Goal: Task Accomplishment & Management: Manage account settings

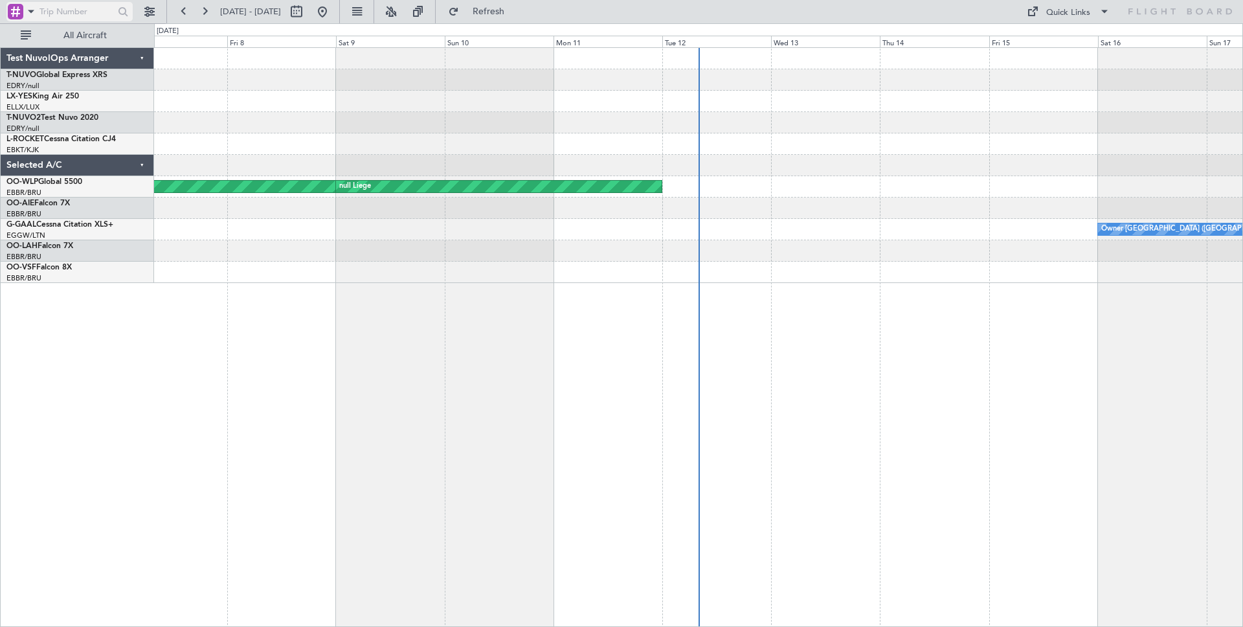
click at [78, 13] on input "text" at bounding box center [75, 11] width 72 height 19
paste input "528597"
type input "528597"
click at [150, 5] on button at bounding box center [149, 11] width 21 height 21
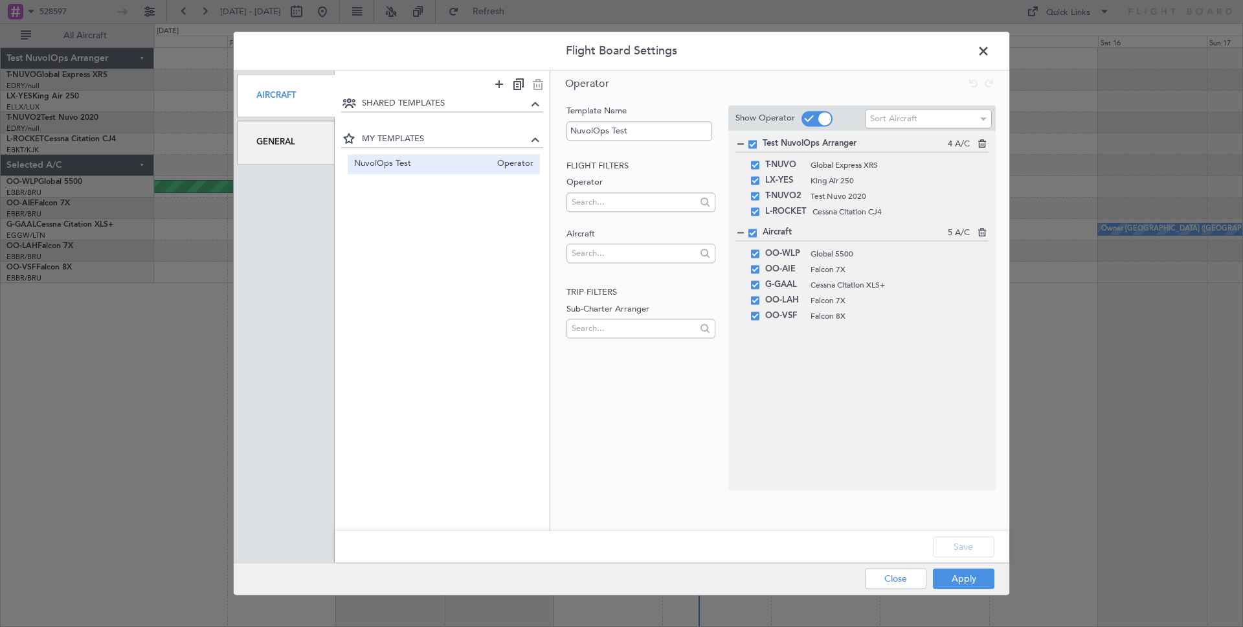
drag, startPoint x: 279, startPoint y: 144, endPoint x: 271, endPoint y: 140, distance: 8.4
click at [280, 144] on div "General" at bounding box center [286, 142] width 98 height 43
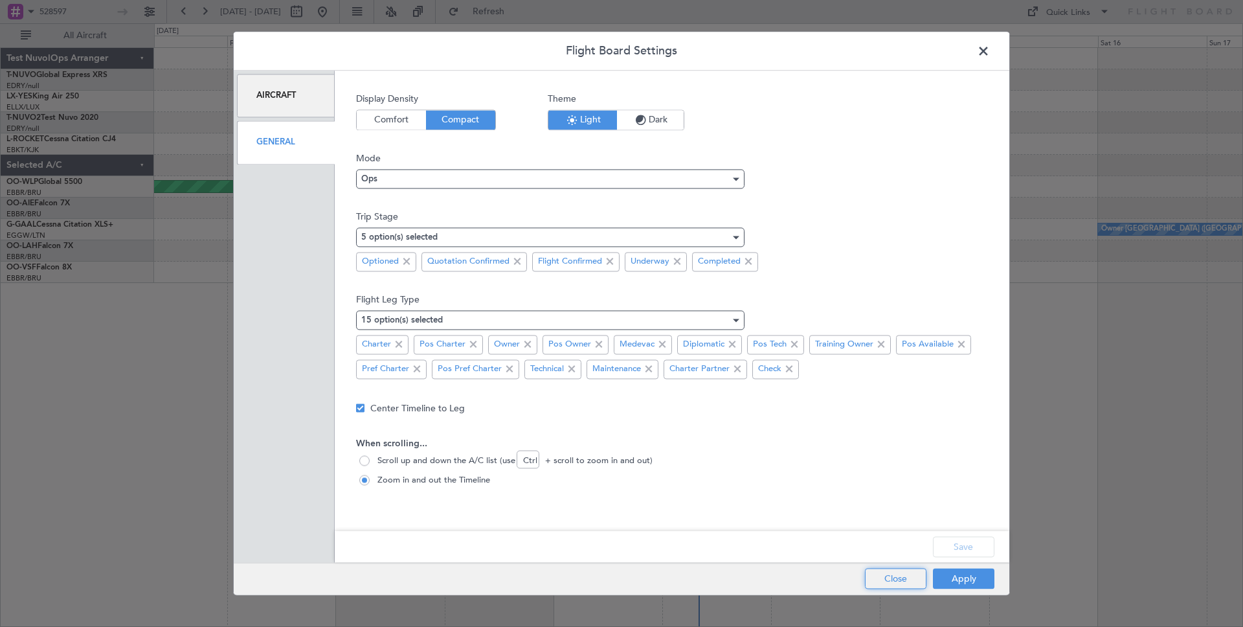
click at [891, 586] on button "Close" at bounding box center [895, 578] width 61 height 21
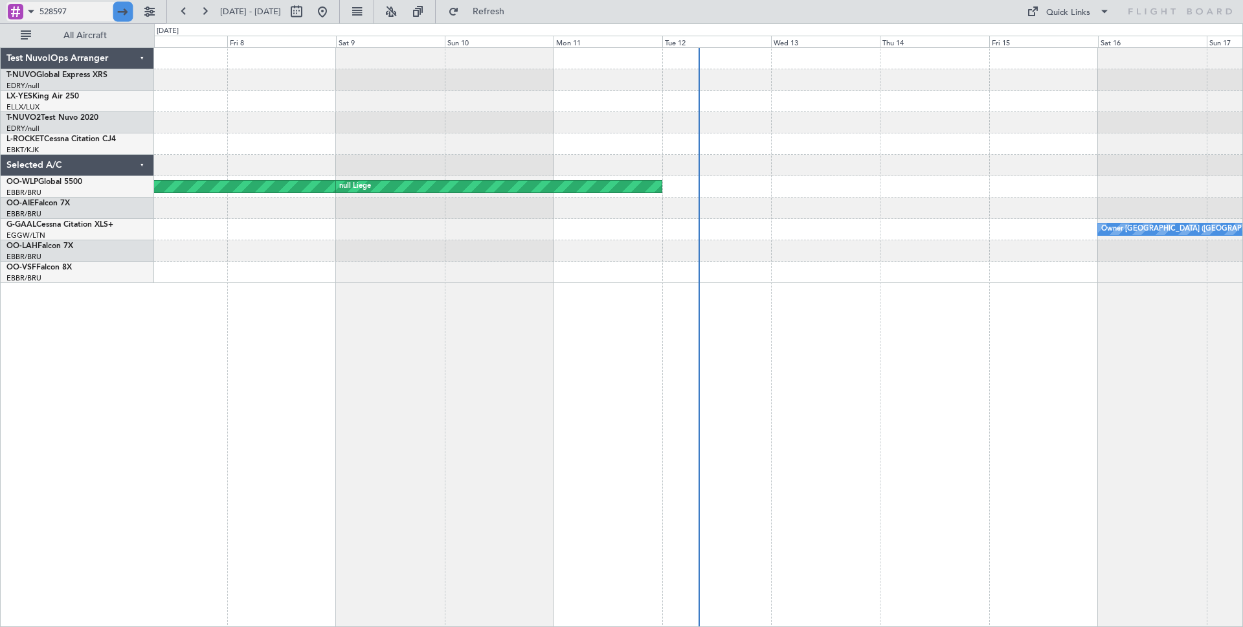
click at [118, 17] on div at bounding box center [123, 12] width 20 height 20
click at [118, 18] on div at bounding box center [123, 12] width 20 height 20
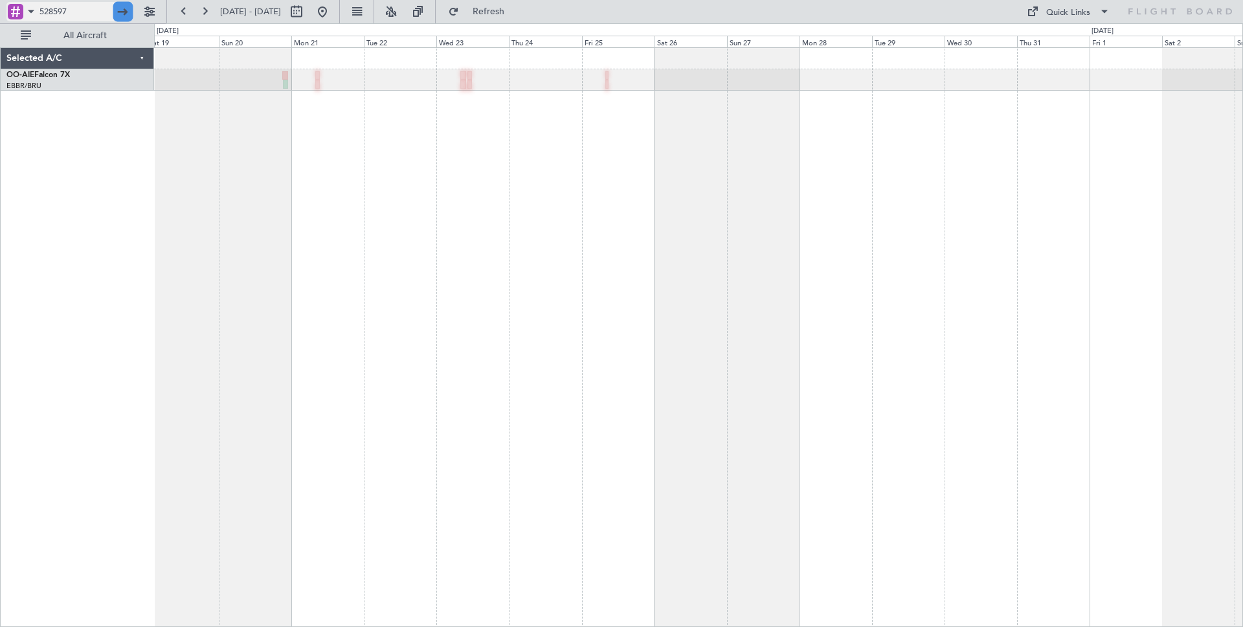
click at [123, 11] on div at bounding box center [123, 12] width 20 height 20
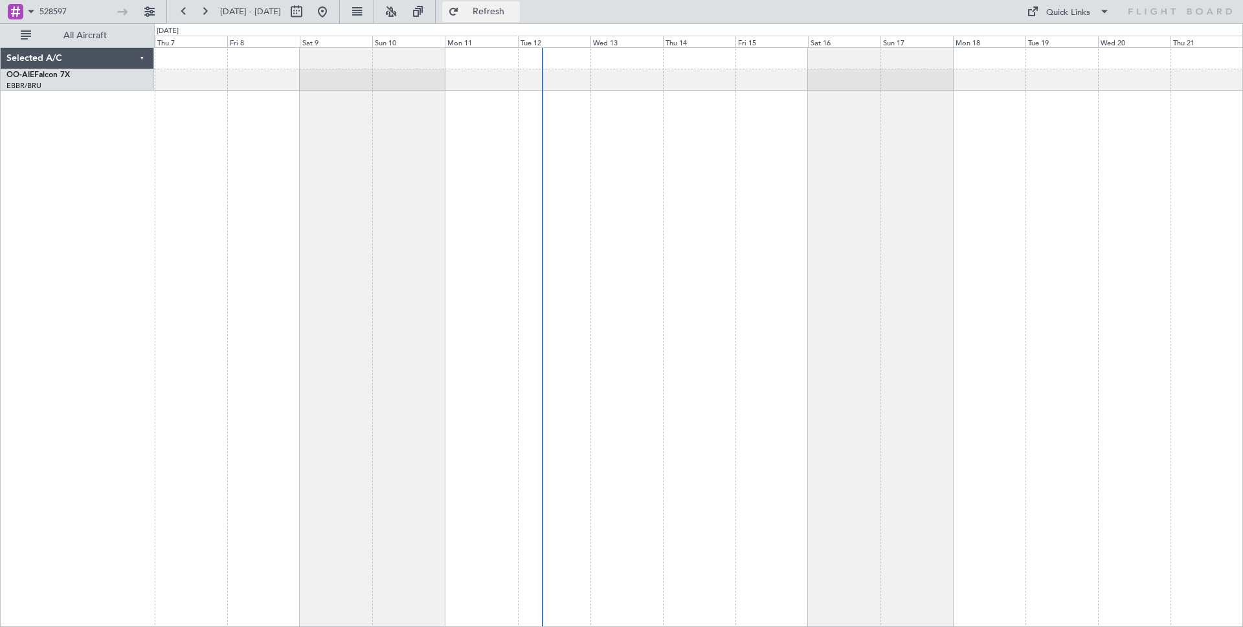
click at [516, 10] on span "Refresh" at bounding box center [488, 11] width 54 height 9
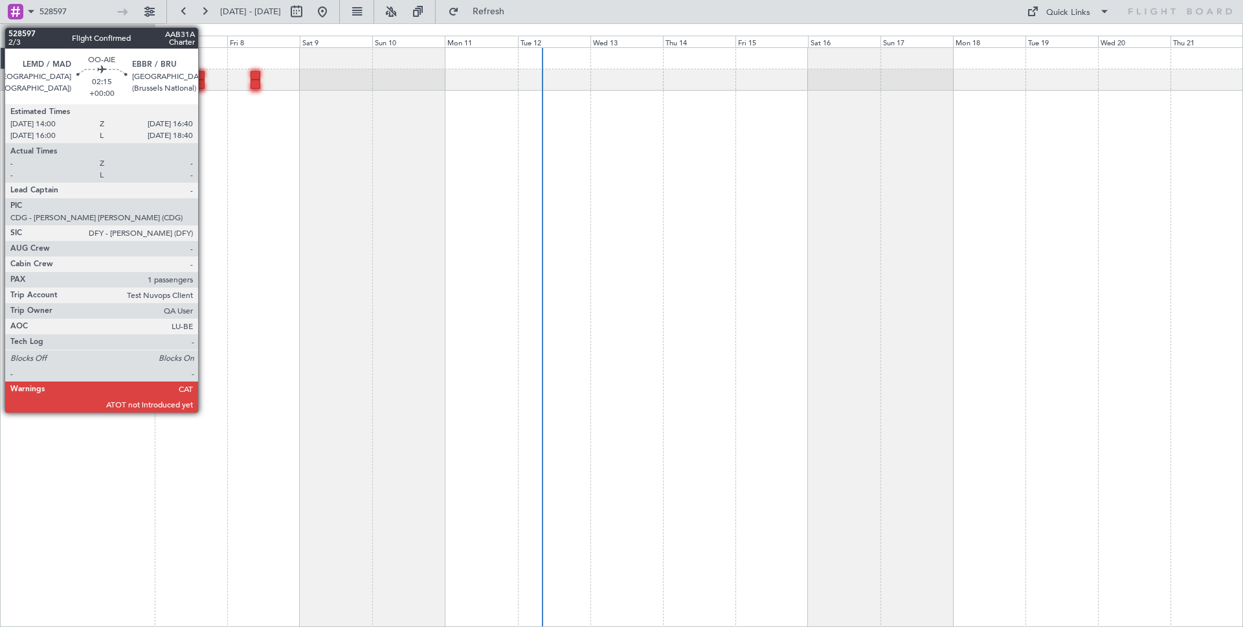
click at [204, 78] on div at bounding box center [200, 75] width 8 height 9
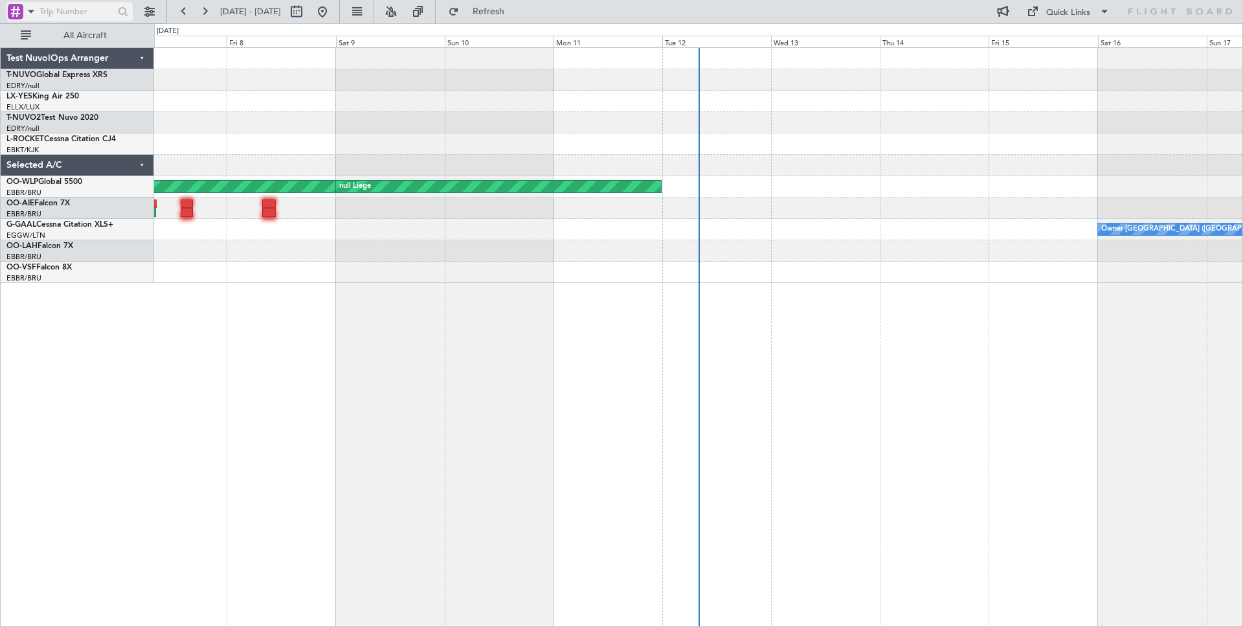
click at [67, 16] on input "text" at bounding box center [75, 11] width 72 height 19
paste input "528597"
type input "528597"
click at [128, 7] on div at bounding box center [123, 12] width 20 height 20
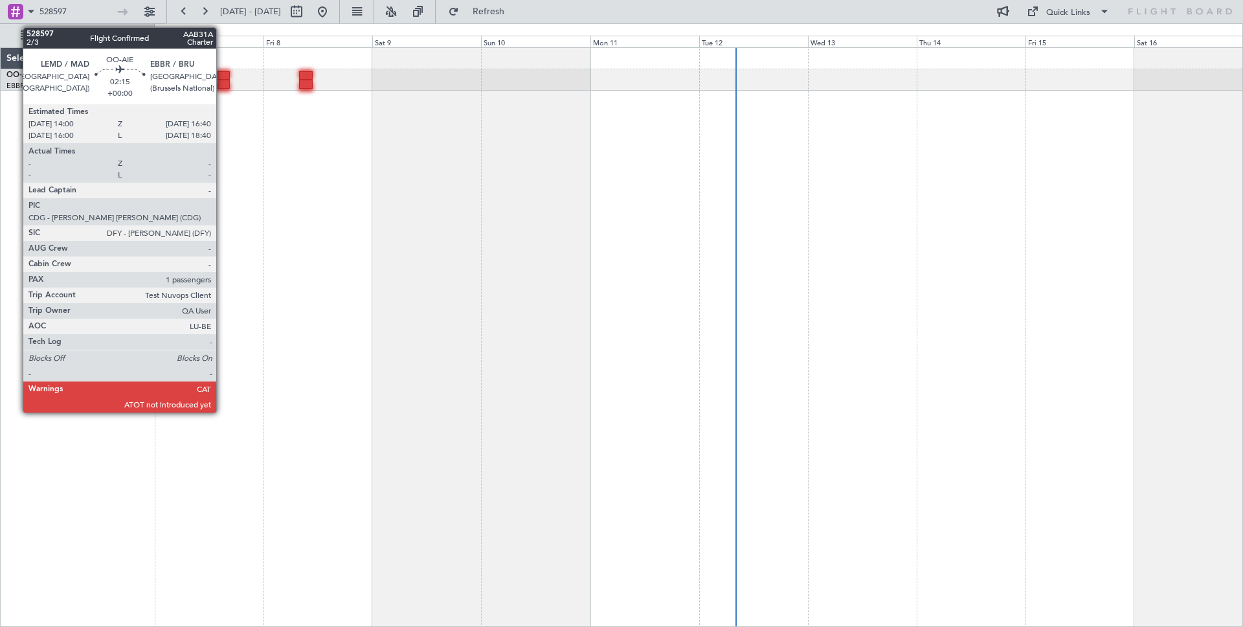
click at [222, 78] on div at bounding box center [223, 75] width 12 height 9
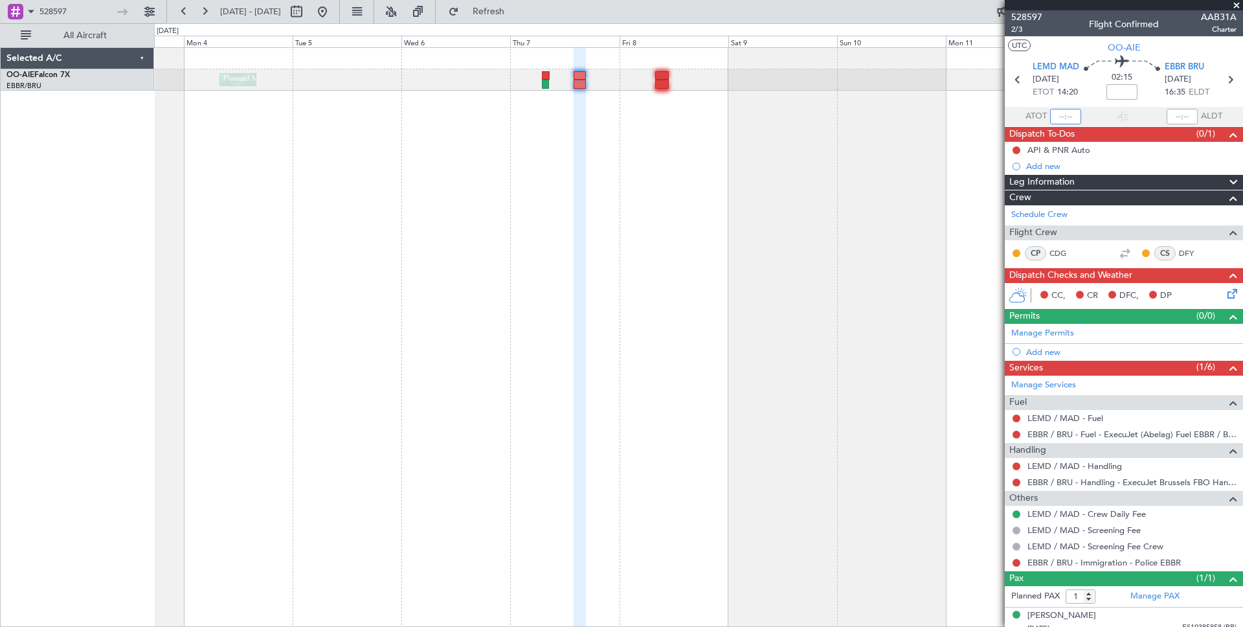
click at [1071, 116] on input "text" at bounding box center [1065, 117] width 31 height 16
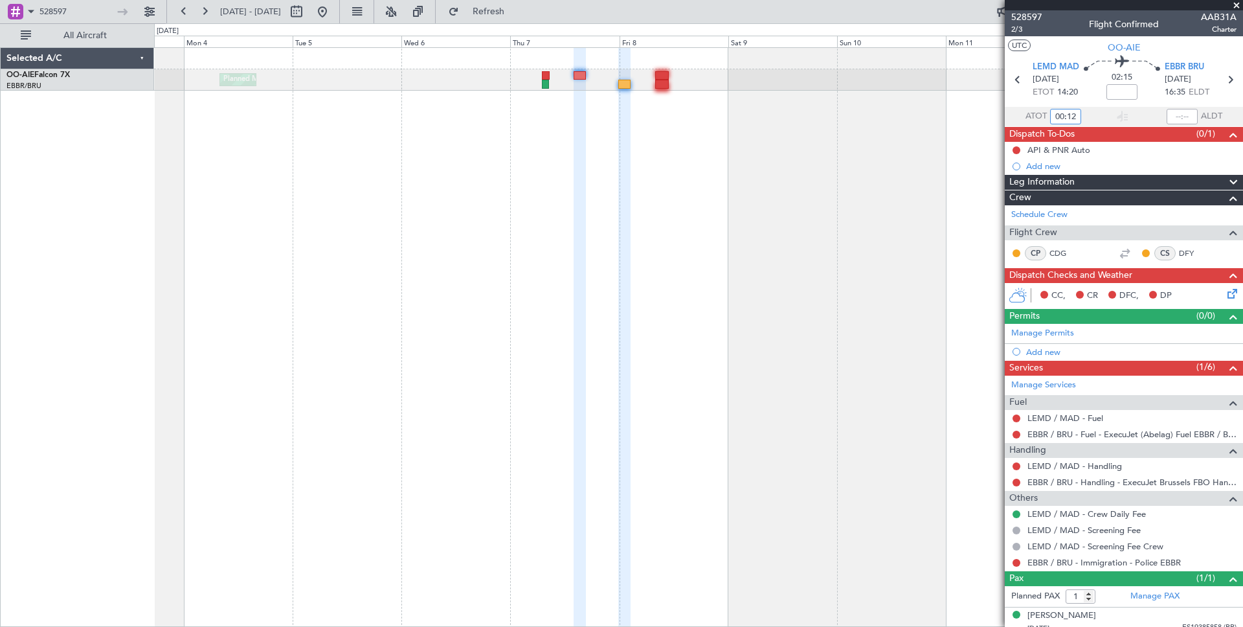
drag, startPoint x: 1053, startPoint y: 116, endPoint x: 1083, endPoint y: 117, distance: 30.4
click at [1083, 117] on section "ATOT 00:12 ALDT" at bounding box center [1123, 116] width 238 height 19
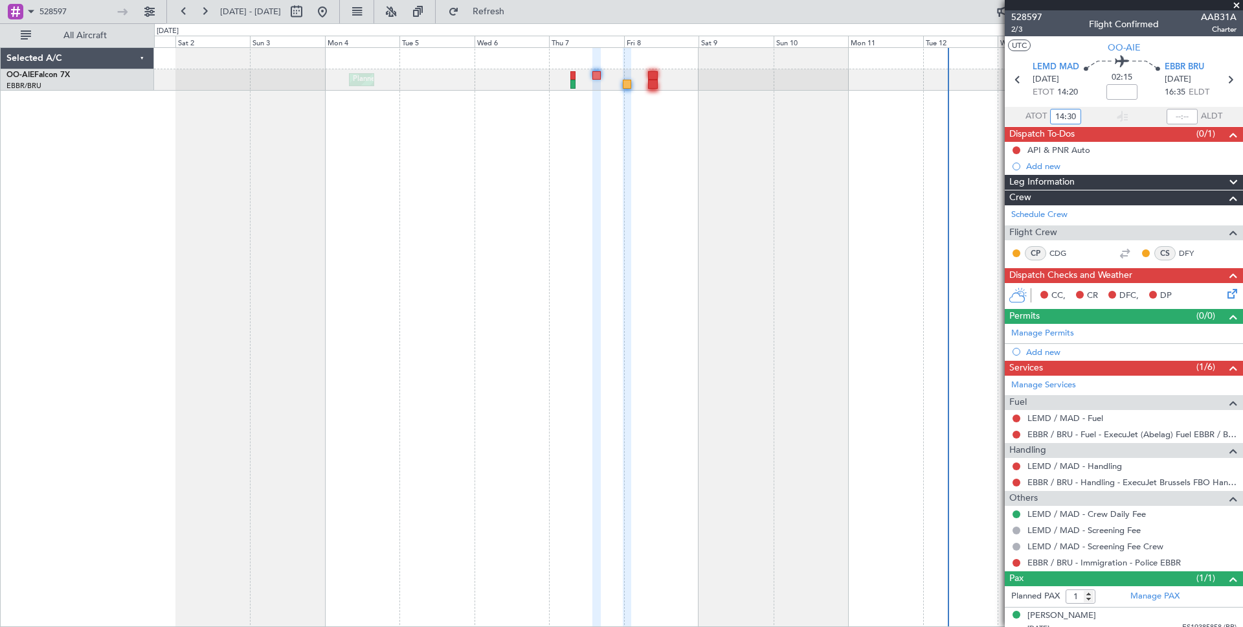
type input "14:30"
click at [1104, 126] on section "ATOT 14:30 ALDT" at bounding box center [1123, 116] width 238 height 19
click at [1184, 118] on input "text" at bounding box center [1181, 117] width 31 height 16
type input "16:40"
click at [1117, 117] on div at bounding box center [1123, 117] width 16 height 16
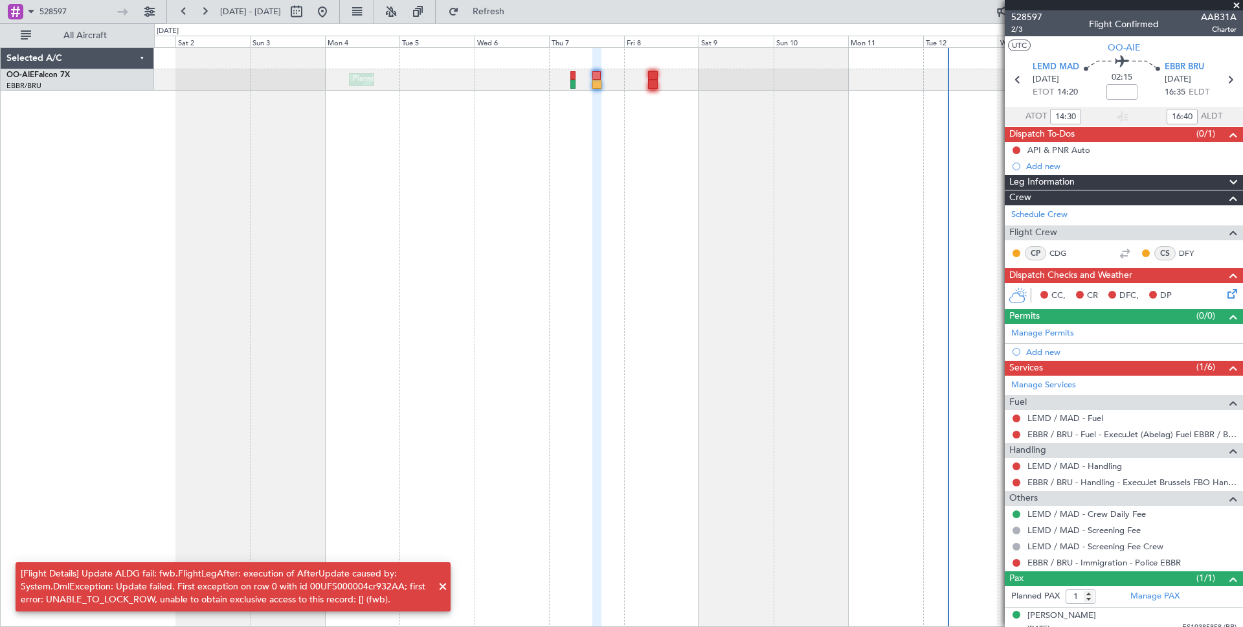
click at [272, 583] on div "[Flight Details] Update ALDG fail: fwb.FlightLegAfter: execution of AfterUpdate…" at bounding box center [226, 586] width 410 height 39
drag, startPoint x: 309, startPoint y: 587, endPoint x: 399, endPoint y: 587, distance: 90.0
click at [399, 587] on div "[Flight Details] Update ALDG fail: fwb.FlightLegAfter: execution of AfterUpdate…" at bounding box center [226, 586] width 410 height 39
copy div "00UFS000004cr932AA"
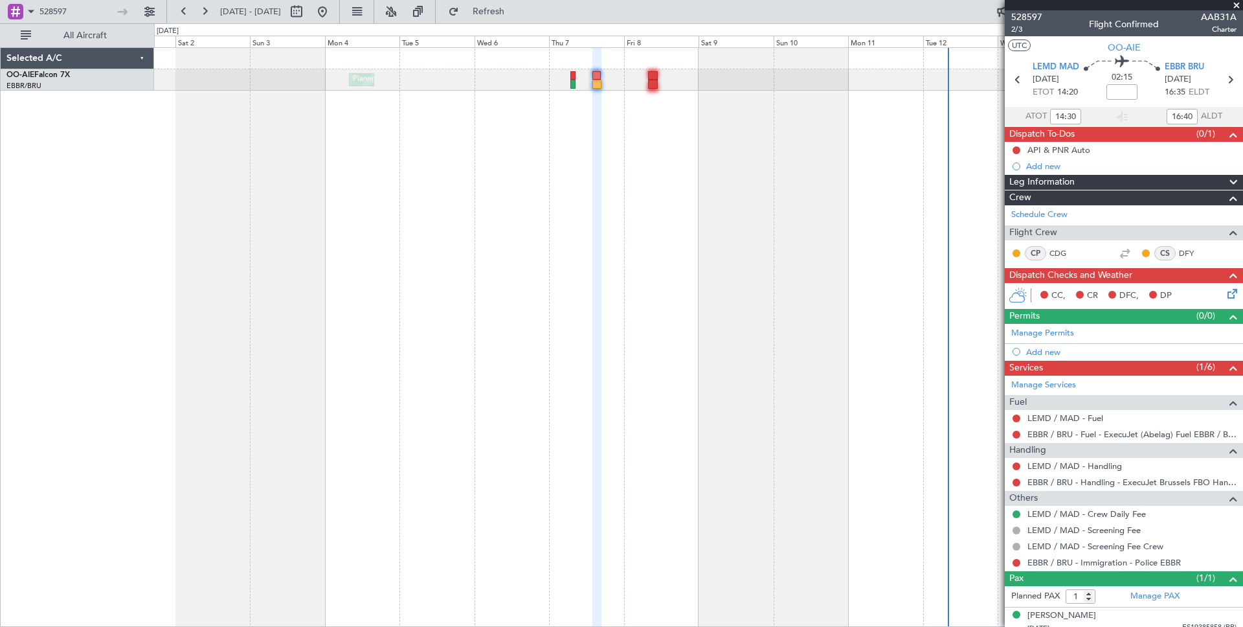
click at [1151, 115] on section "ATOT 14:30 16:40 ALDT" at bounding box center [1123, 116] width 238 height 19
type input "14:30"
click at [1020, 28] on span "2/3" at bounding box center [1026, 29] width 31 height 11
click at [1192, 117] on input "16:40" at bounding box center [1181, 117] width 31 height 16
click at [1193, 117] on input "16:40" at bounding box center [1181, 117] width 31 height 16
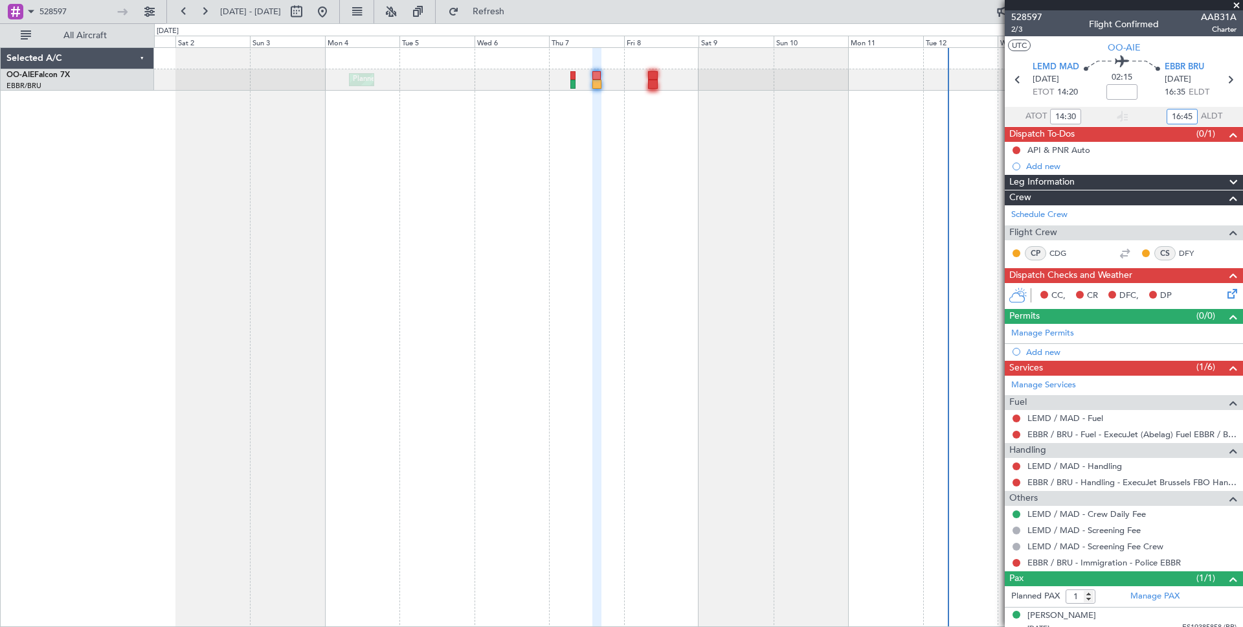
type input "16:45"
click at [1142, 113] on section "ATOT 14:30 16:45 ALDT" at bounding box center [1123, 116] width 238 height 19
click at [1111, 97] on input at bounding box center [1121, 92] width 31 height 16
type input "0"
type input "+00:05"
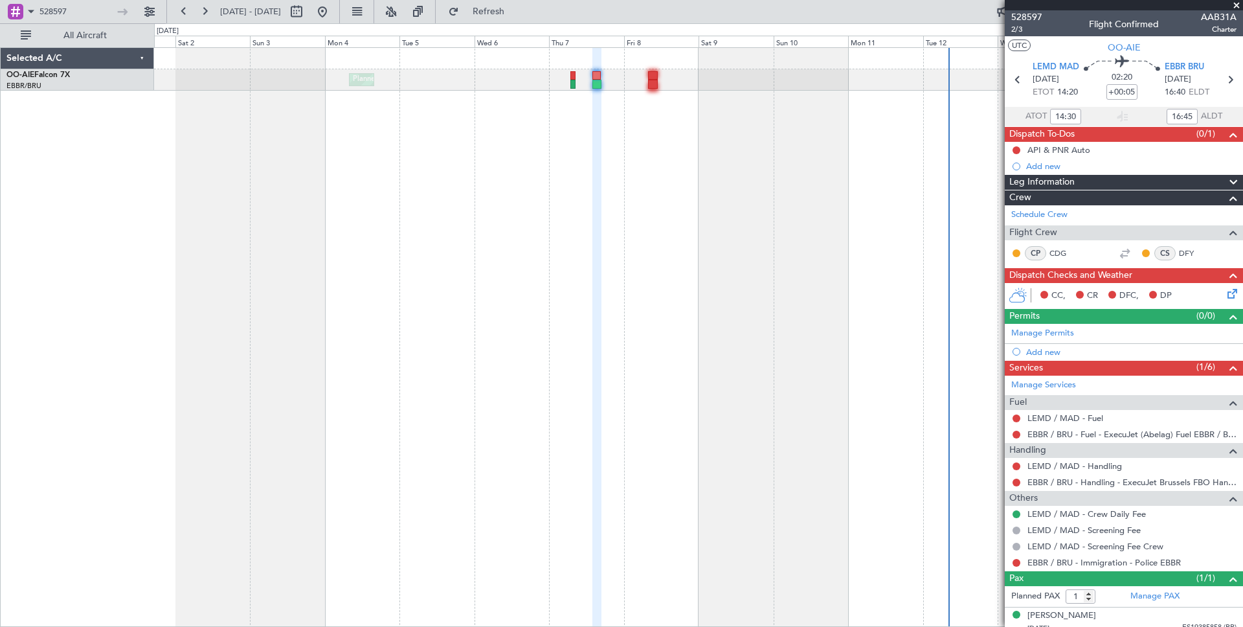
click at [1108, 115] on section "ATOT 14:30 16:45 ALDT" at bounding box center [1123, 116] width 238 height 19
type input "16:30"
type input "18:45"
type input "14:30"
type input "16:45"
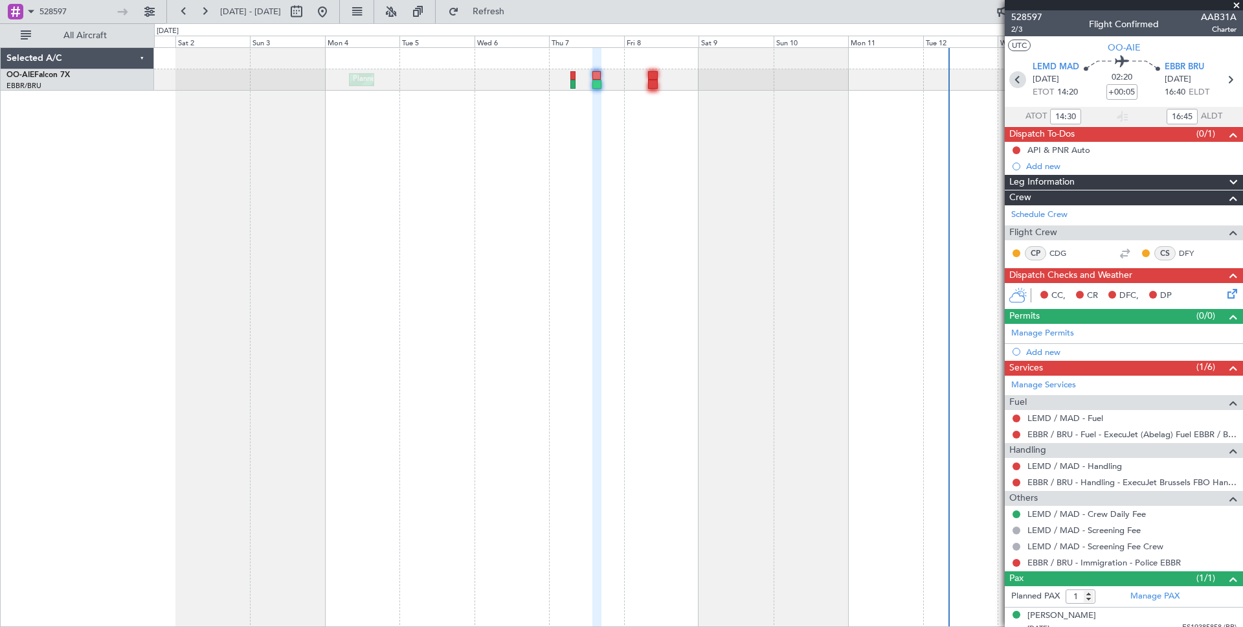
click at [1013, 86] on icon at bounding box center [1017, 79] width 17 height 17
type input "+00:10"
type input "07:20"
type input "08:15"
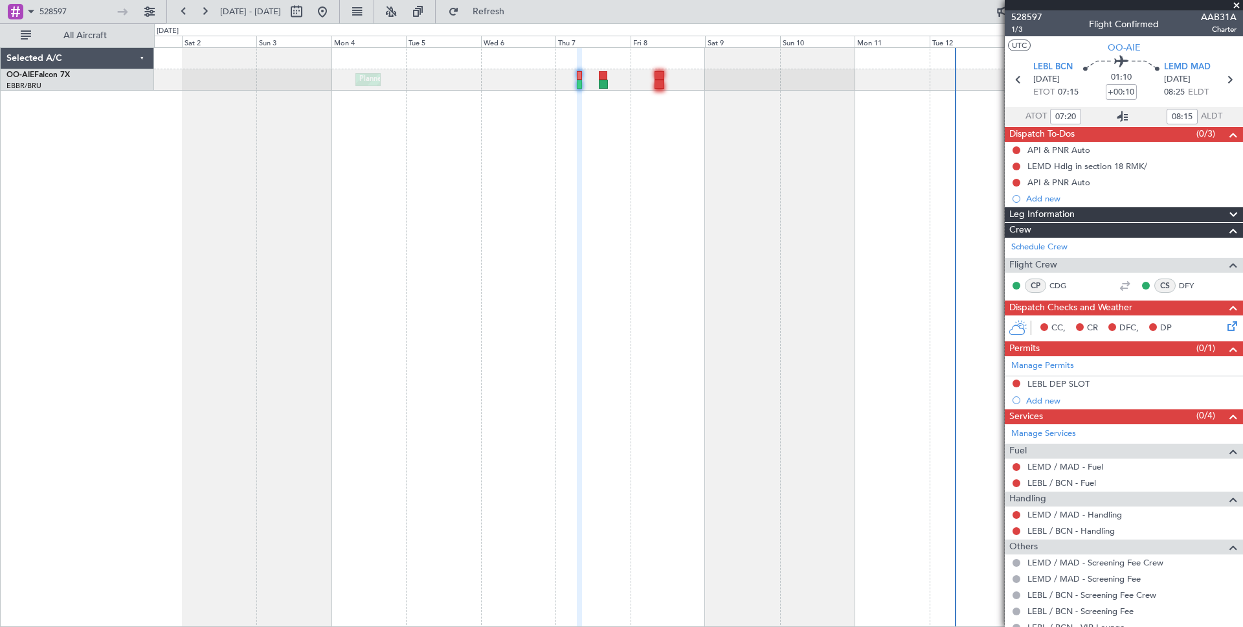
click at [1123, 117] on icon at bounding box center [1123, 117] width 16 height 16
click at [1230, 77] on icon at bounding box center [1229, 79] width 17 height 17
type input "+00:05"
type input "14:30"
type input "16:45"
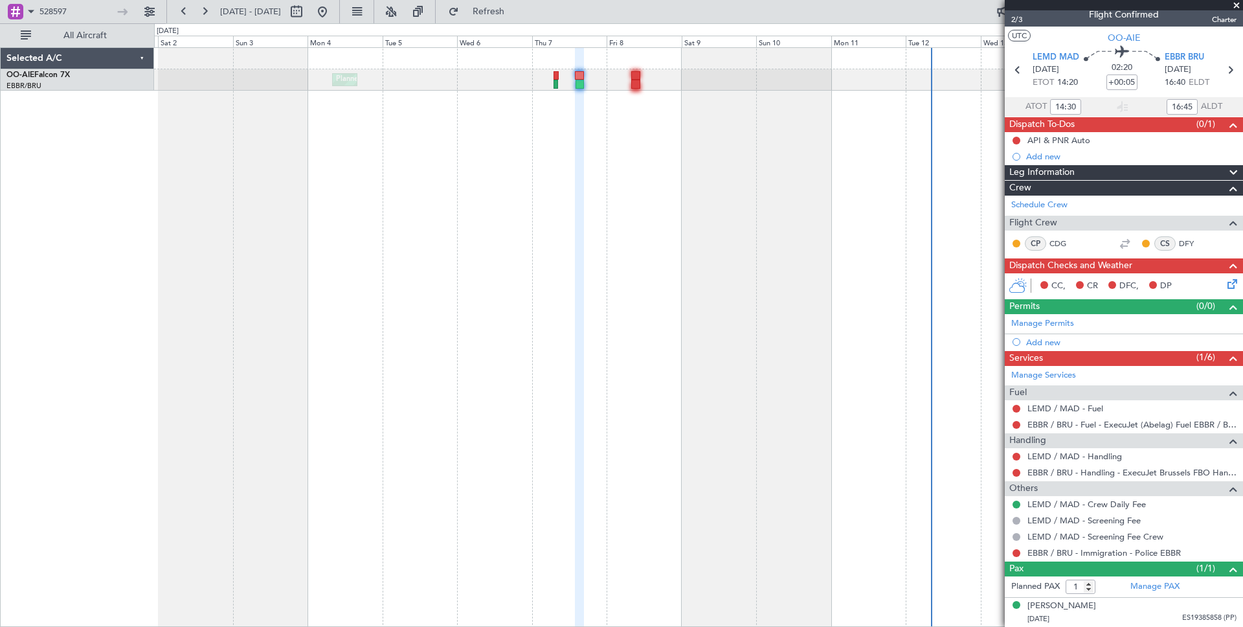
scroll to position [8, 0]
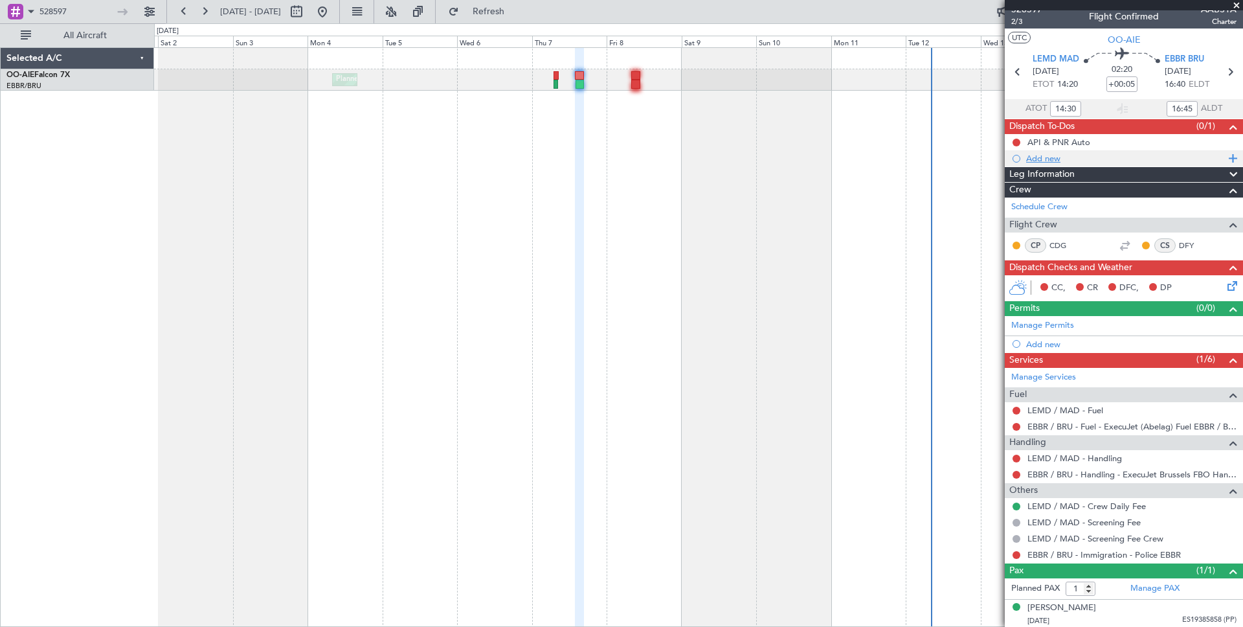
click at [1047, 155] on div "Add new" at bounding box center [1125, 158] width 199 height 11
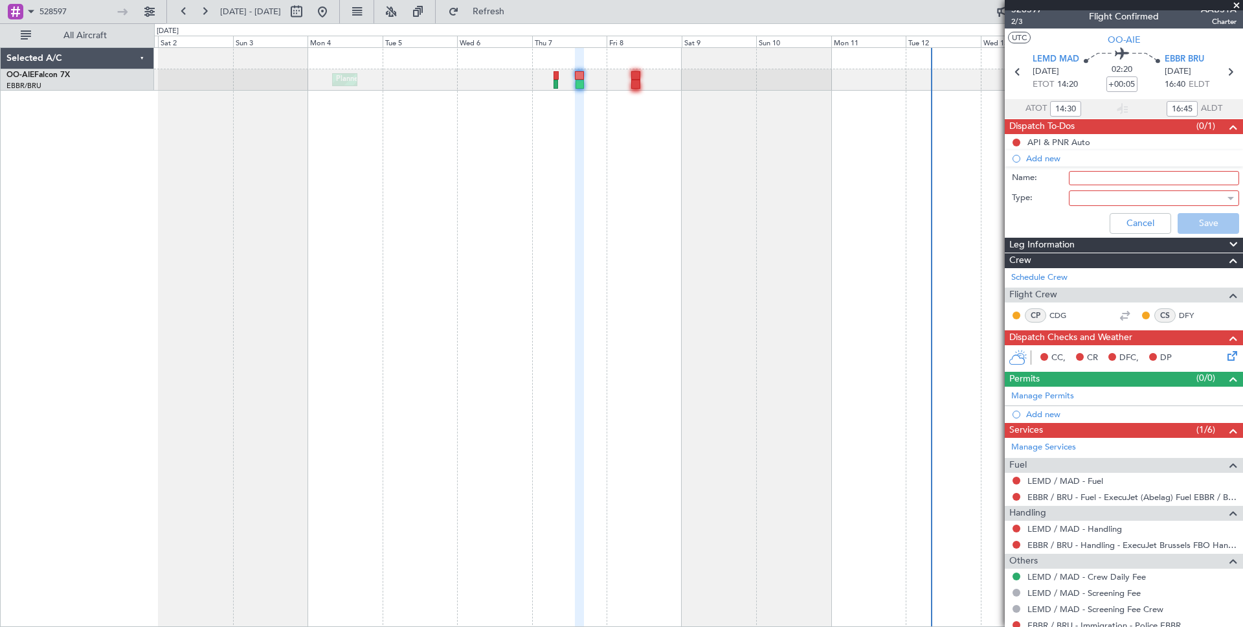
click at [1171, 175] on input "Name:" at bounding box center [1154, 178] width 170 height 14
click at [1031, 199] on label "Type:" at bounding box center [1040, 198] width 57 height 13
click at [1121, 181] on input "Name:" at bounding box center [1154, 178] width 170 height 14
type input "Test Dispatch"
drag, startPoint x: 1025, startPoint y: 215, endPoint x: 1033, endPoint y: 212, distance: 8.2
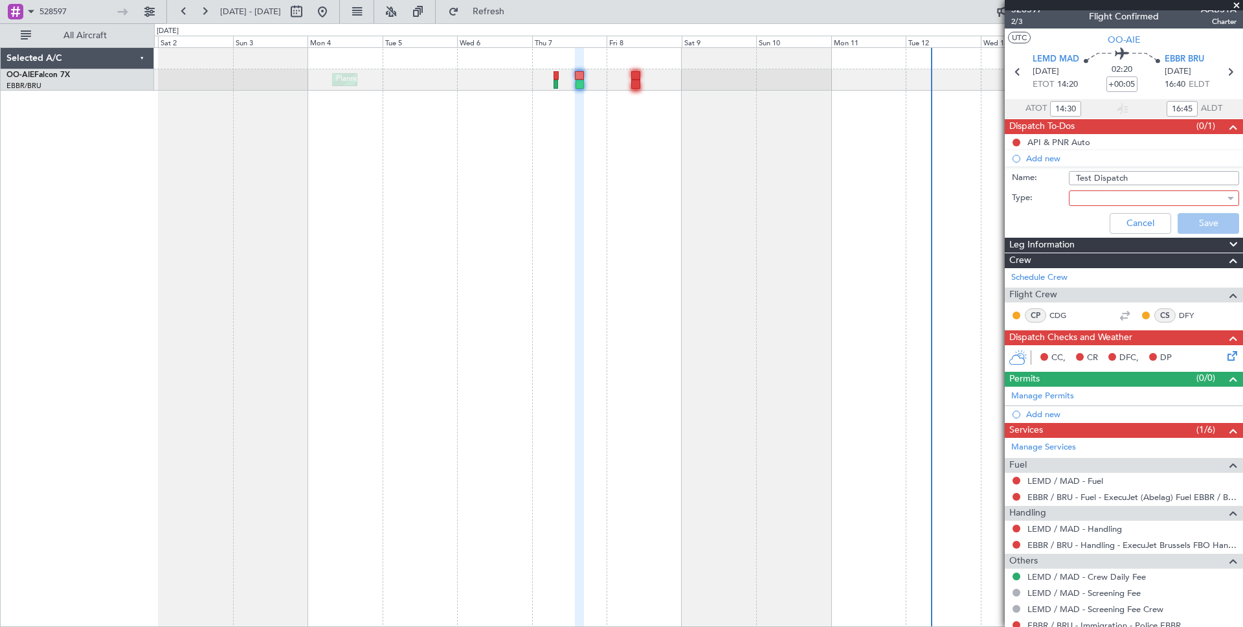
click at [1030, 213] on div "Cancel Save" at bounding box center [1120, 223] width 244 height 31
click at [1116, 195] on div at bounding box center [1149, 197] width 151 height 19
click at [1137, 224] on mat-option "Country" at bounding box center [1153, 221] width 169 height 19
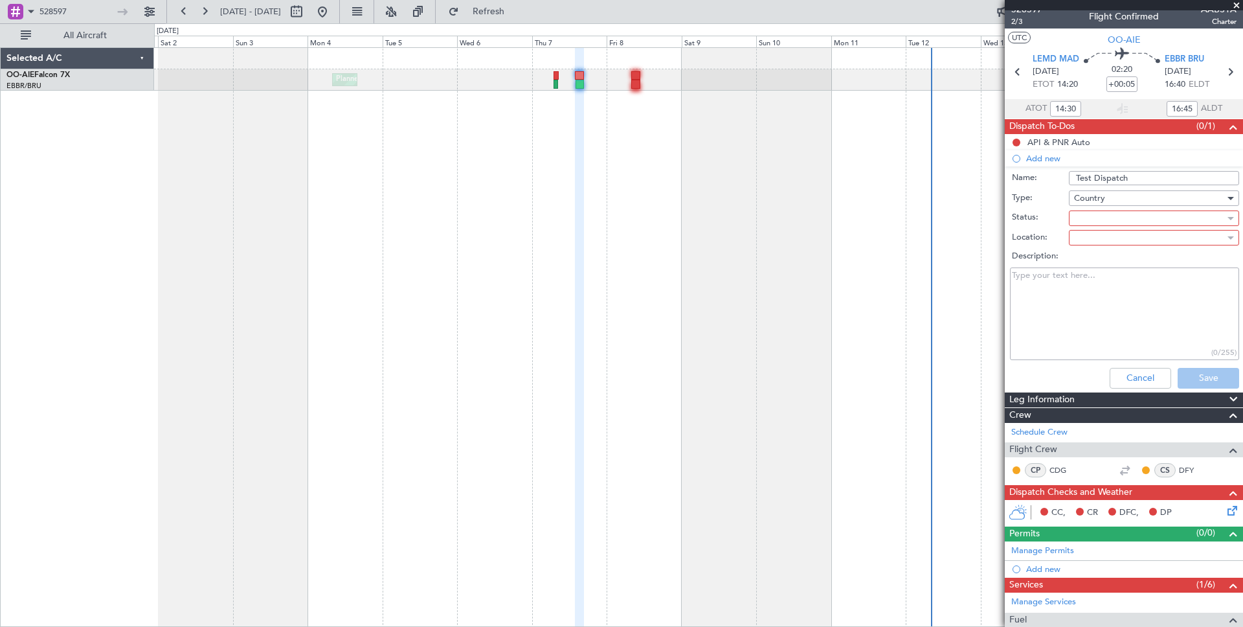
click at [1082, 217] on div at bounding box center [1149, 217] width 151 height 19
click at [1109, 260] on span "Completed" at bounding box center [1102, 260] width 45 height 19
click at [1080, 239] on div at bounding box center [1149, 237] width 151 height 19
click at [1089, 265] on span "Departure" at bounding box center [1101, 260] width 42 height 19
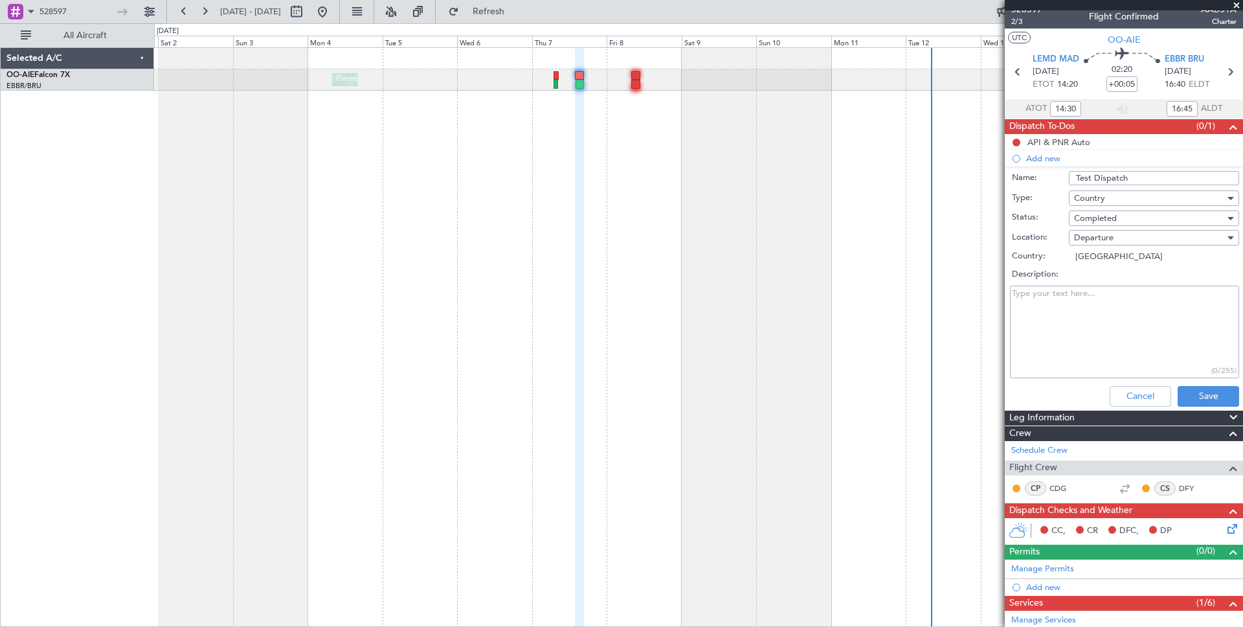
click at [1045, 250] on label "Country:" at bounding box center [1040, 256] width 57 height 13
click at [1069, 250] on input "[GEOGRAPHIC_DATA]" at bounding box center [1154, 256] width 170 height 13
click at [1203, 394] on button "Save" at bounding box center [1207, 396] width 61 height 21
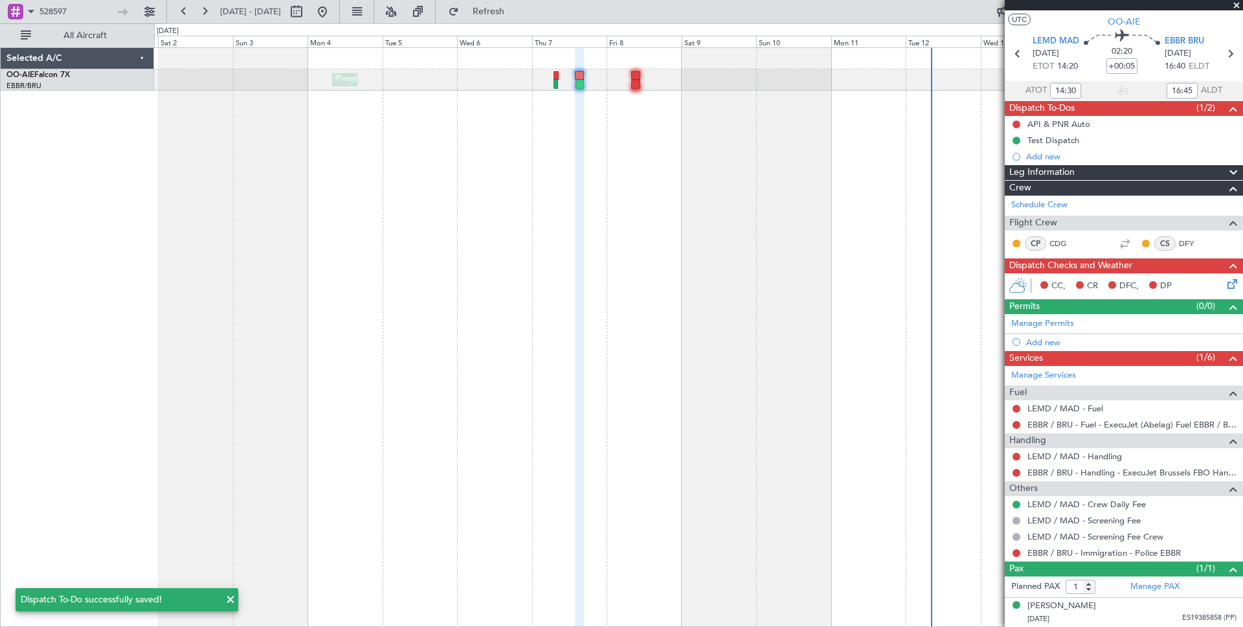
scroll to position [26, 0]
click at [1012, 124] on button at bounding box center [1016, 124] width 8 height 8
click at [1000, 176] on span "Completed" at bounding box center [1021, 181] width 43 height 13
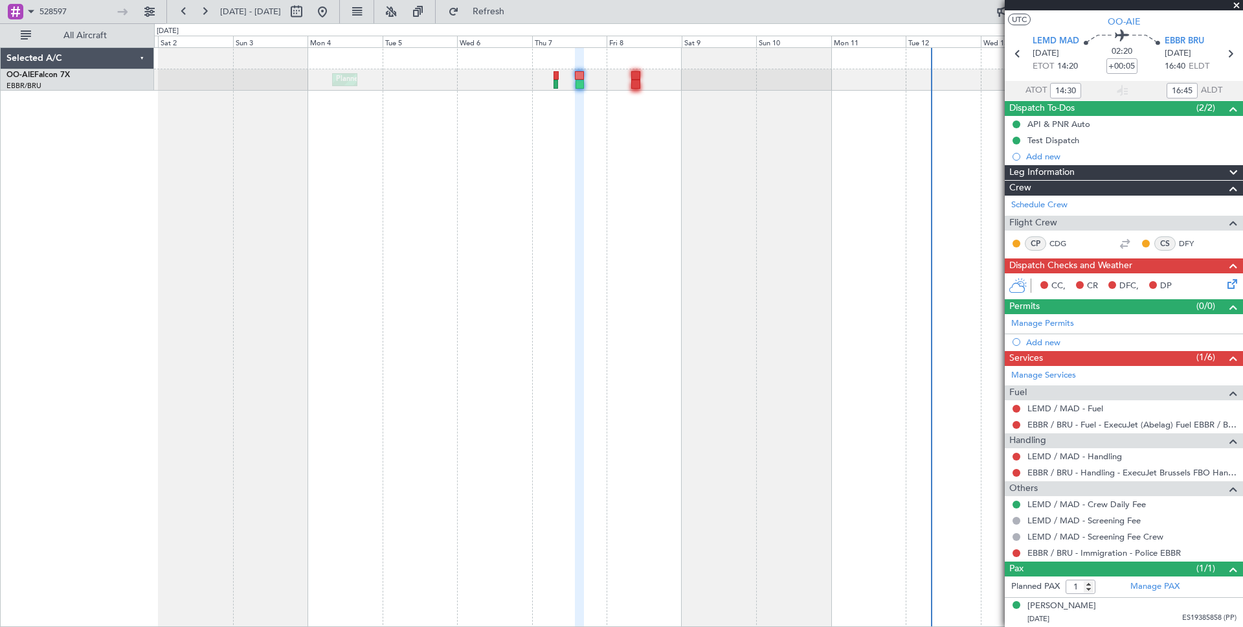
click at [1234, 170] on span at bounding box center [1233, 173] width 16 height 16
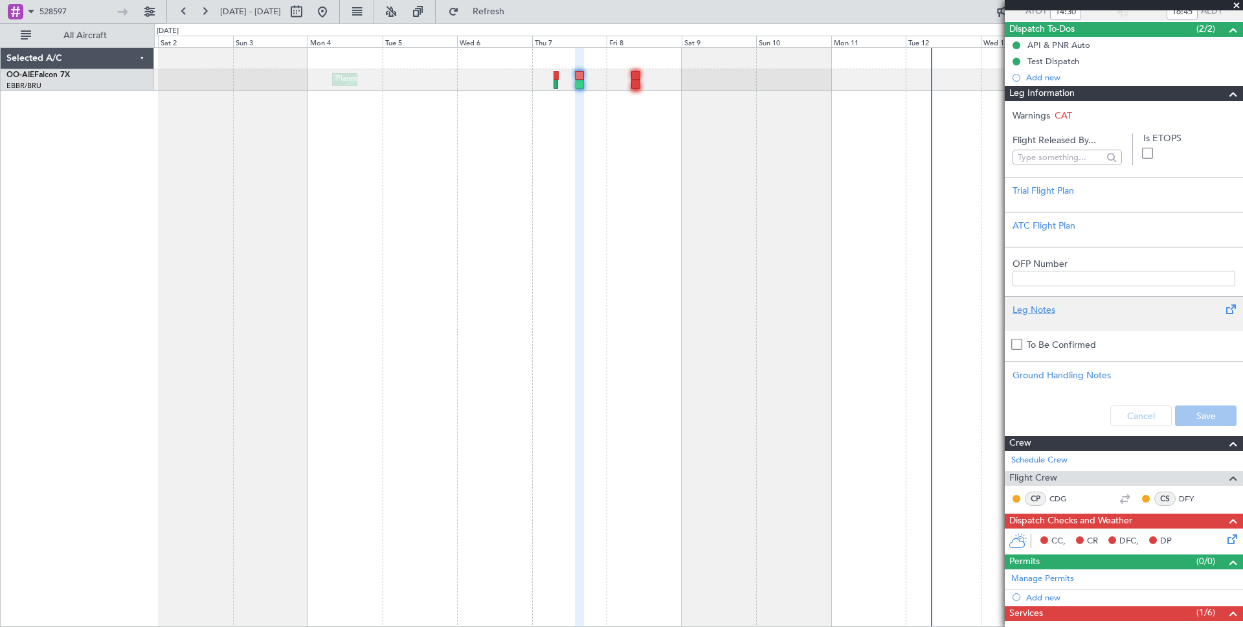
scroll to position [109, 0]
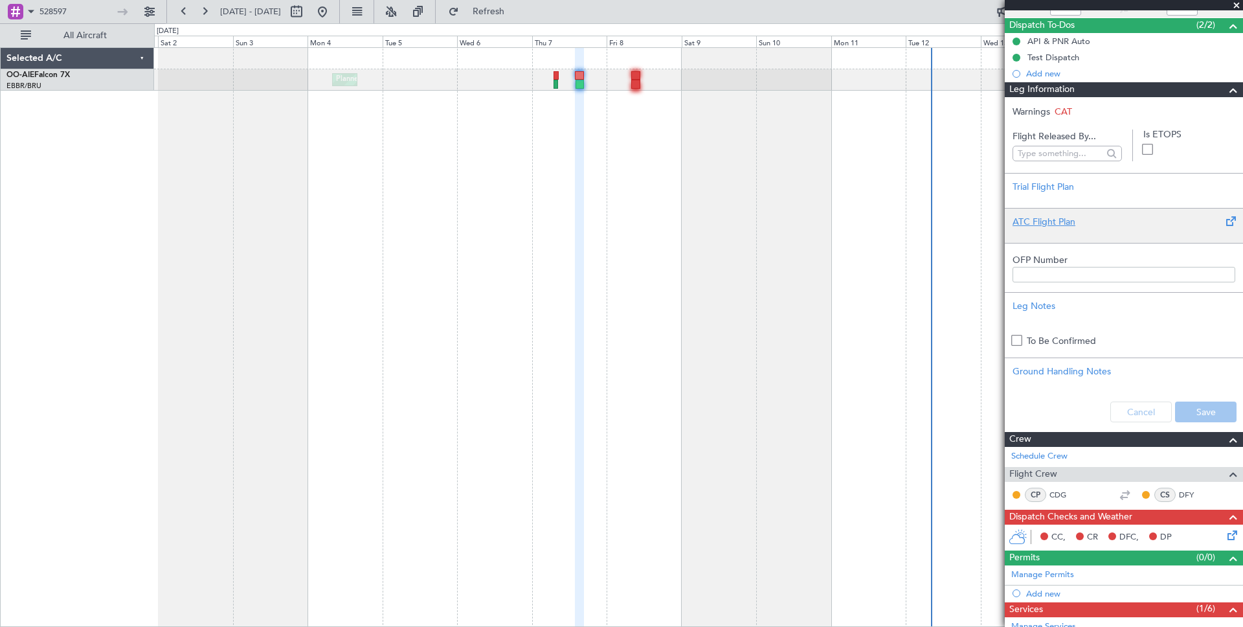
click at [1054, 221] on div "ATC Flight Plan" at bounding box center [1123, 222] width 223 height 14
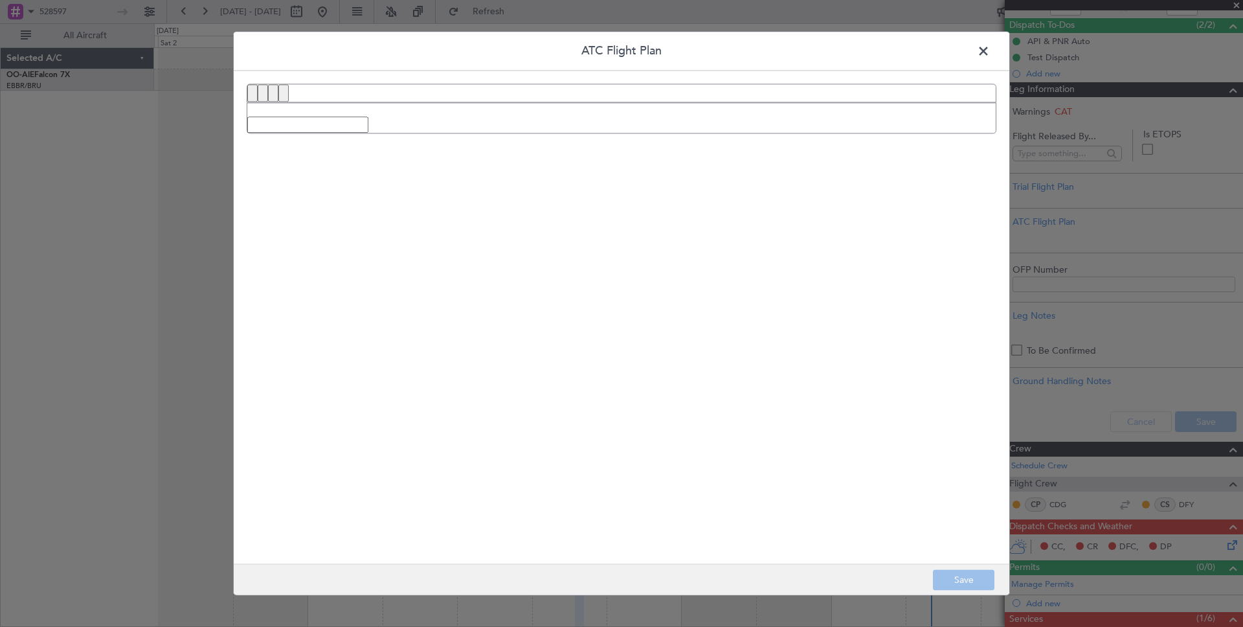
click at [990, 51] on span at bounding box center [990, 54] width 0 height 26
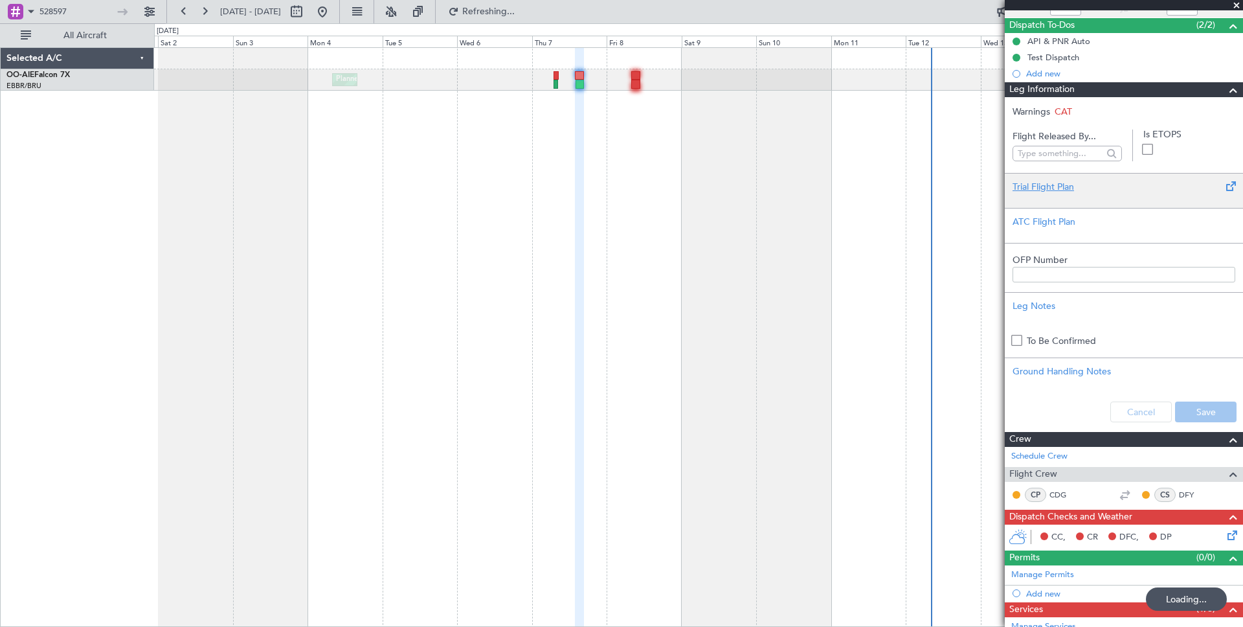
click at [1048, 184] on div "Trial Flight Plan" at bounding box center [1123, 187] width 223 height 14
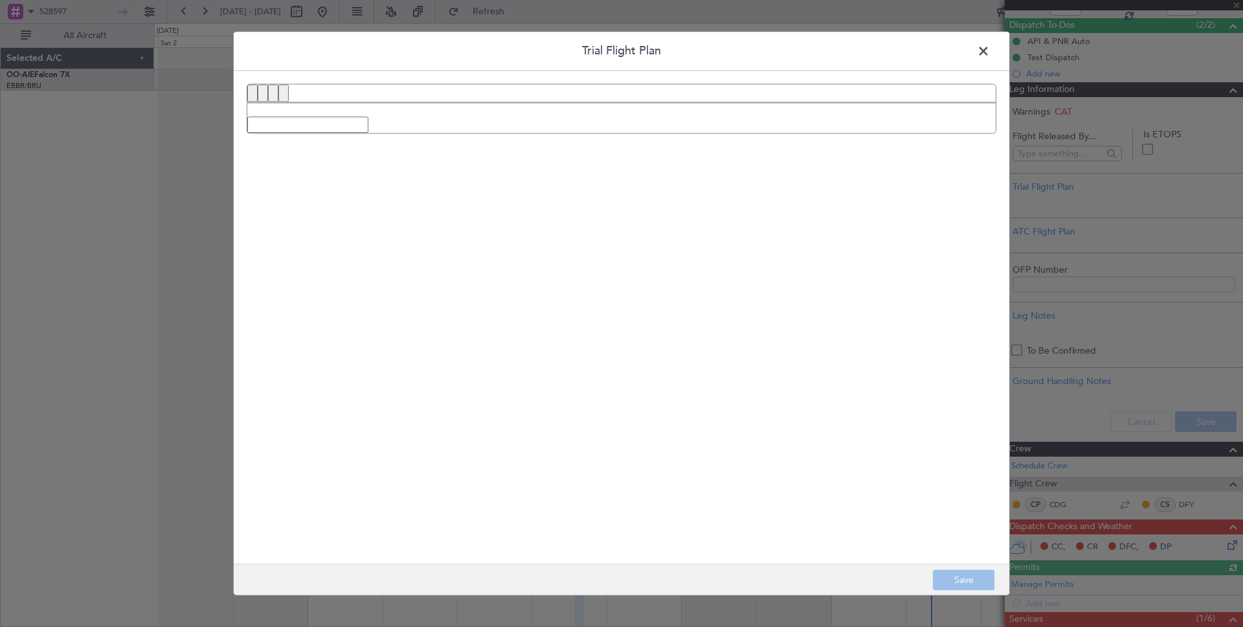
click at [267, 96] on button "italic" at bounding box center [263, 92] width 10 height 17
click at [278, 96] on button "strike" at bounding box center [283, 92] width 10 height 17
click at [285, 96] on button "strike" at bounding box center [283, 92] width 10 height 17
click at [303, 128] on input "text" at bounding box center [307, 125] width 121 height 16
click at [990, 47] on span at bounding box center [990, 54] width 0 height 26
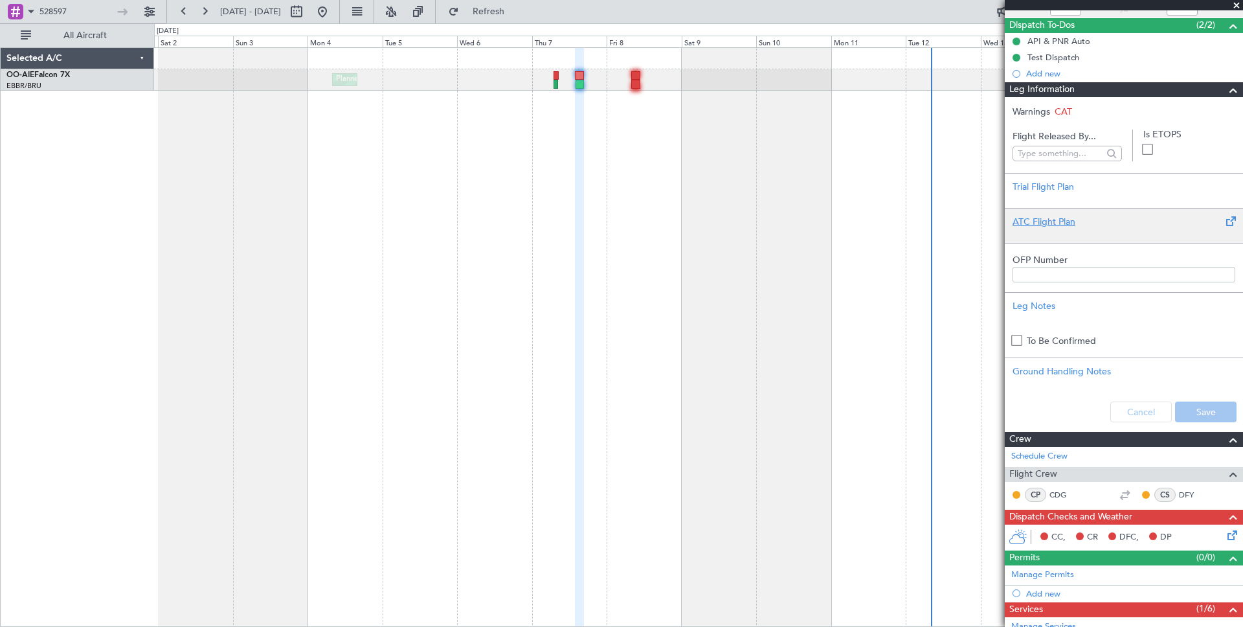
click at [1063, 223] on div "ATC Flight Plan" at bounding box center [1123, 222] width 223 height 14
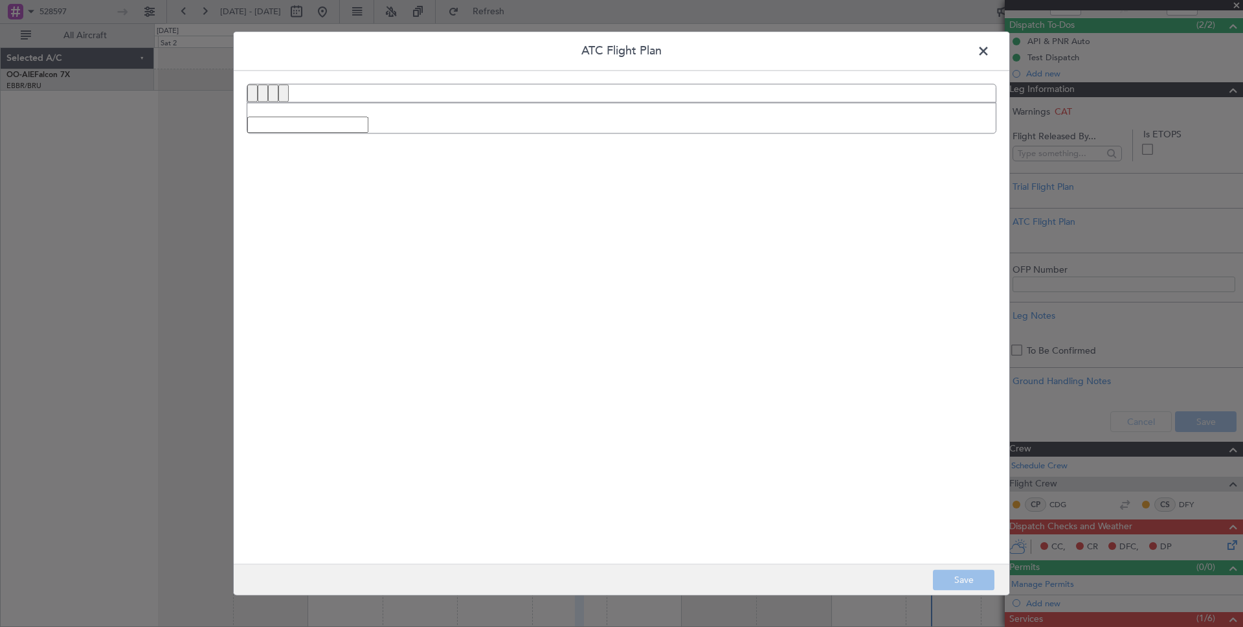
click at [990, 51] on span at bounding box center [990, 54] width 0 height 26
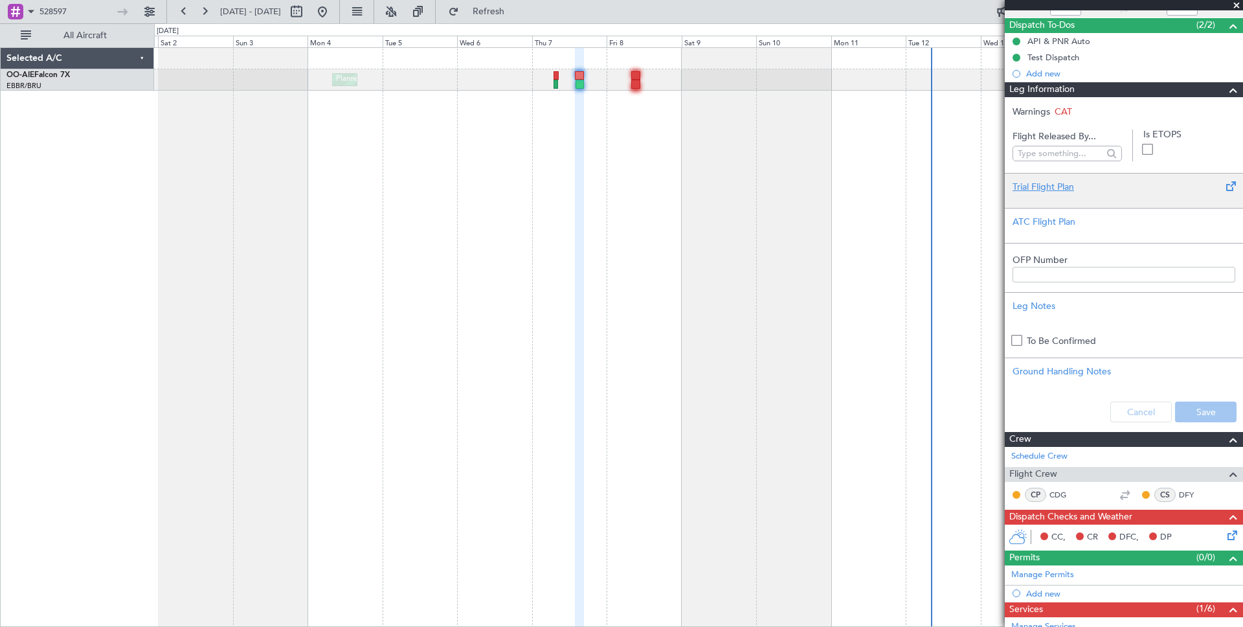
click at [1039, 186] on div "Trial Flight Plan" at bounding box center [1123, 187] width 223 height 14
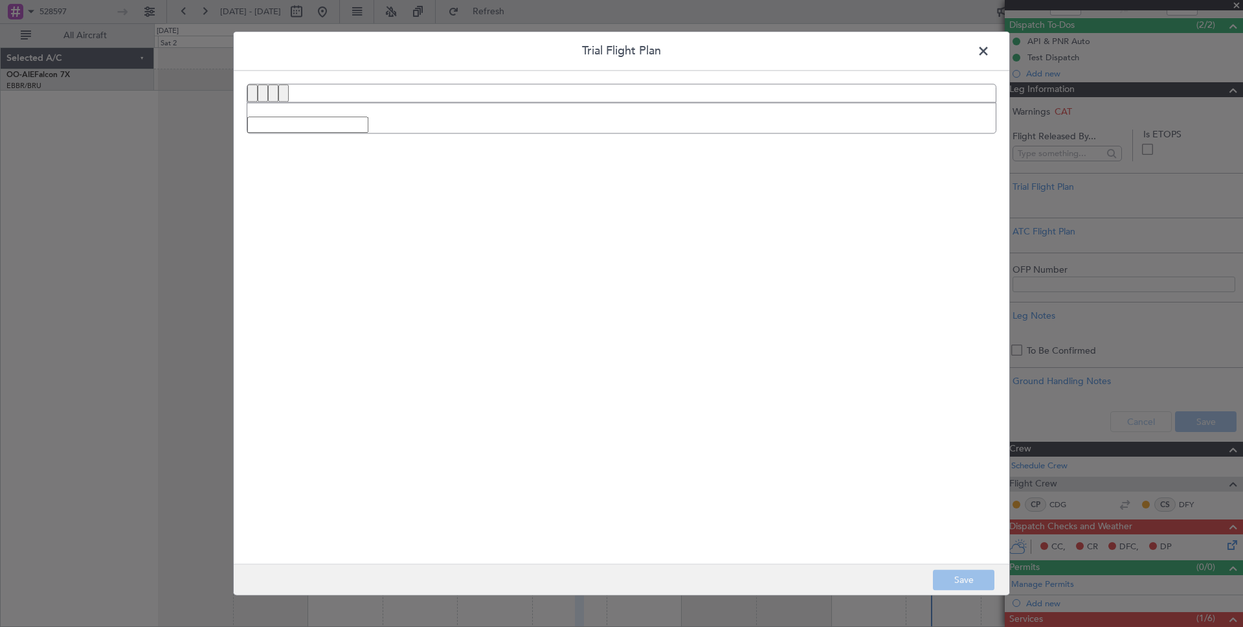
click at [304, 123] on input "text" at bounding box center [307, 125] width 121 height 16
type input "hxldlflrlocofgn njg"
click at [700, 341] on quill-editor "hxldlflrlocofgn njg" at bounding box center [621, 302] width 749 height 439
click at [961, 573] on footer "Save" at bounding box center [621, 579] width 775 height 31
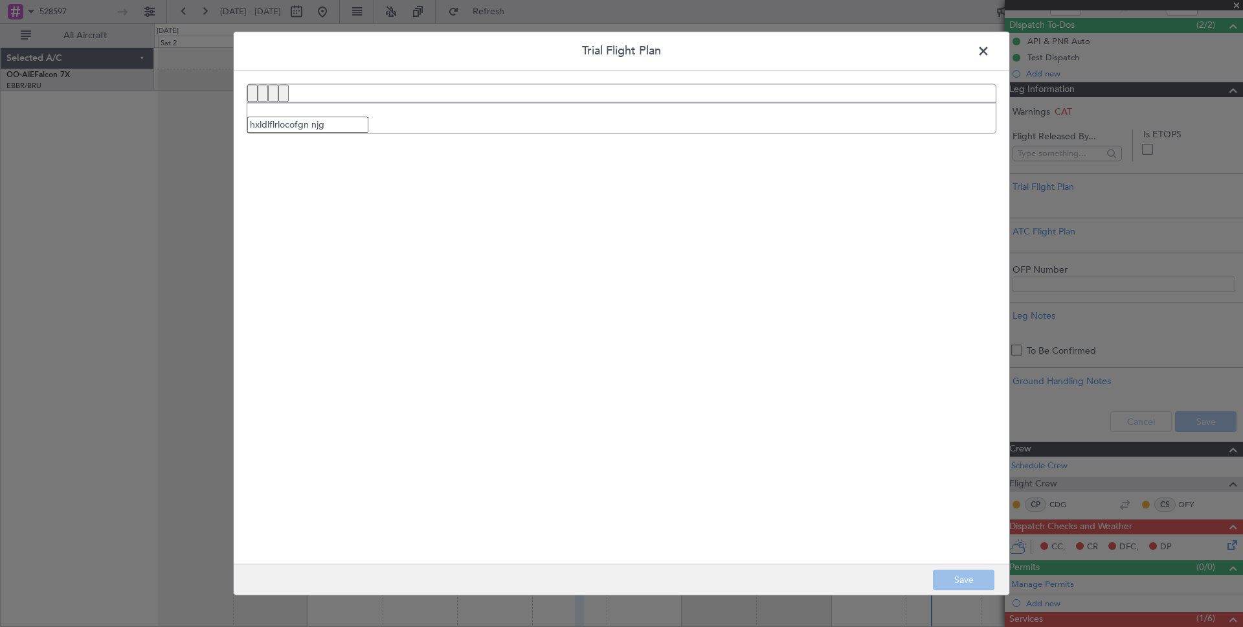
click at [636, 300] on quill-editor "hxldlflrlocofgn njg" at bounding box center [621, 302] width 749 height 439
click at [637, 303] on quill-editor "hxldlflrlocofgn njg" at bounding box center [621, 302] width 749 height 439
click at [990, 50] on span at bounding box center [990, 54] width 0 height 26
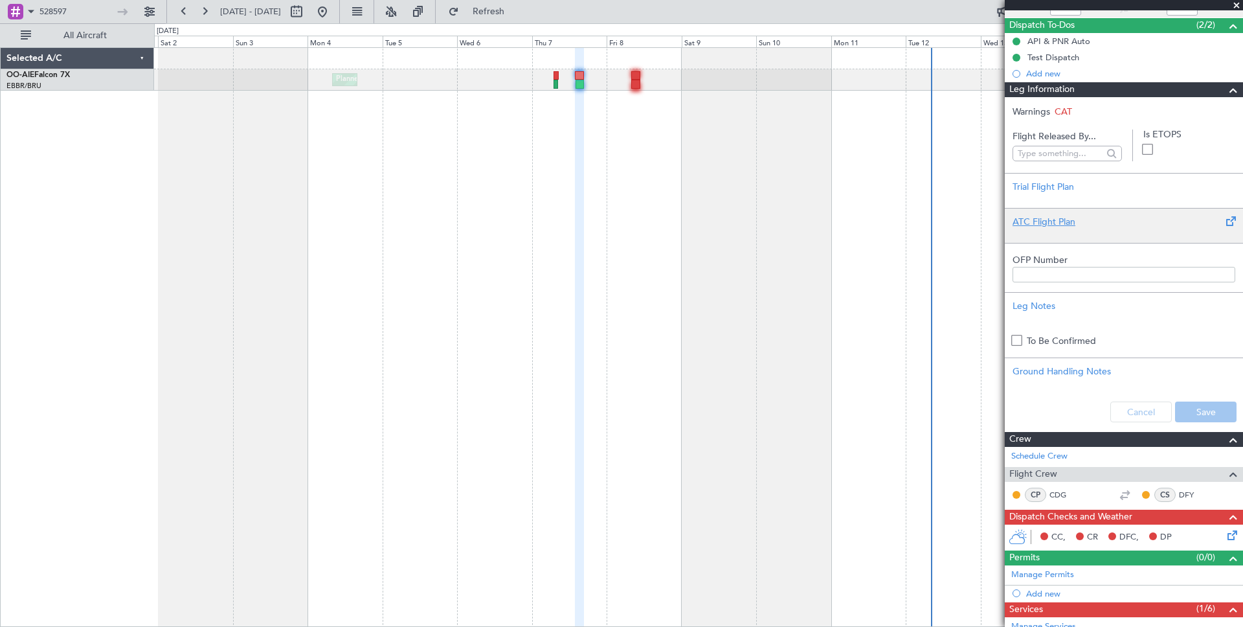
click at [1049, 222] on div "ATC Flight Plan" at bounding box center [1123, 222] width 223 height 14
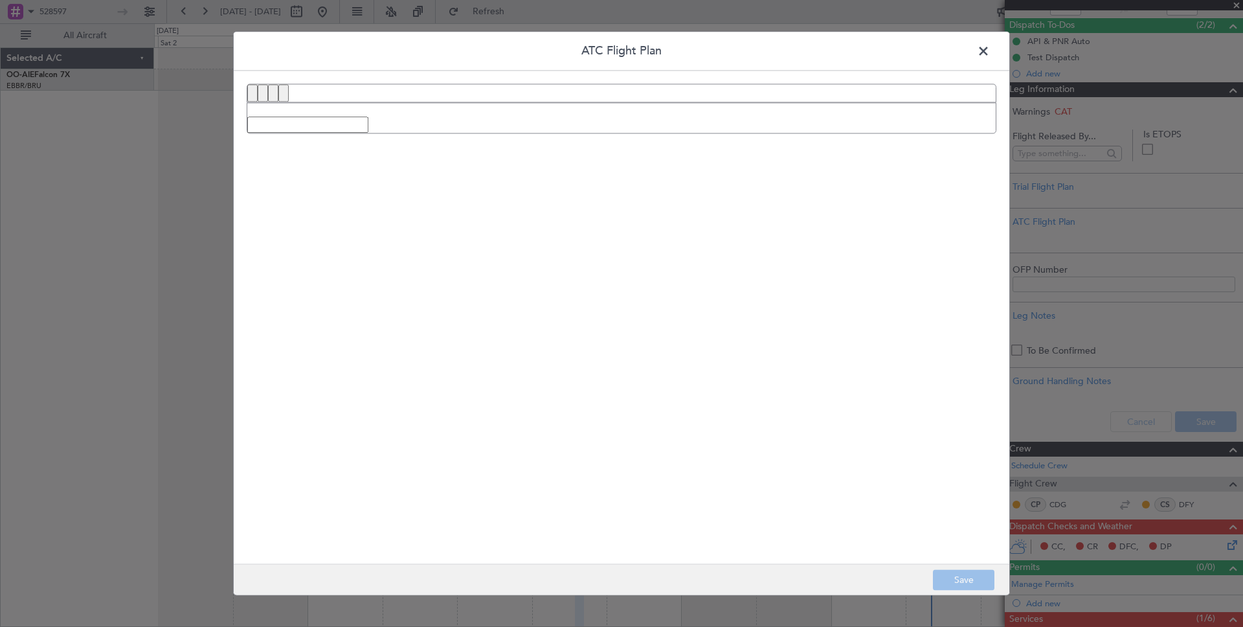
click at [990, 45] on span at bounding box center [990, 54] width 0 height 26
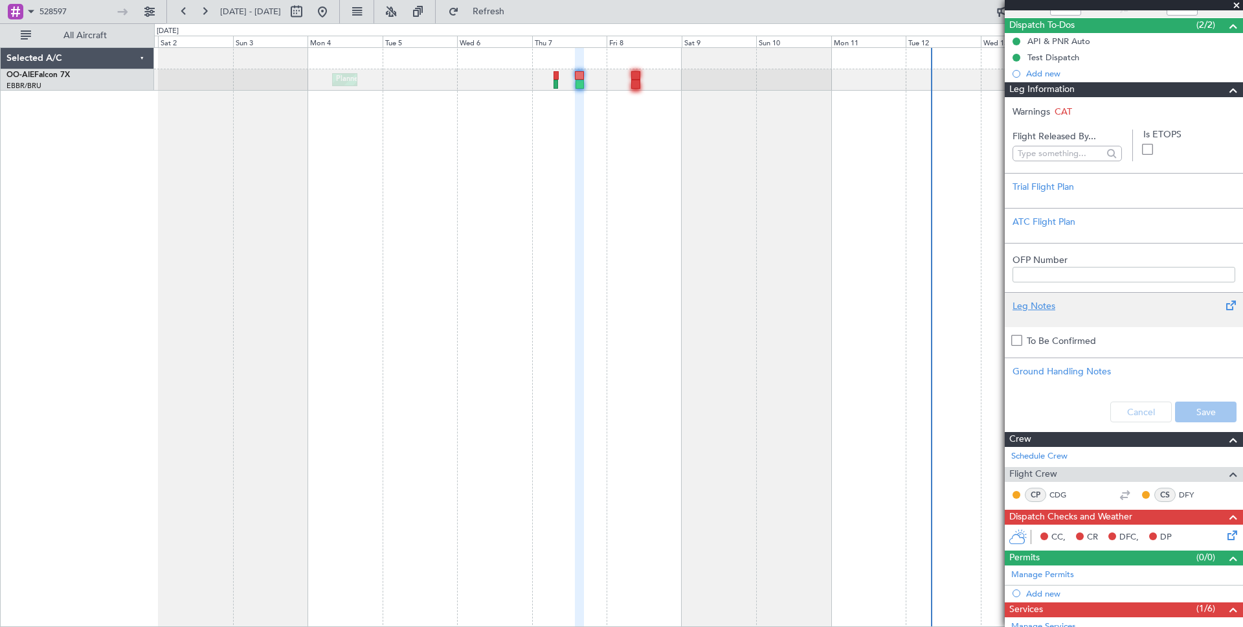
click at [1037, 307] on div "Leg Notes" at bounding box center [1123, 306] width 223 height 14
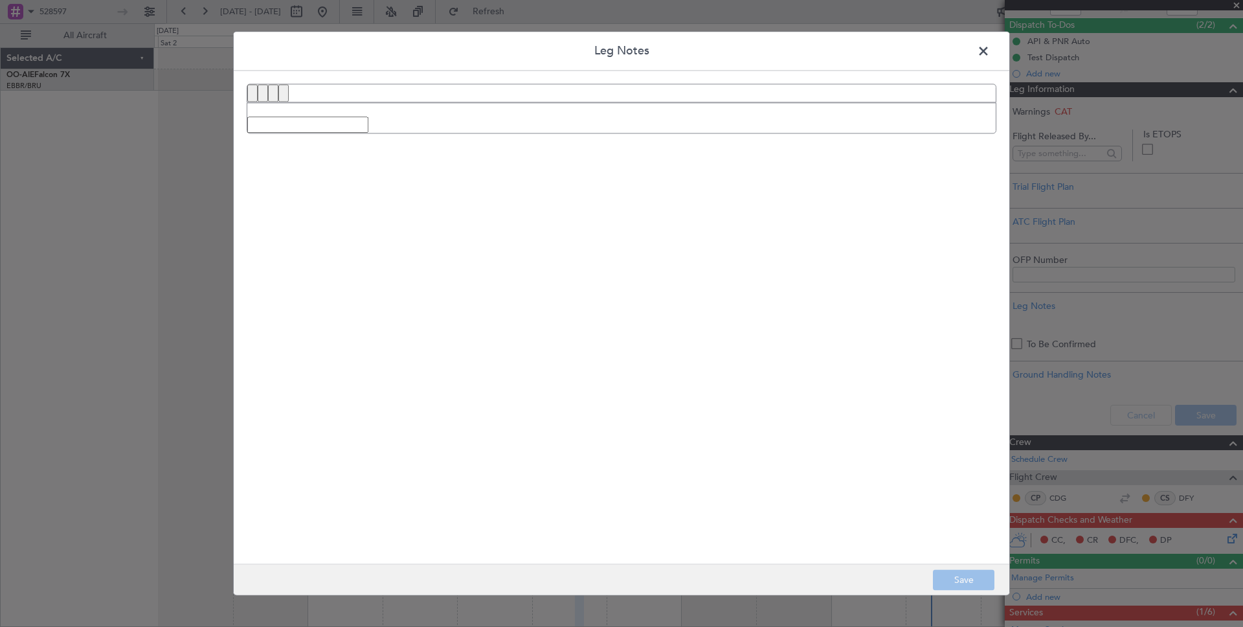
click at [990, 46] on span at bounding box center [990, 54] width 0 height 26
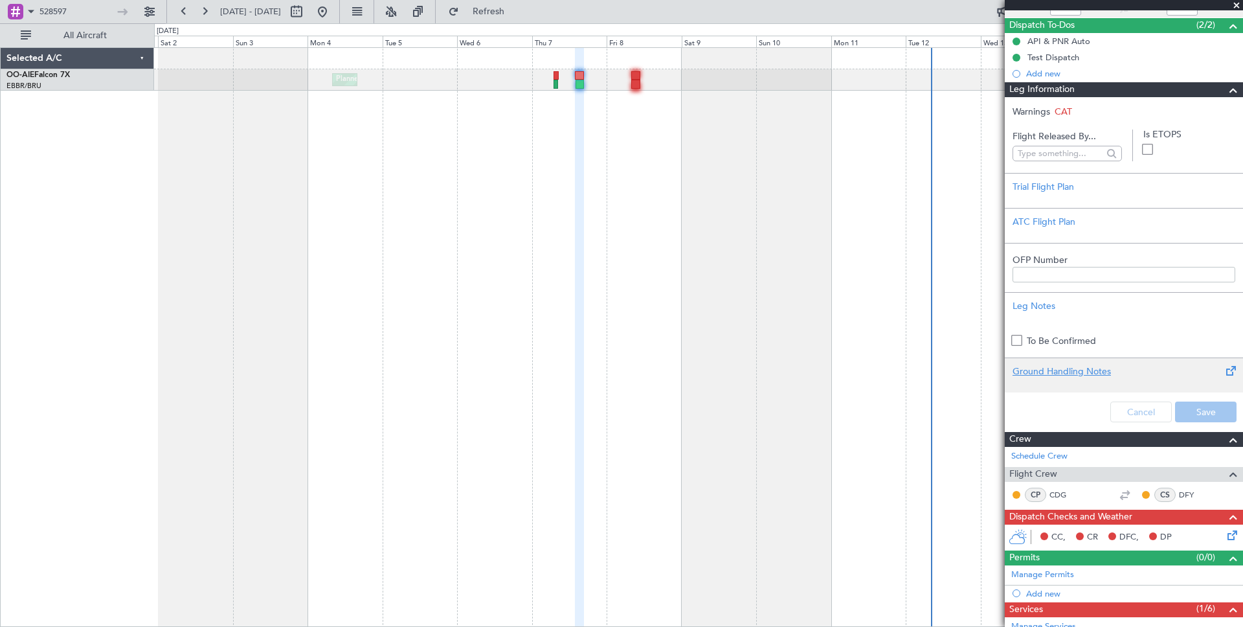
click at [1070, 372] on div "Ground Handling Notes" at bounding box center [1123, 371] width 223 height 14
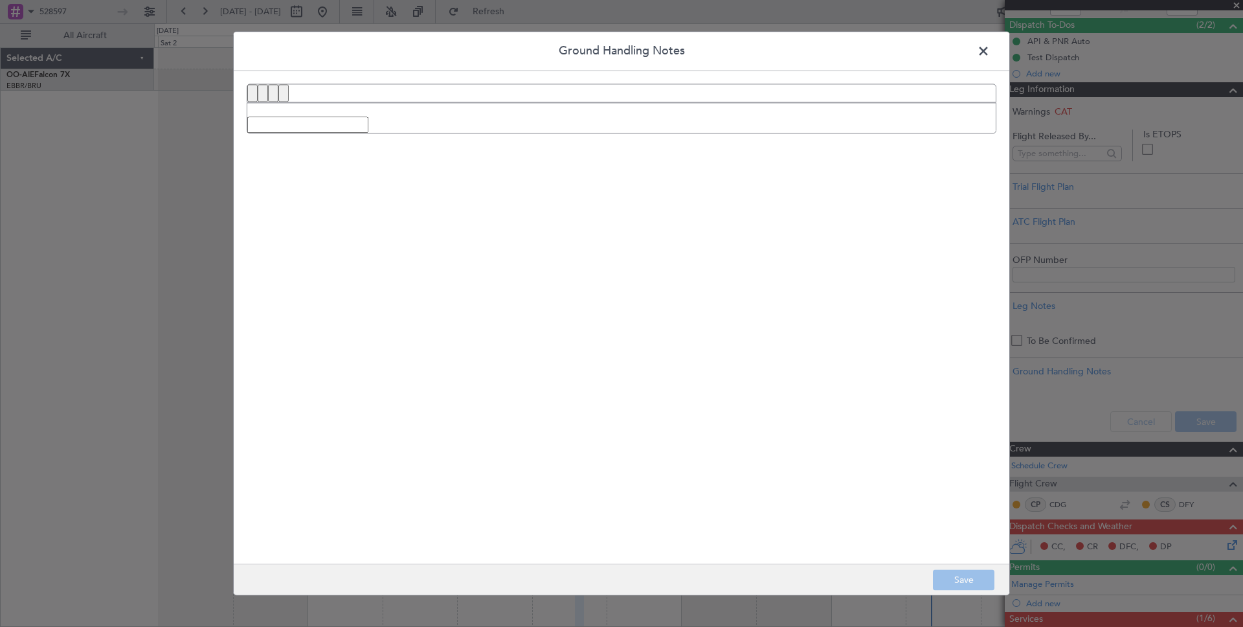
click at [990, 50] on span at bounding box center [990, 54] width 0 height 26
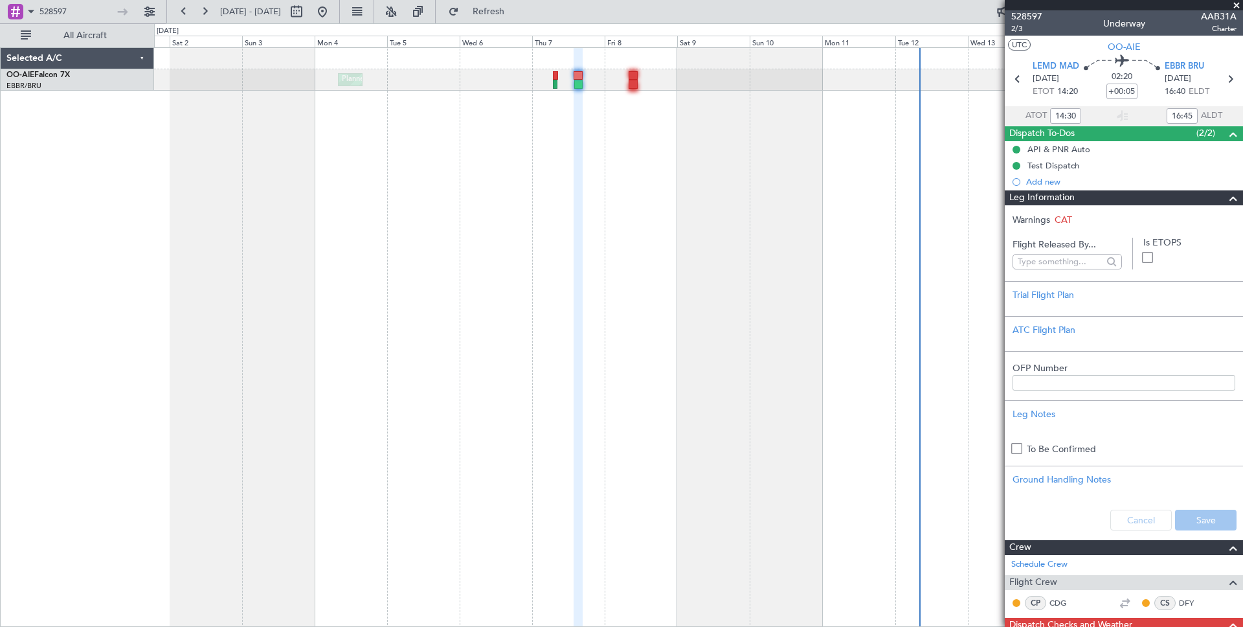
scroll to position [0, 0]
click at [1236, 199] on span at bounding box center [1233, 199] width 16 height 16
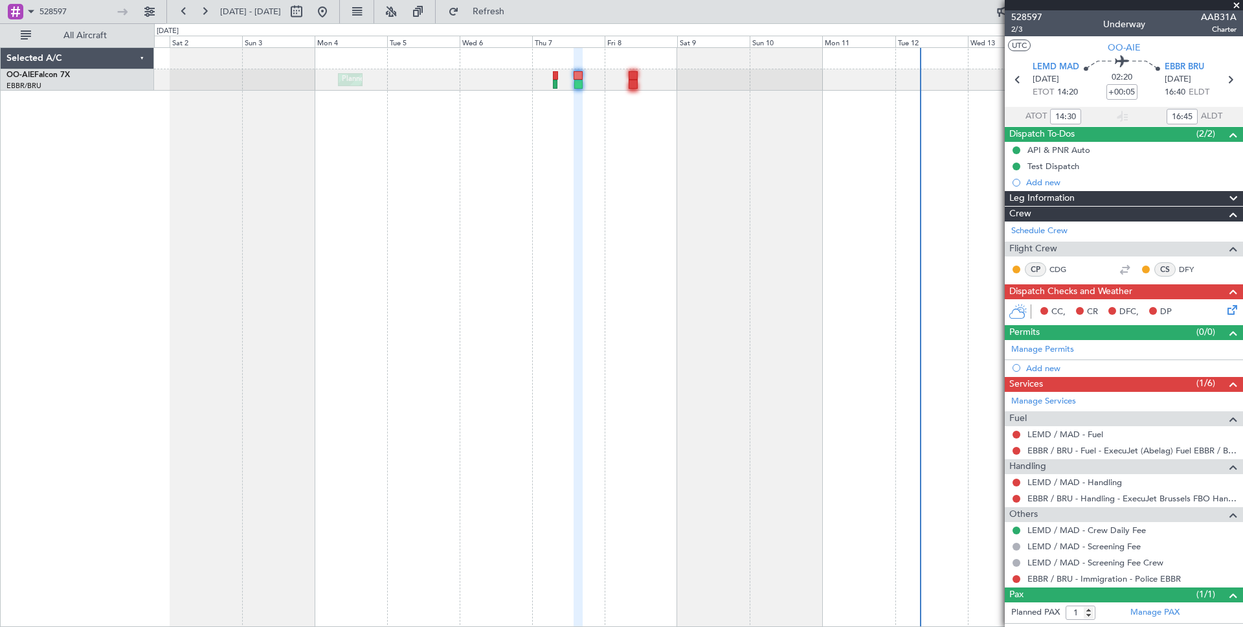
click at [1236, 199] on span at bounding box center [1233, 199] width 16 height 16
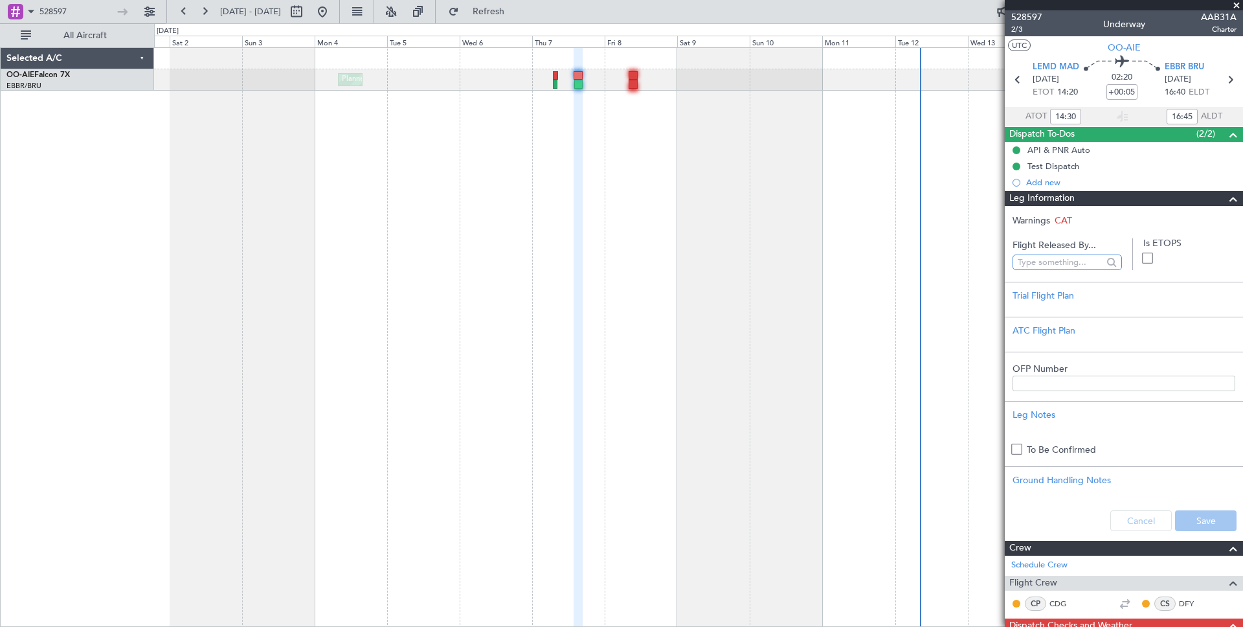
click at [1072, 261] on input "text" at bounding box center [1058, 261] width 82 height 19
click at [1077, 282] on mat-option "Fen He (FHE)" at bounding box center [1066, 280] width 109 height 19
type input "Fen He (FHE)"
click at [1044, 298] on div "Trial Flight Plan" at bounding box center [1123, 296] width 223 height 14
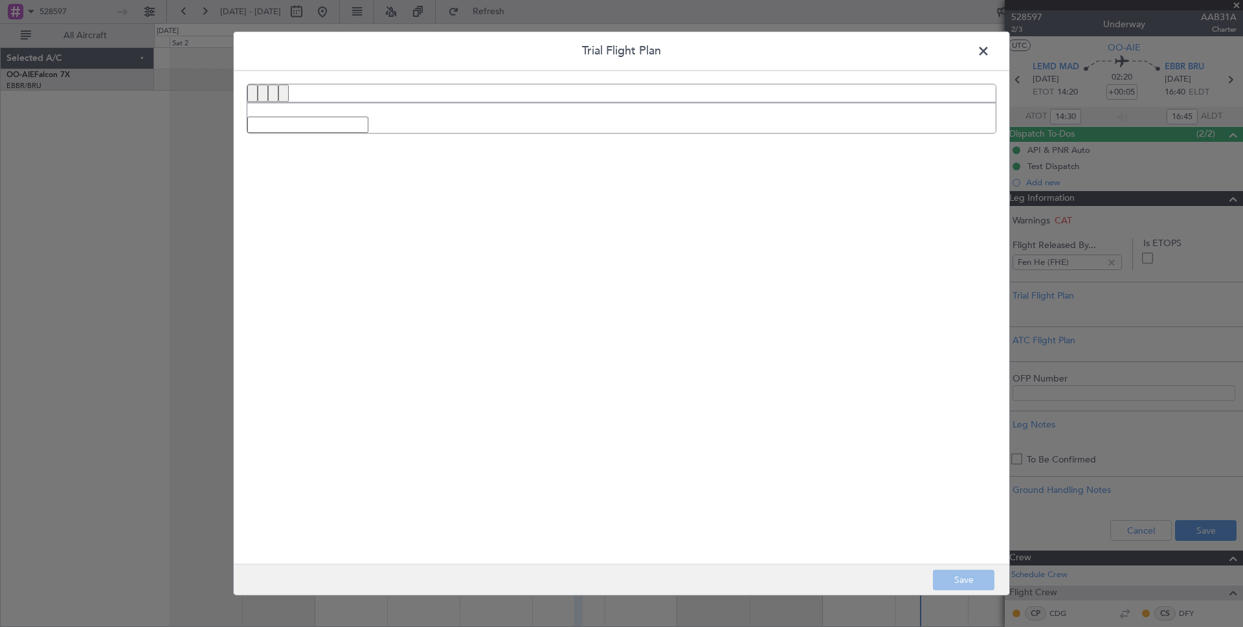
click at [990, 47] on span at bounding box center [990, 54] width 0 height 26
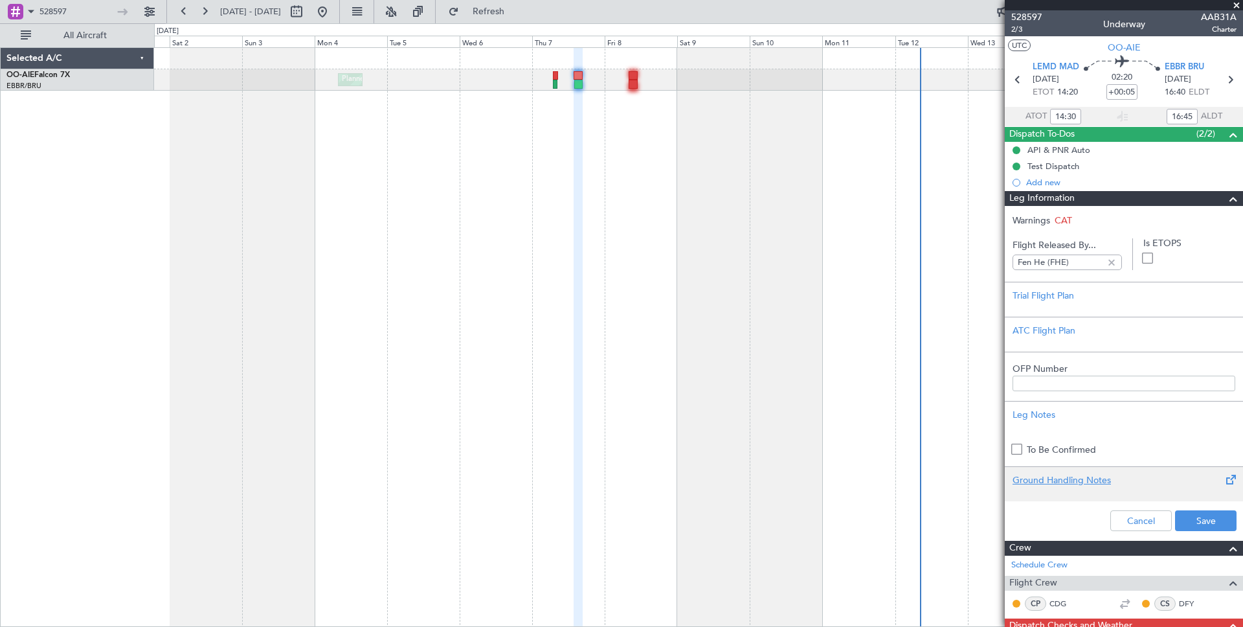
click at [1083, 474] on div "Ground Handling Notes" at bounding box center [1123, 480] width 223 height 14
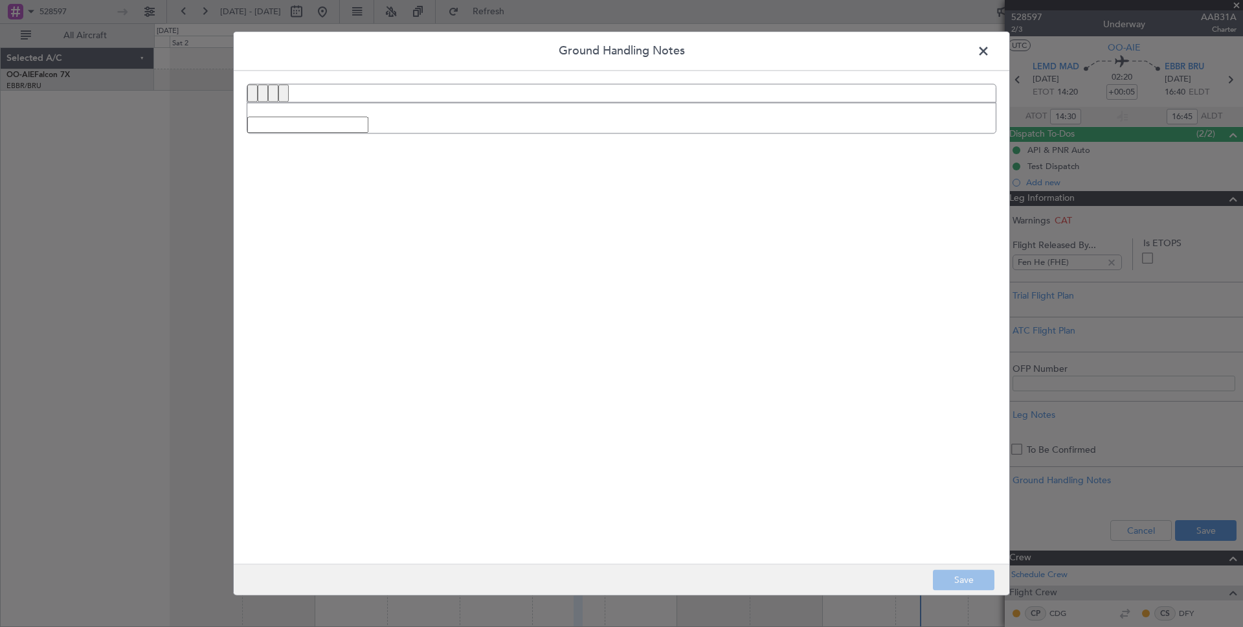
click at [990, 50] on span at bounding box center [990, 54] width 0 height 26
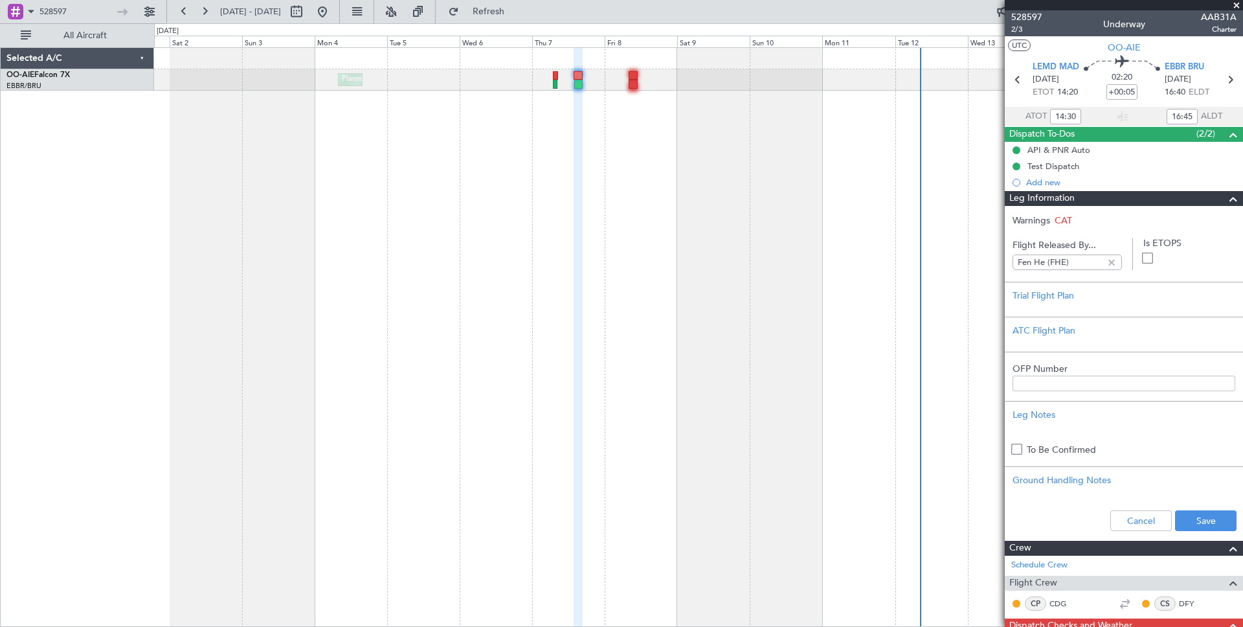
click at [1072, 377] on input "OFP Number" at bounding box center [1123, 383] width 223 height 16
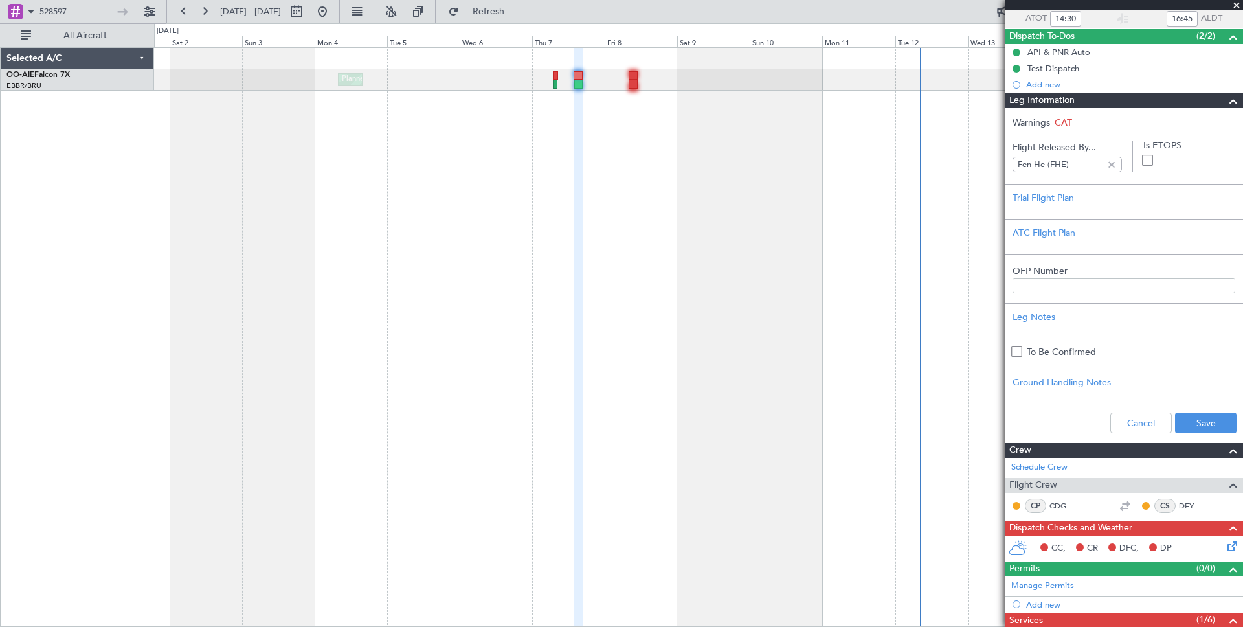
click at [1015, 350] on span at bounding box center [1016, 351] width 11 height 11
click at [1021, 347] on input "checkbox" at bounding box center [1021, 347] width 0 height 0
click at [1014, 356] on span at bounding box center [1016, 351] width 11 height 11
click at [1021, 347] on input "checkbox" at bounding box center [1021, 347] width 0 height 0
click at [1041, 319] on div "Leg Notes" at bounding box center [1123, 317] width 223 height 14
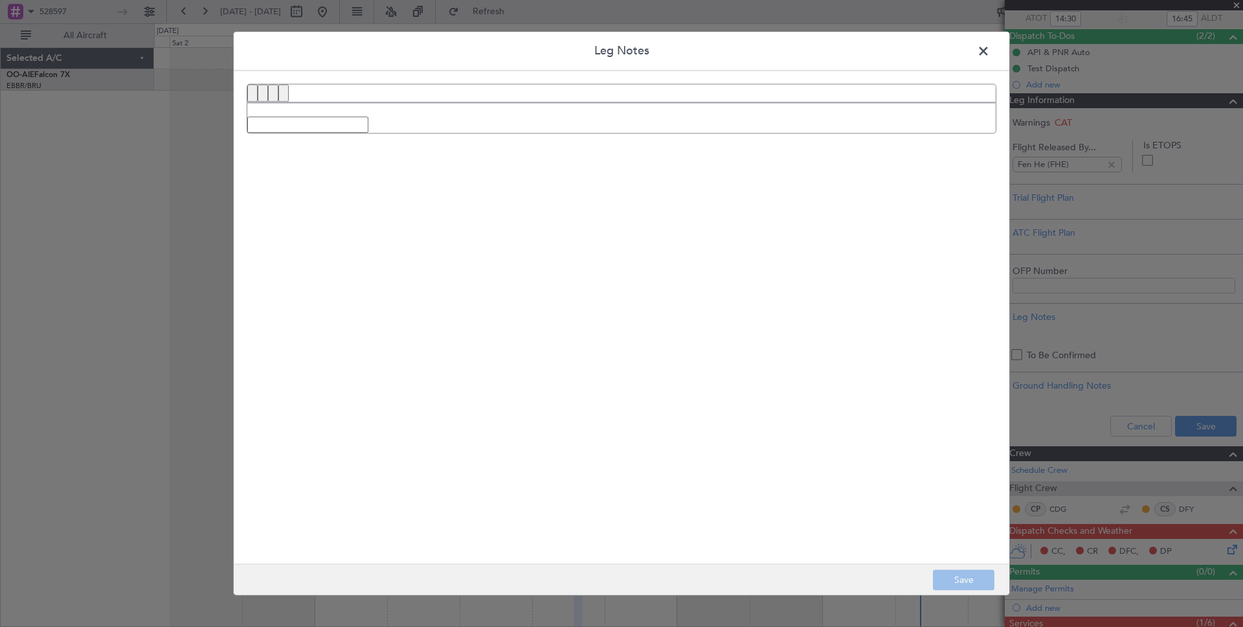
click at [990, 54] on span at bounding box center [990, 54] width 0 height 26
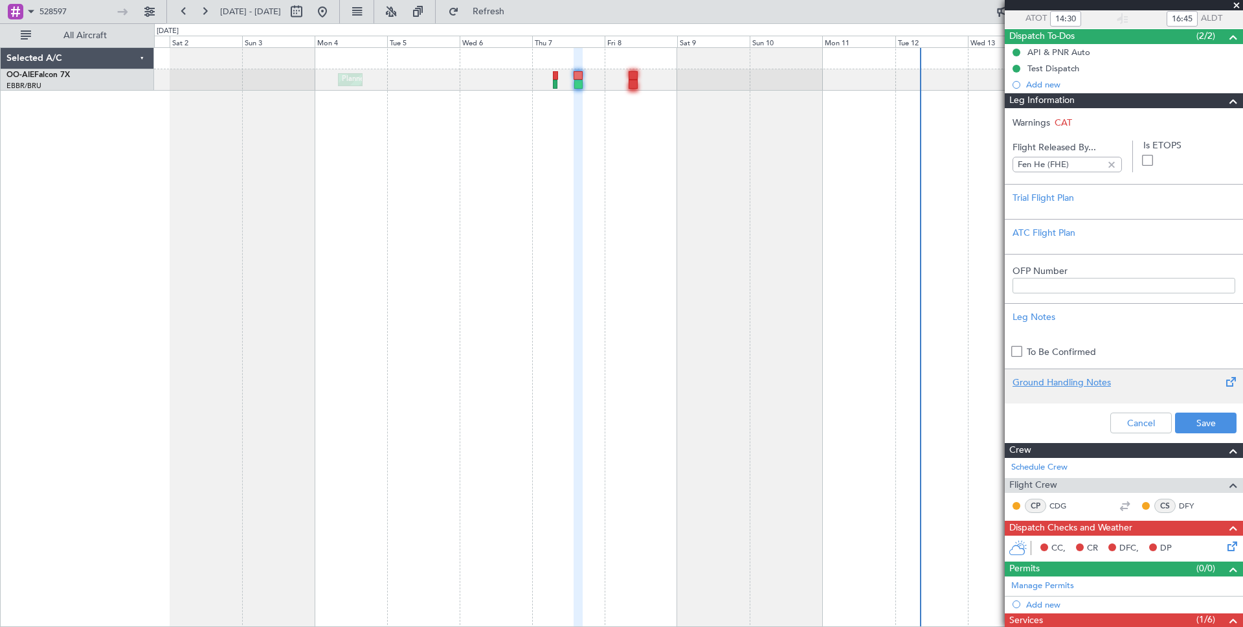
click at [1072, 382] on div "Ground Handling Notes" at bounding box center [1123, 382] width 223 height 14
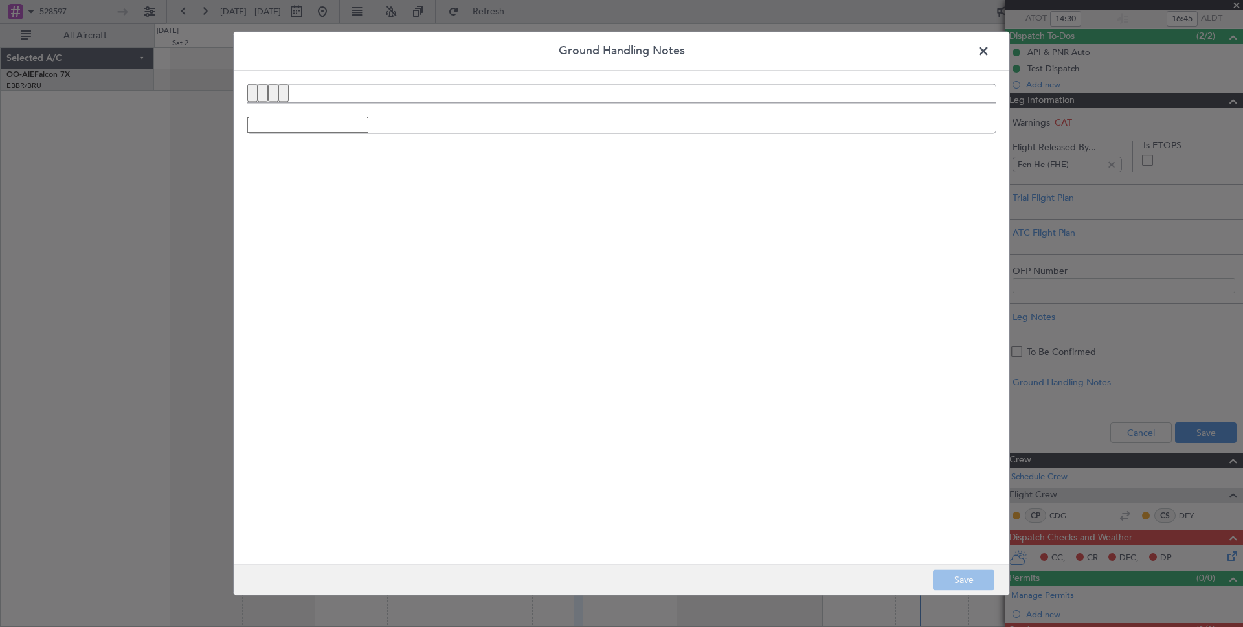
click at [990, 49] on span at bounding box center [990, 54] width 0 height 26
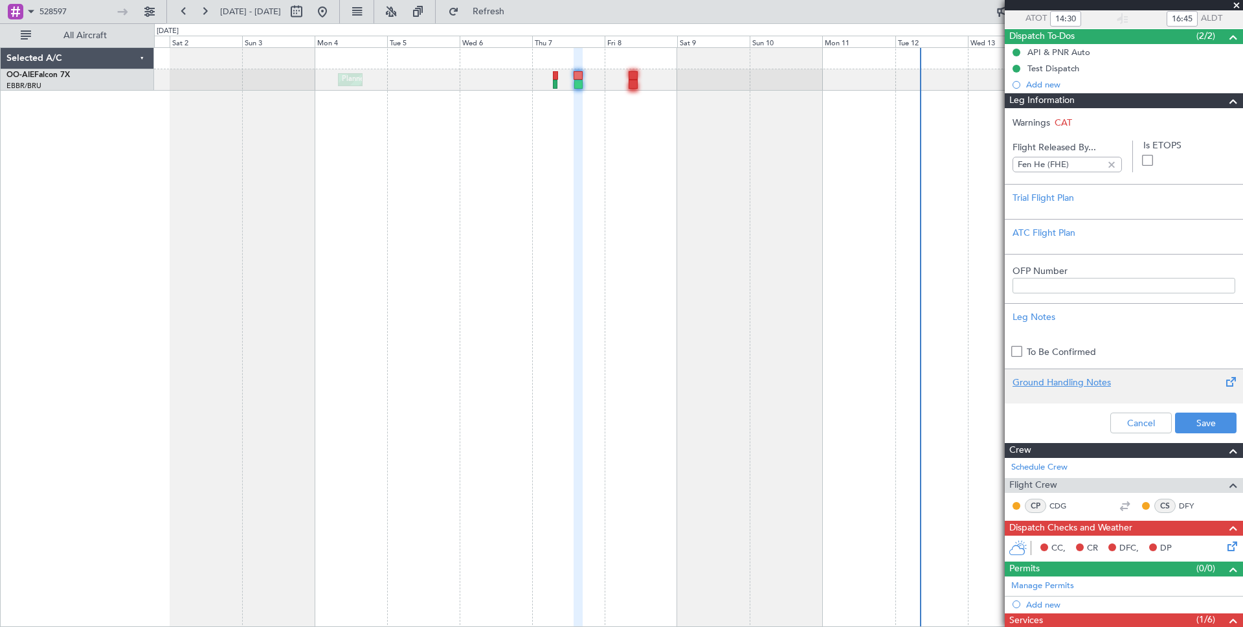
click at [1088, 384] on div "Ground Handling Notes" at bounding box center [1123, 382] width 223 height 14
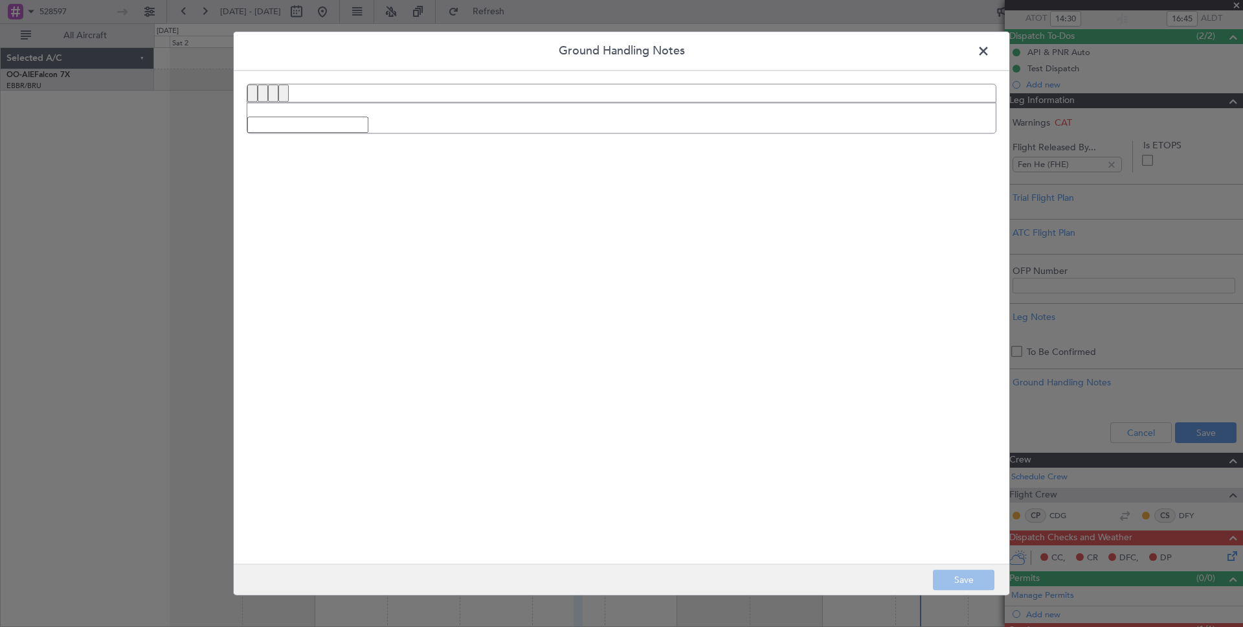
click at [990, 50] on span at bounding box center [990, 54] width 0 height 26
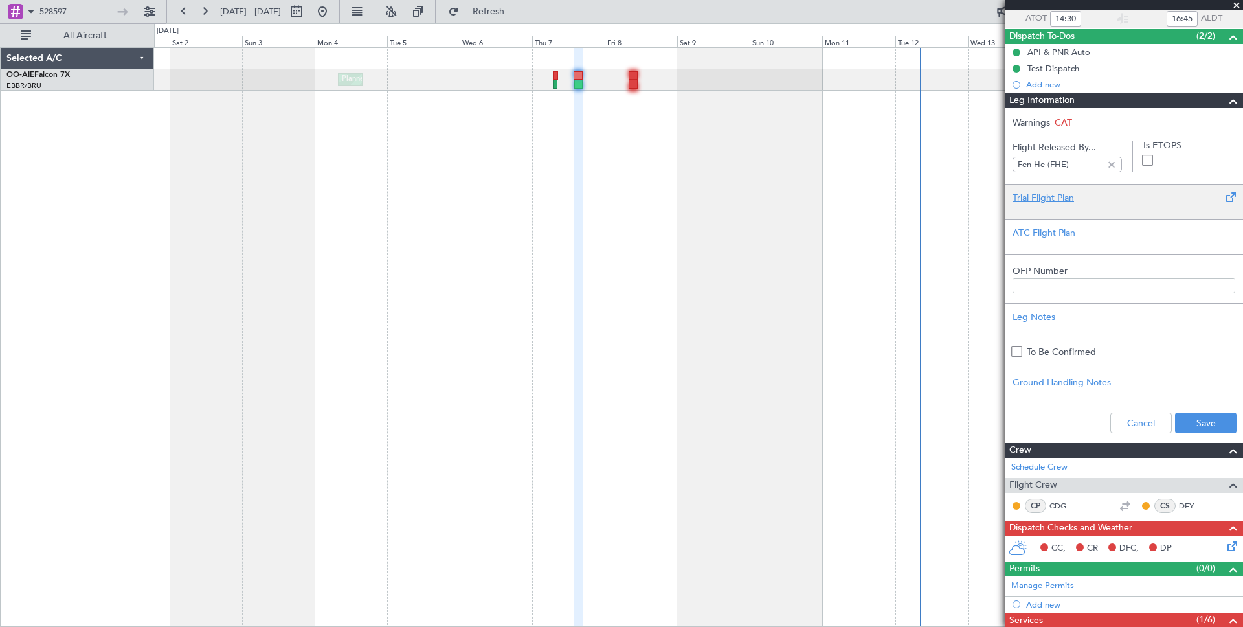
click at [1060, 203] on div "Trial Flight Plan" at bounding box center [1123, 198] width 223 height 14
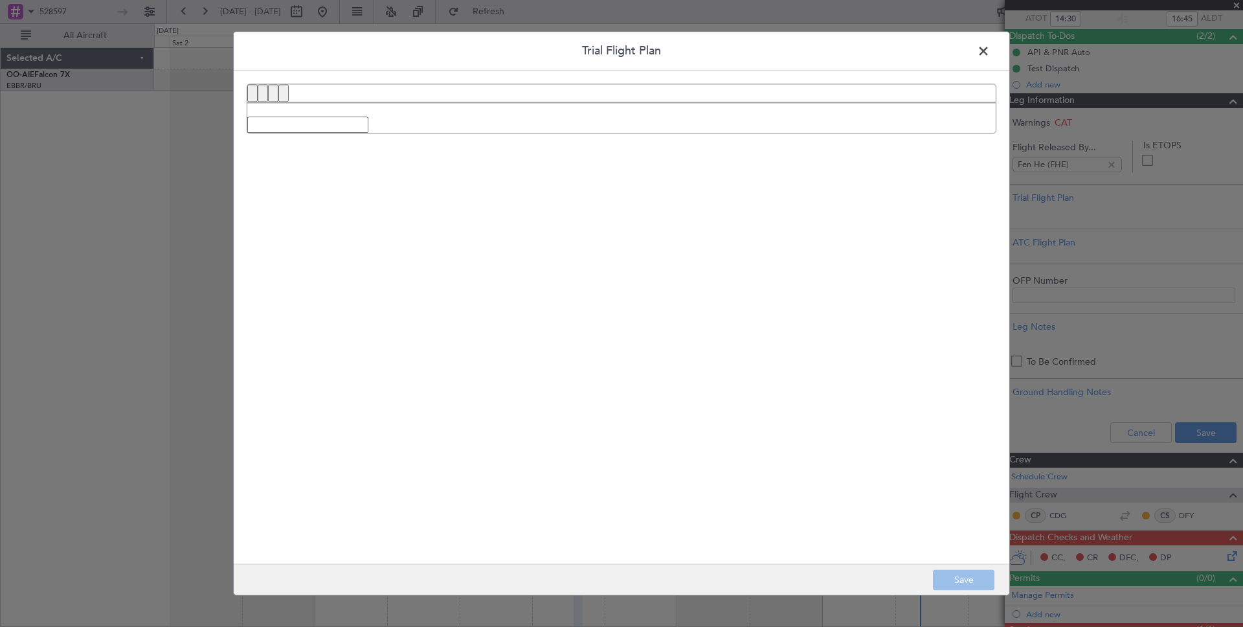
click at [990, 47] on span at bounding box center [990, 54] width 0 height 26
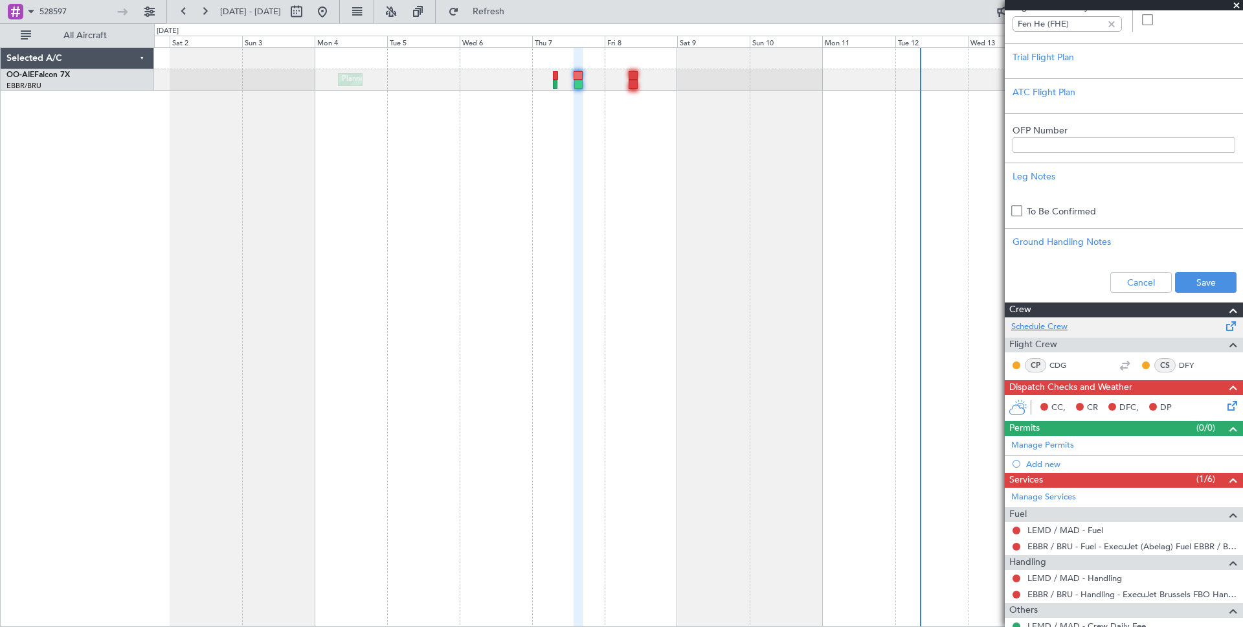
scroll to position [241, 0]
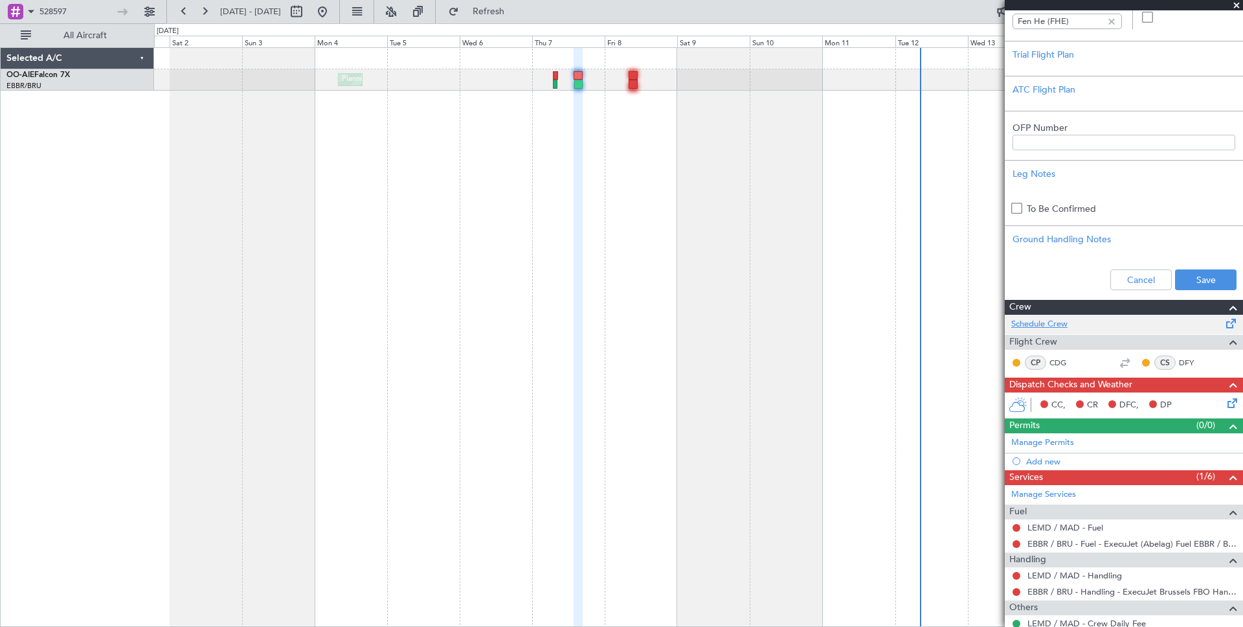
click at [1046, 326] on link "Schedule Crew" at bounding box center [1039, 324] width 56 height 13
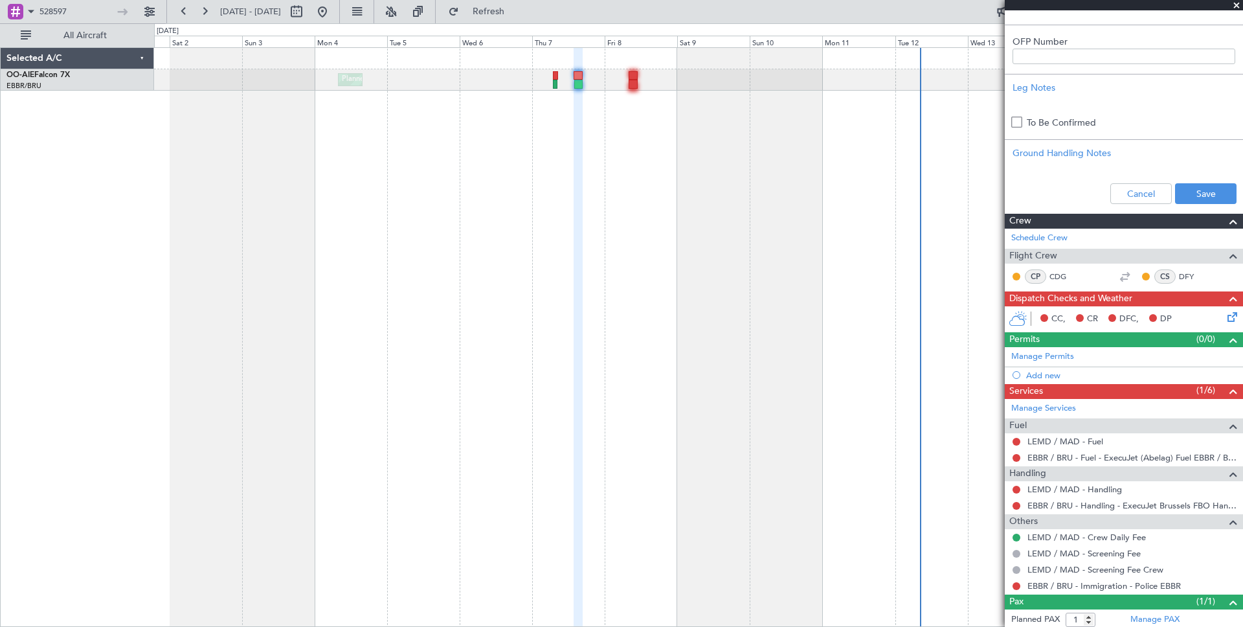
scroll to position [341, 0]
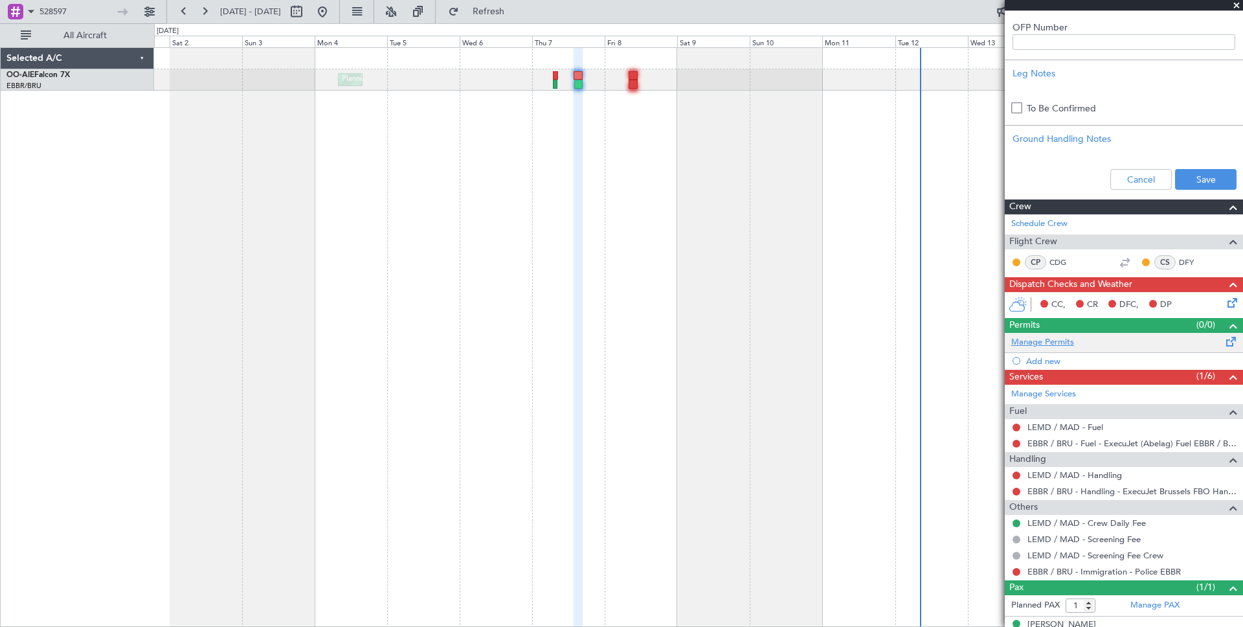
click at [1059, 342] on link "Manage Permits" at bounding box center [1042, 342] width 63 height 13
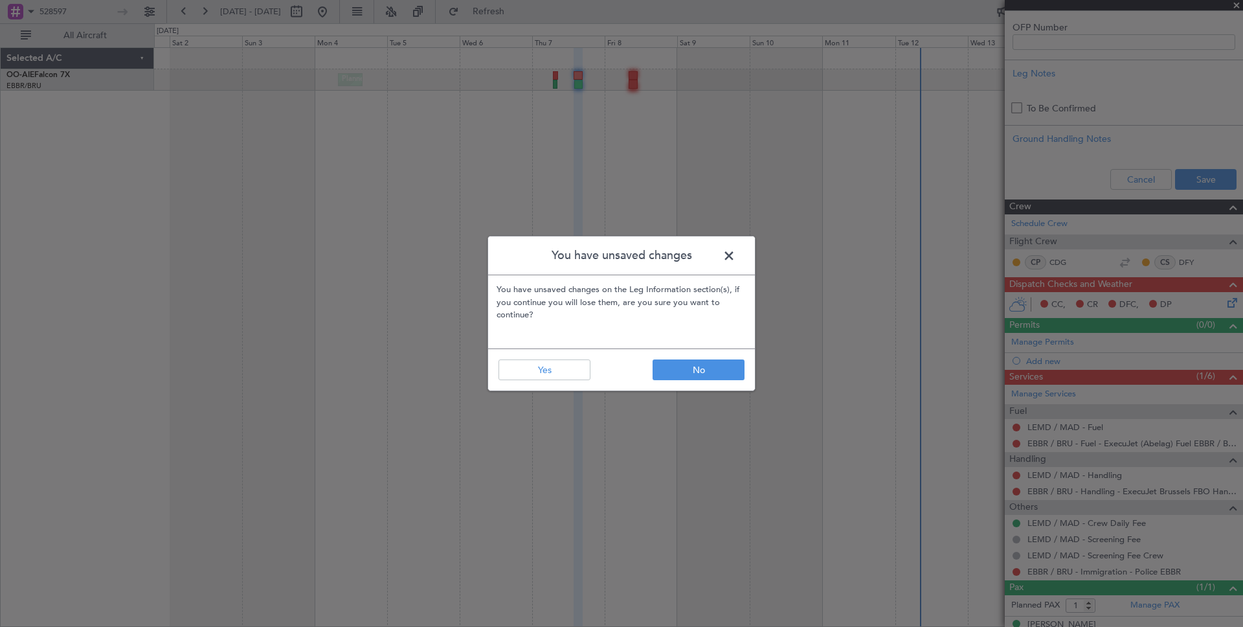
click at [735, 252] on span at bounding box center [735, 259] width 0 height 26
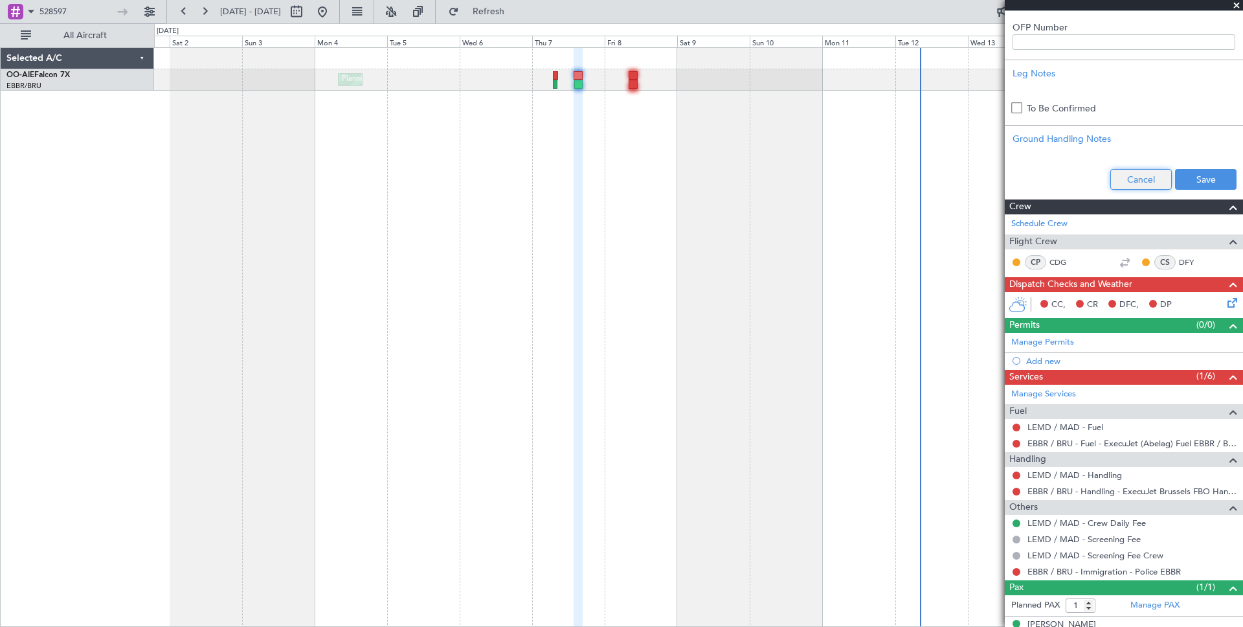
click at [1147, 180] on button "Cancel" at bounding box center [1140, 179] width 61 height 21
click at [1227, 342] on span at bounding box center [1231, 339] width 16 height 10
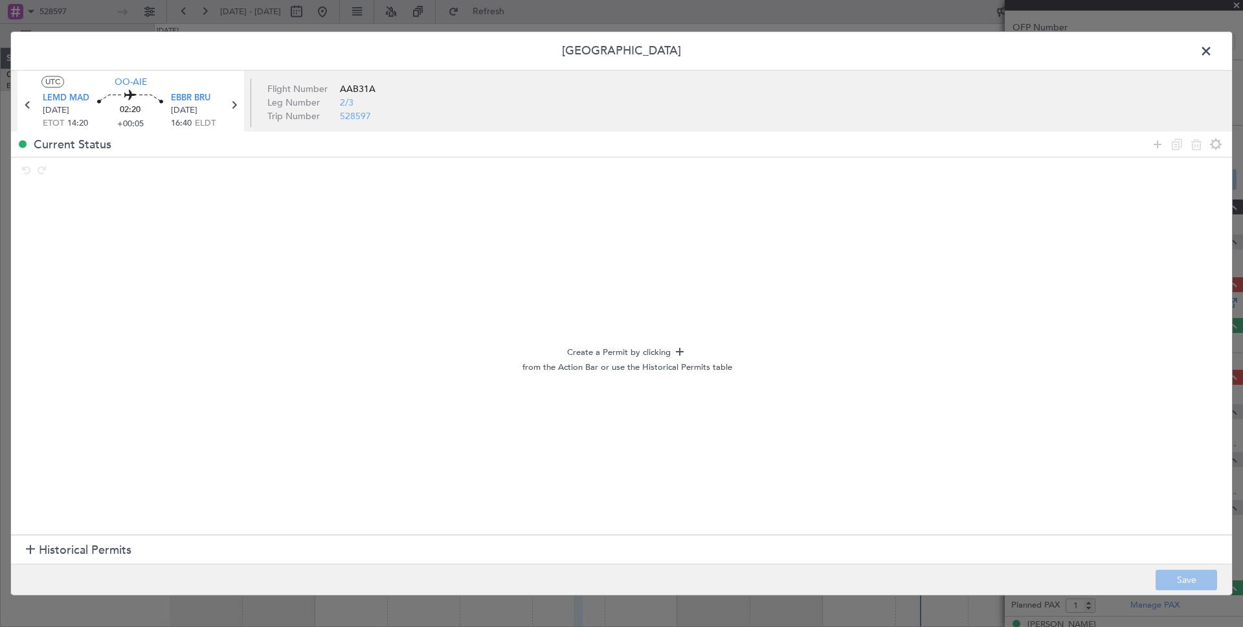
click at [97, 552] on span "Historical Permits" at bounding box center [85, 549] width 93 height 17
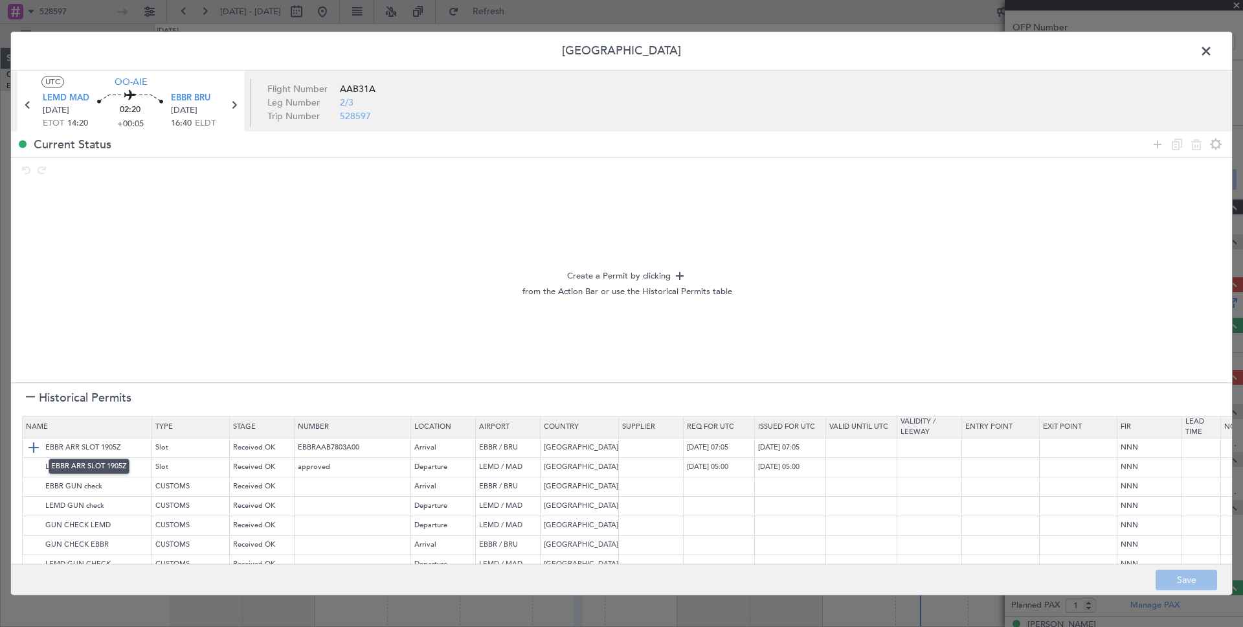
click at [32, 449] on img at bounding box center [34, 448] width 16 height 16
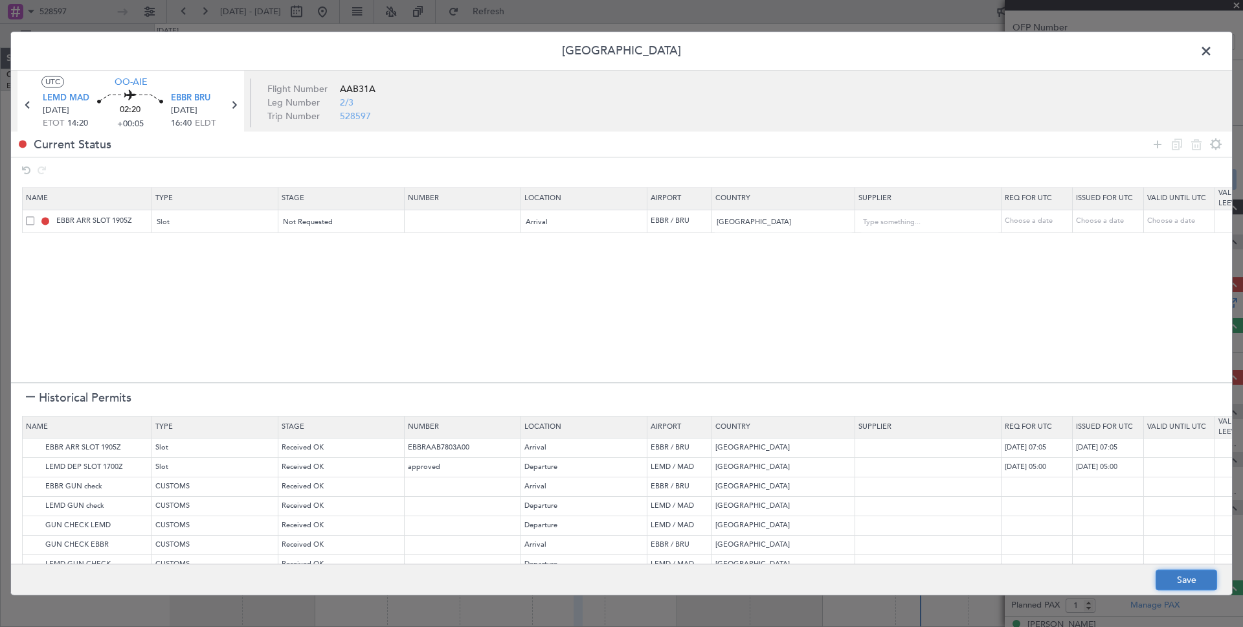
click at [1178, 576] on button "Save" at bounding box center [1185, 580] width 61 height 21
type input "EBBR ARR SLOT"
type input "NNN"
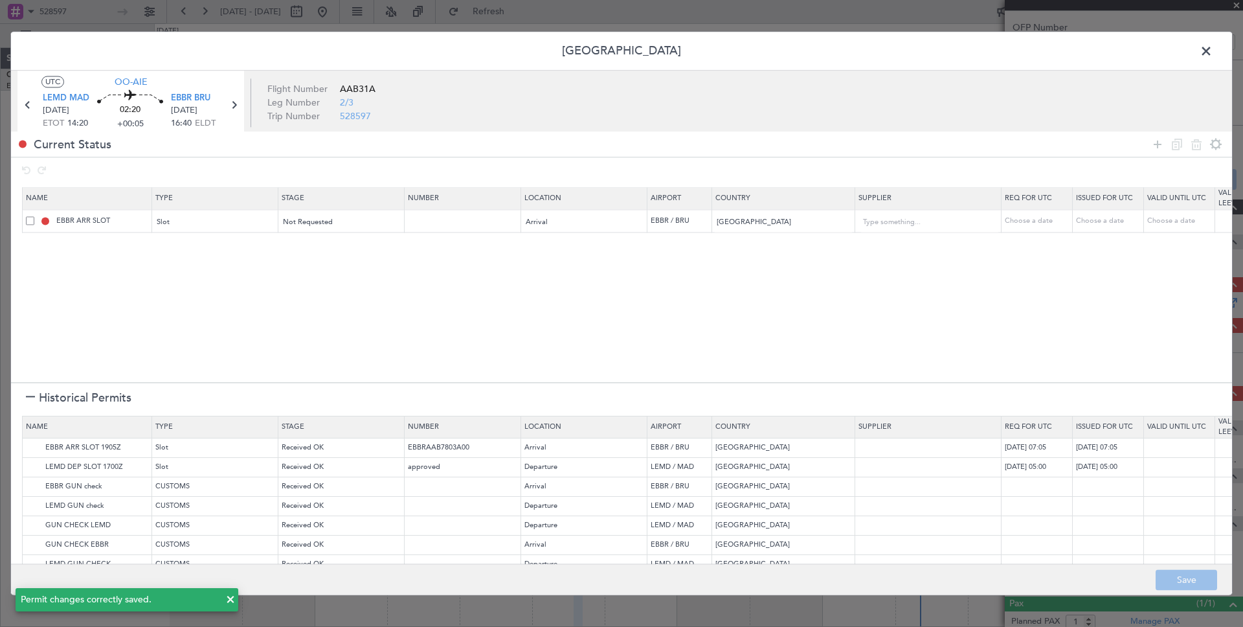
click at [1212, 53] on span at bounding box center [1212, 54] width 0 height 26
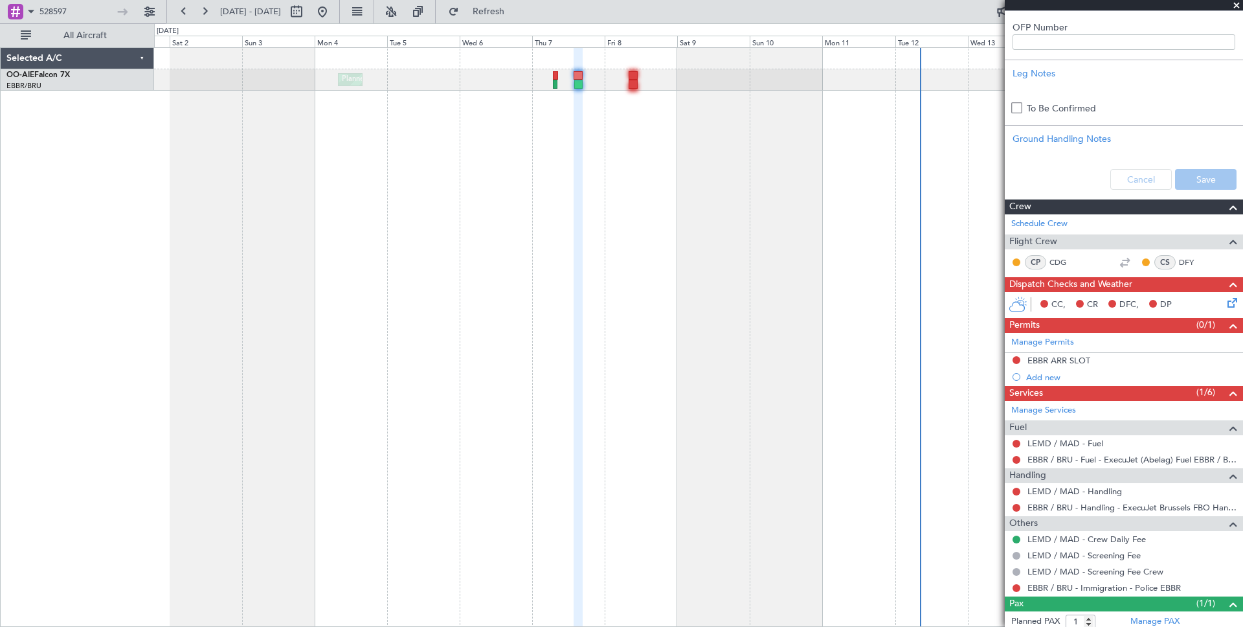
scroll to position [376, 0]
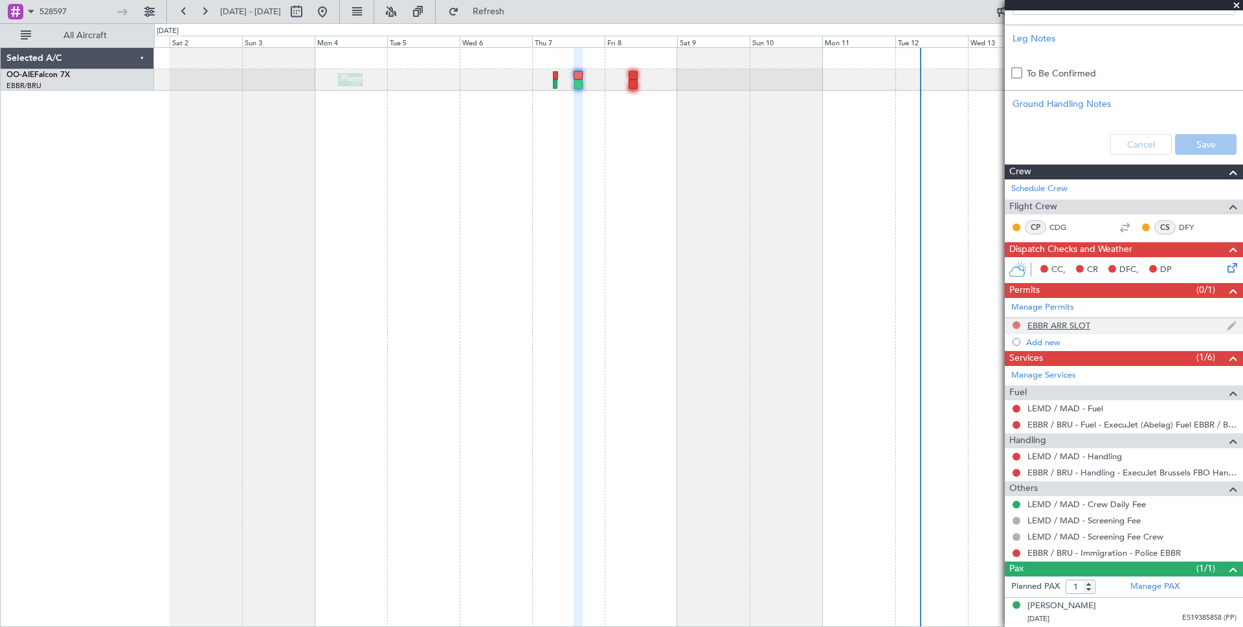
click at [1013, 324] on button at bounding box center [1016, 325] width 8 height 8
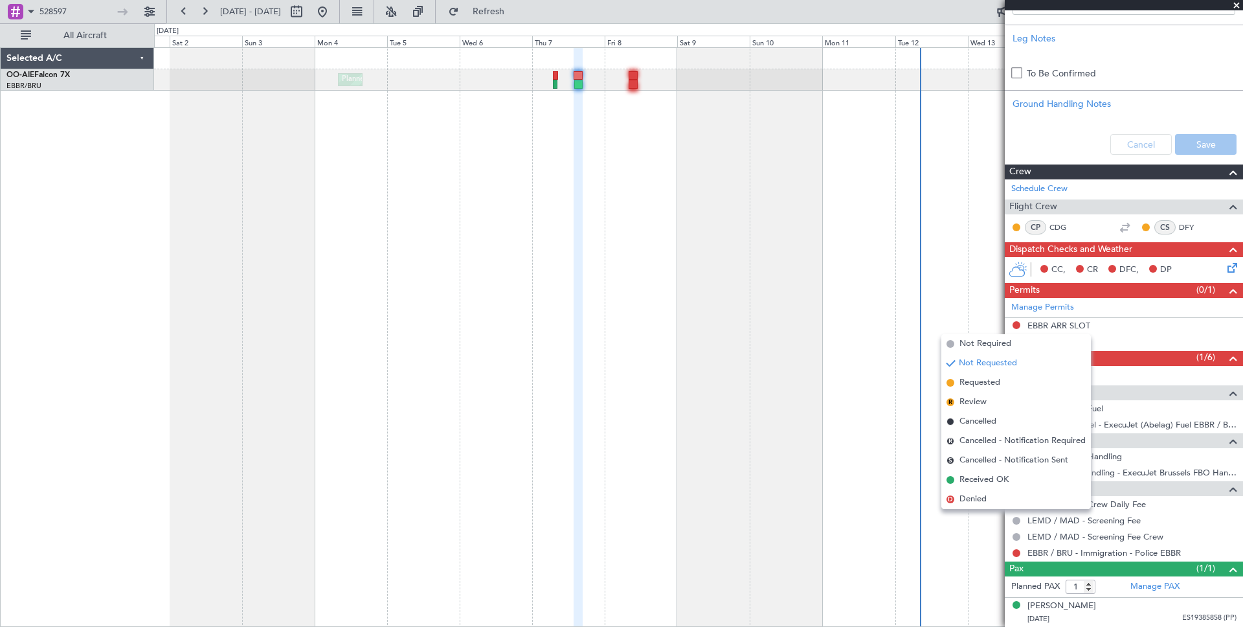
click at [997, 477] on span "Received OK" at bounding box center [983, 479] width 49 height 13
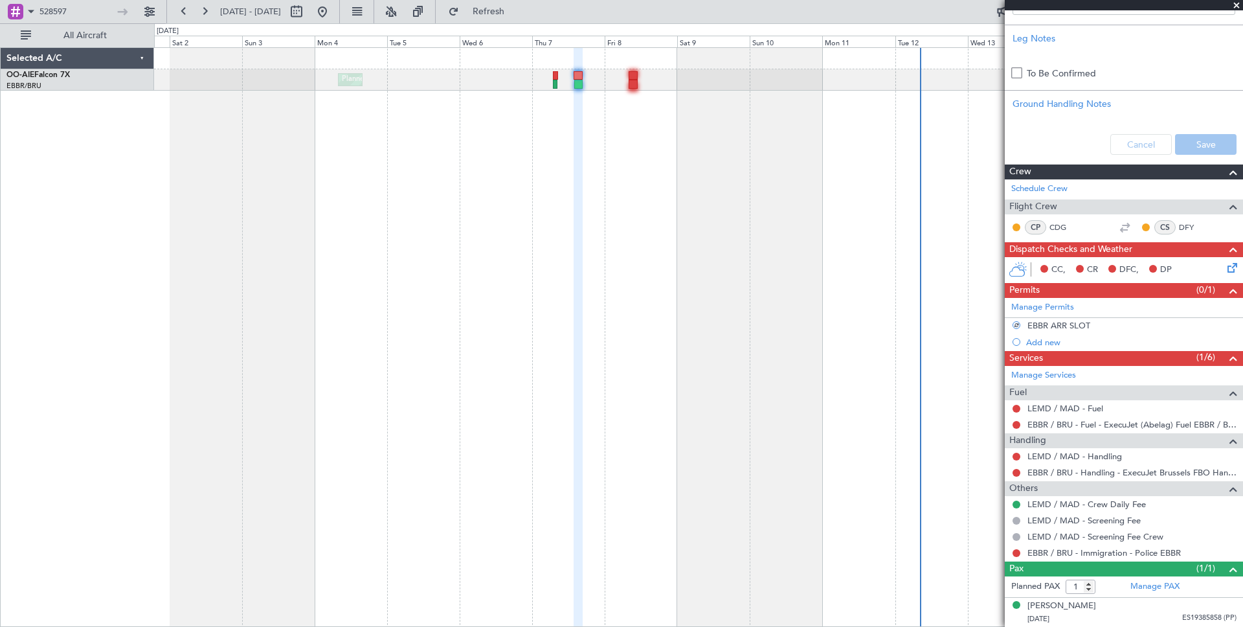
click at [1228, 270] on icon at bounding box center [1230, 265] width 10 height 10
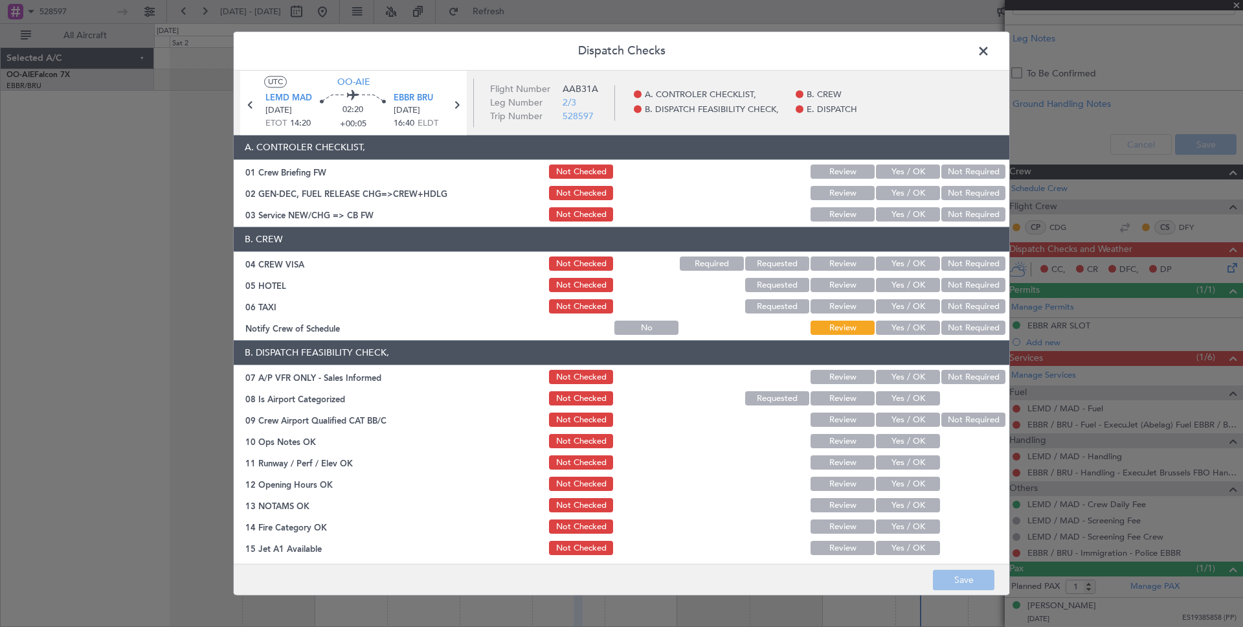
click at [906, 168] on button "Yes / OK" at bounding box center [908, 172] width 64 height 14
click at [911, 197] on button "Yes / OK" at bounding box center [908, 193] width 64 height 14
click at [909, 217] on button "Yes / OK" at bounding box center [908, 215] width 64 height 14
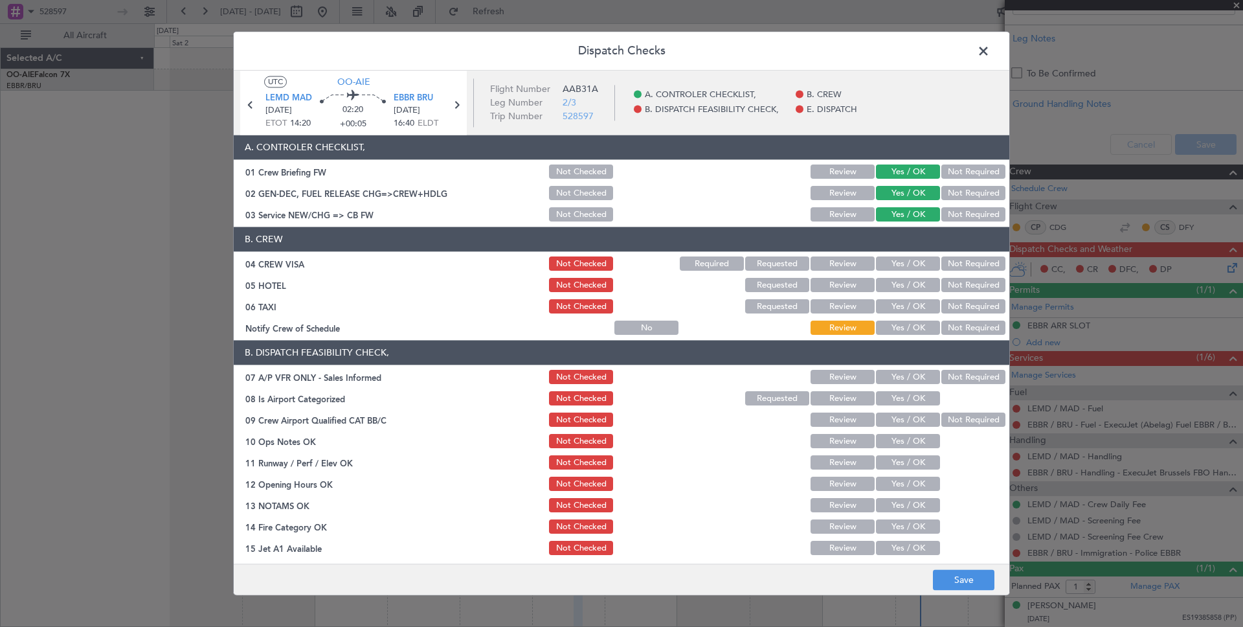
click at [902, 267] on button "Yes / OK" at bounding box center [908, 264] width 64 height 14
click at [911, 291] on button "Yes / OK" at bounding box center [908, 285] width 64 height 14
click at [913, 311] on button "Yes / OK" at bounding box center [908, 307] width 64 height 14
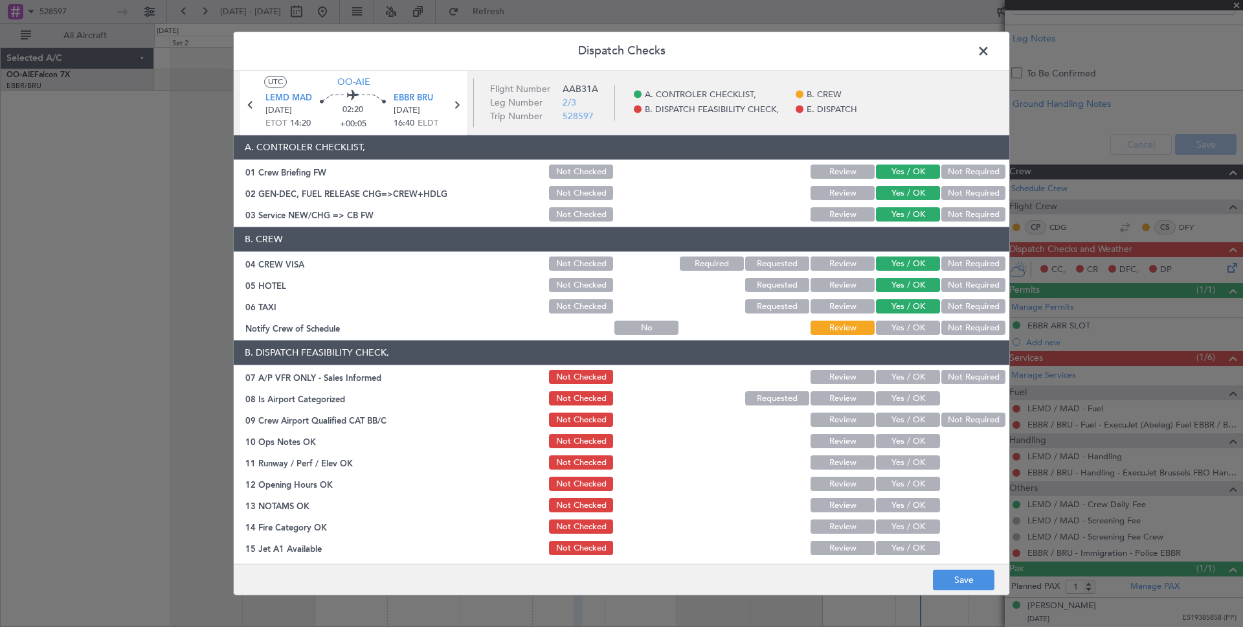
click at [972, 331] on button "Not Required" at bounding box center [973, 328] width 64 height 14
click at [916, 374] on button "Yes / OK" at bounding box center [908, 377] width 64 height 14
drag, startPoint x: 915, startPoint y: 401, endPoint x: 911, endPoint y: 415, distance: 14.6
click at [913, 405] on div "Yes / OK" at bounding box center [906, 399] width 65 height 18
click at [910, 423] on button "Yes / OK" at bounding box center [908, 420] width 64 height 14
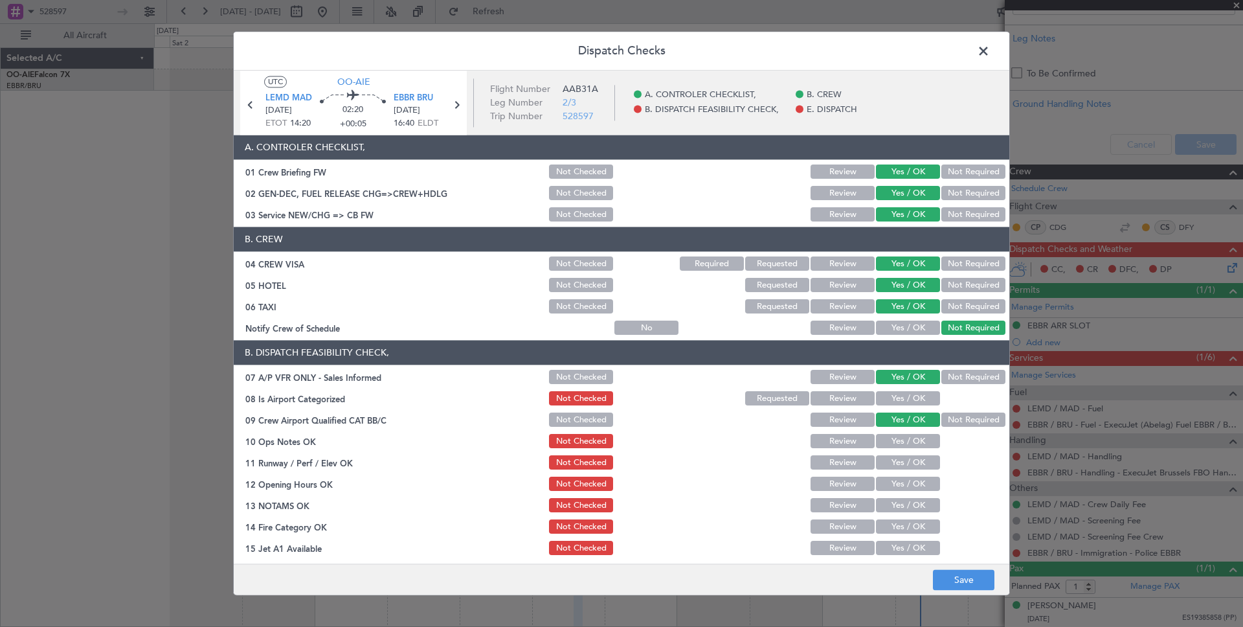
click at [909, 440] on button "Yes / OK" at bounding box center [908, 441] width 64 height 14
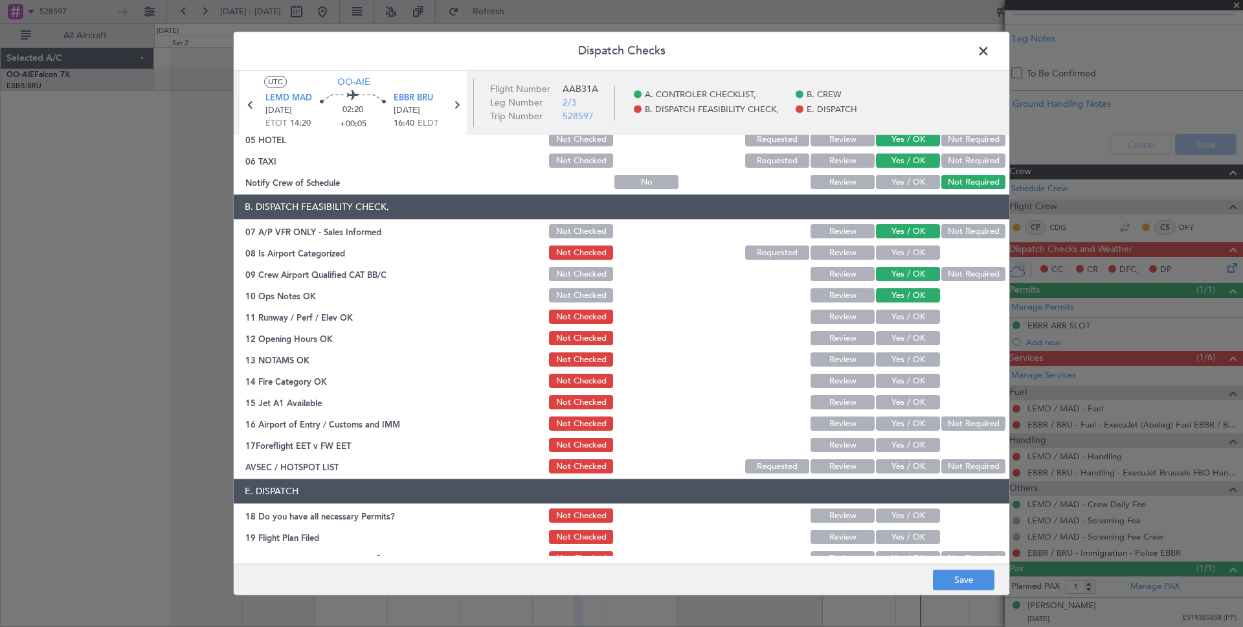
click at [908, 315] on button "Yes / OK" at bounding box center [908, 317] width 64 height 14
click at [908, 338] on button "Yes / OK" at bounding box center [908, 338] width 64 height 14
click at [898, 361] on button "Yes / OK" at bounding box center [908, 360] width 64 height 14
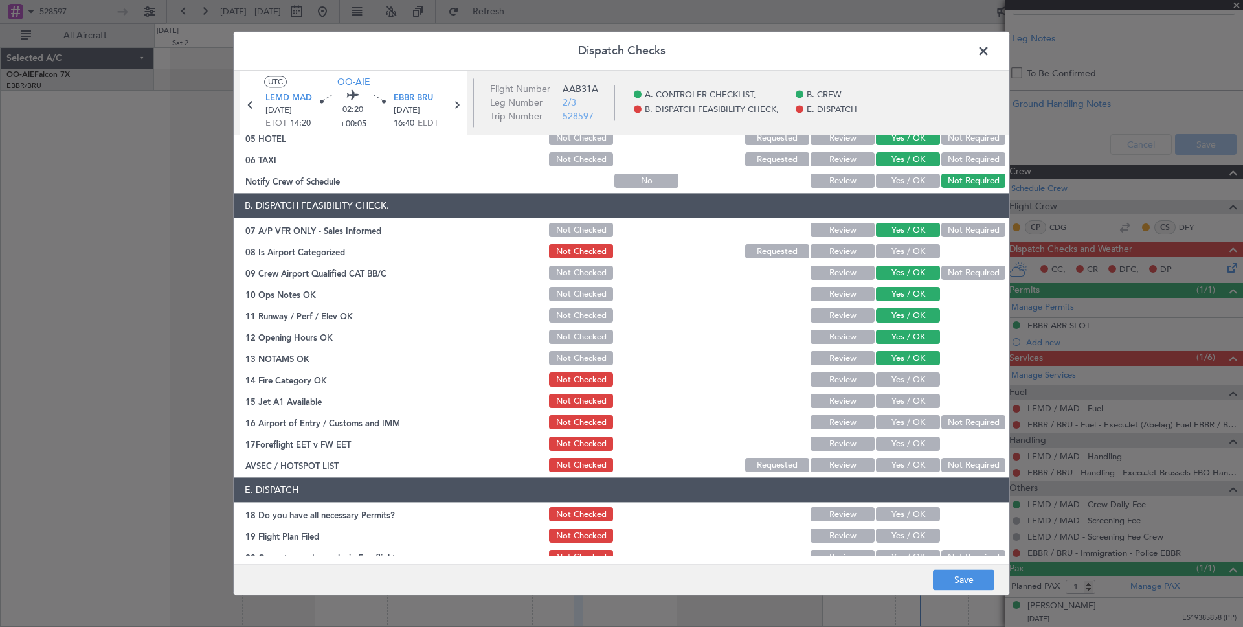
click at [905, 382] on button "Yes / OK" at bounding box center [908, 380] width 64 height 14
click at [912, 401] on button "Yes / OK" at bounding box center [908, 401] width 64 height 14
drag, startPoint x: 973, startPoint y: 423, endPoint x: 929, endPoint y: 456, distance: 55.0
click at [972, 423] on button "Not Required" at bounding box center [973, 423] width 64 height 14
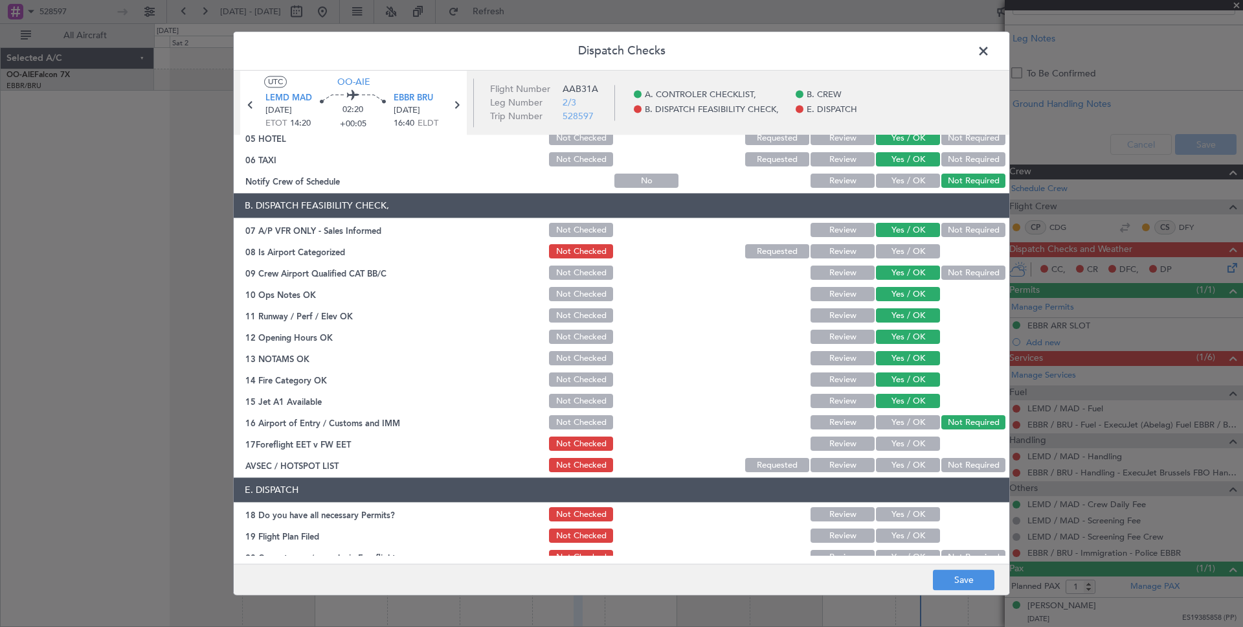
click at [912, 448] on button "Yes / OK" at bounding box center [908, 444] width 64 height 14
click at [971, 474] on article "A. CONTROLER CHECKLIST, 01 Crew Briefing FW Not Checked Review Yes / OK Not Req…" at bounding box center [621, 345] width 775 height 420
click at [969, 466] on button "Not Required" at bounding box center [973, 465] width 64 height 14
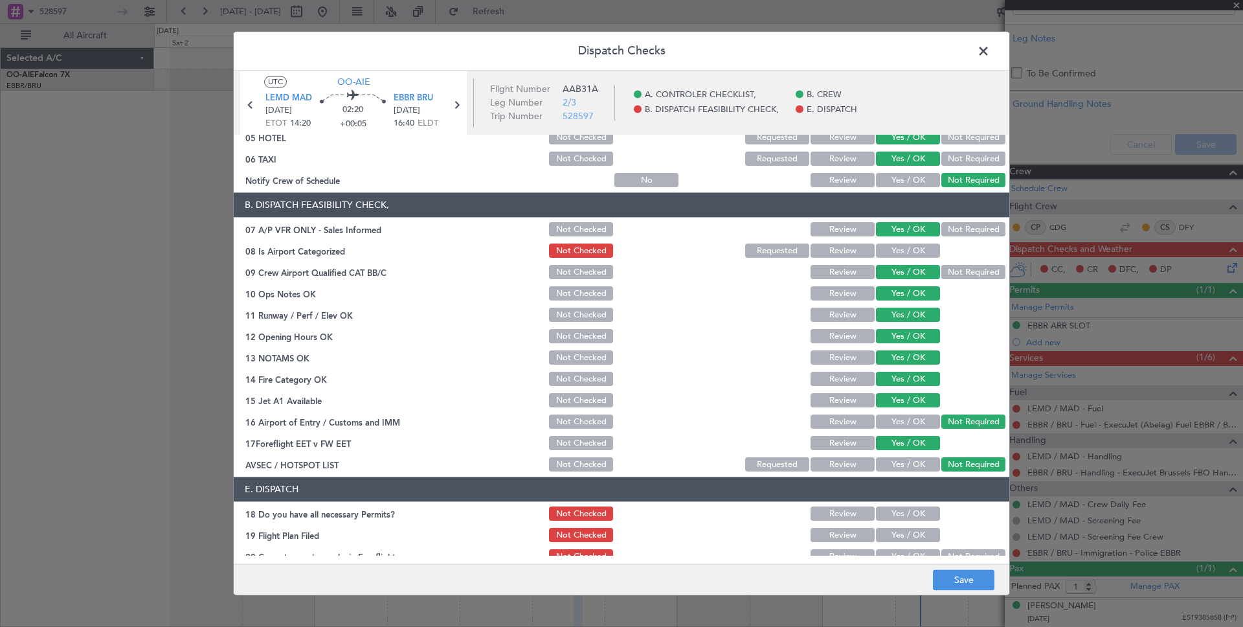
scroll to position [183, 0]
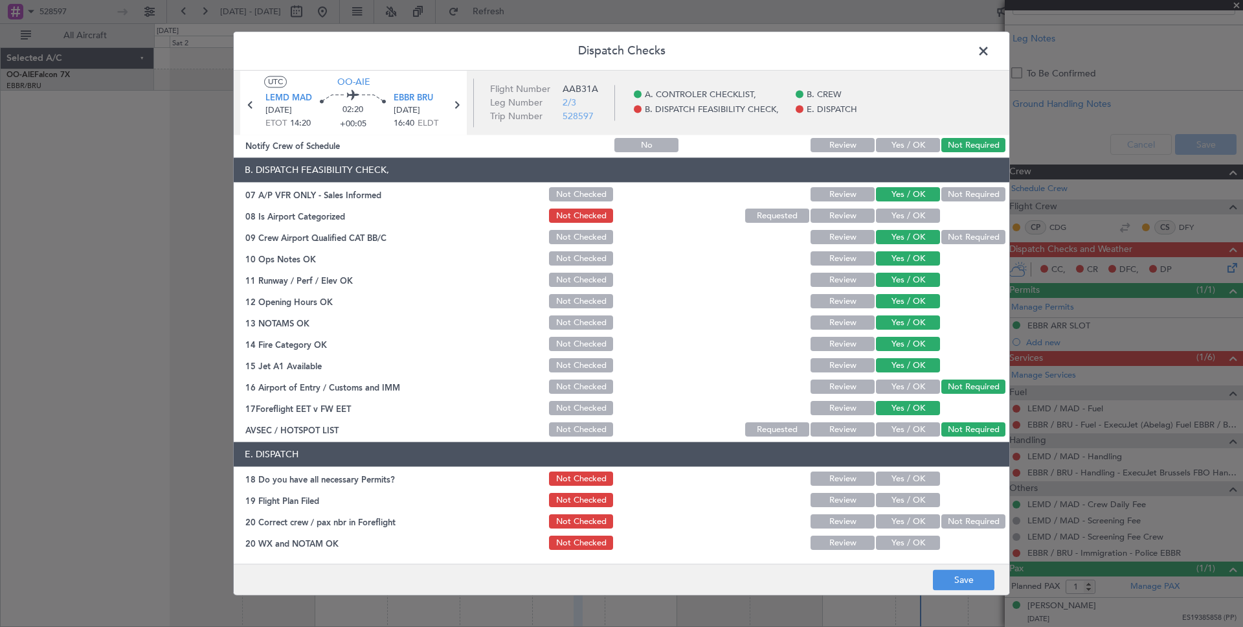
drag, startPoint x: 922, startPoint y: 474, endPoint x: 921, endPoint y: 490, distance: 15.6
click at [922, 475] on button "Yes / OK" at bounding box center [908, 479] width 64 height 14
drag, startPoint x: 917, startPoint y: 494, endPoint x: 944, endPoint y: 520, distance: 37.5
click at [917, 494] on button "Yes / OK" at bounding box center [908, 500] width 64 height 14
click at [981, 517] on button "Not Required" at bounding box center [973, 522] width 64 height 14
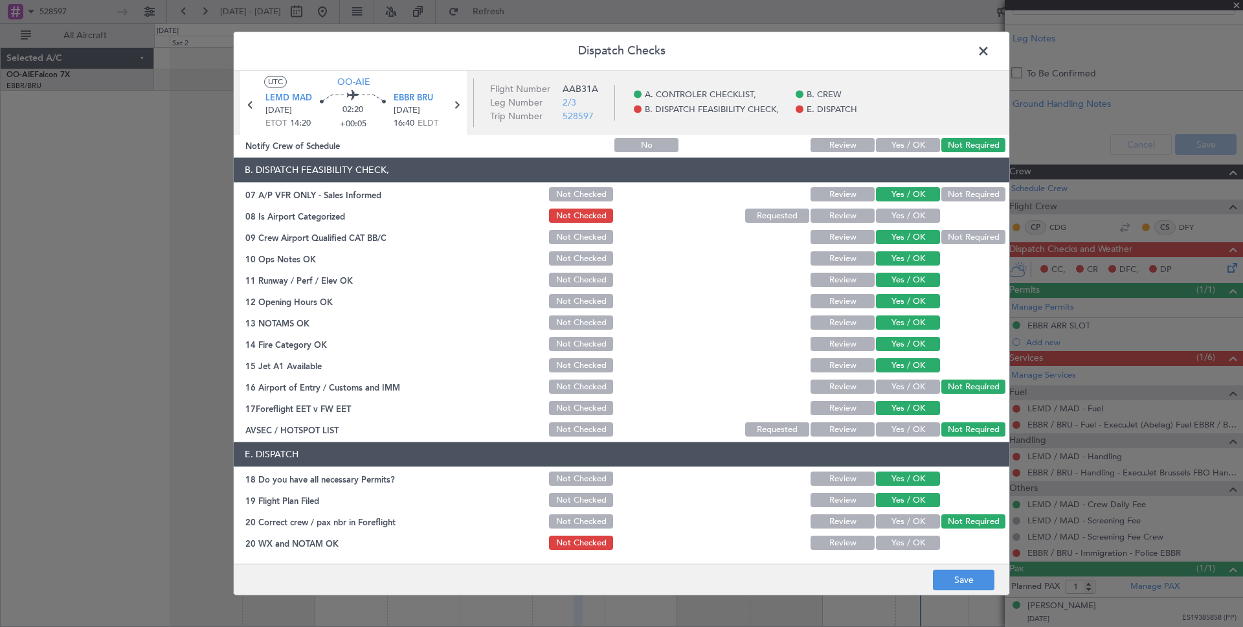
click at [911, 541] on button "Yes / OK" at bounding box center [908, 543] width 64 height 14
click at [962, 582] on button "Save" at bounding box center [963, 580] width 61 height 21
click at [997, 58] on header "Dispatch Checks" at bounding box center [621, 51] width 775 height 39
click at [990, 52] on span at bounding box center [990, 54] width 0 height 26
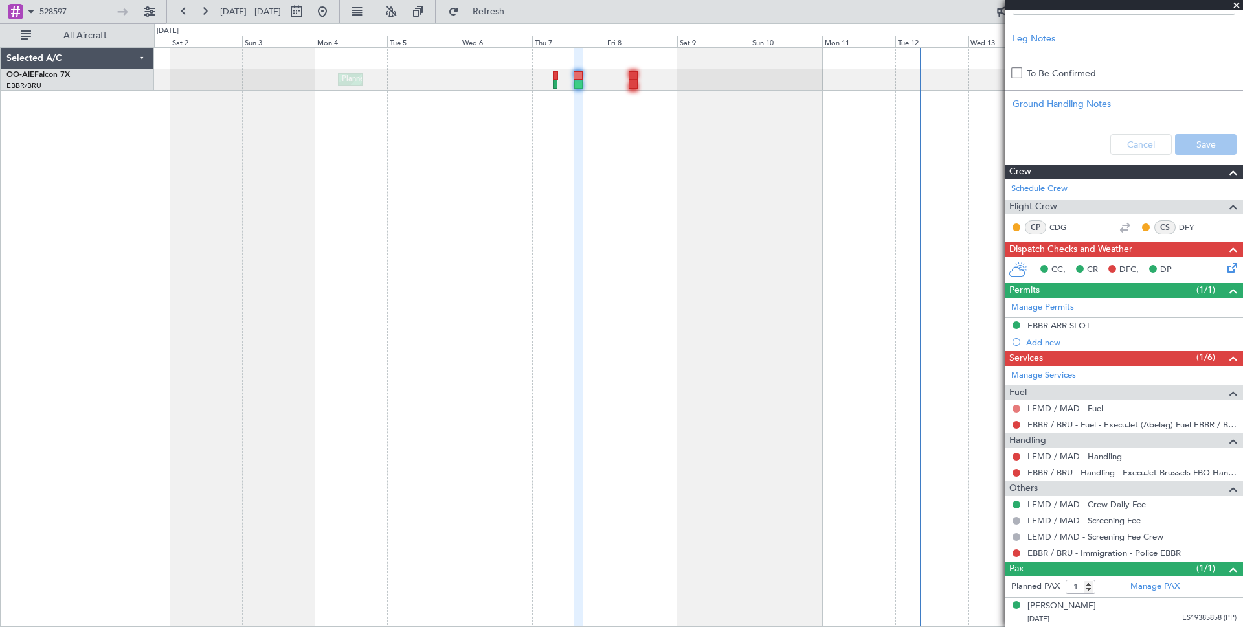
click at [1018, 410] on button at bounding box center [1016, 409] width 8 height 8
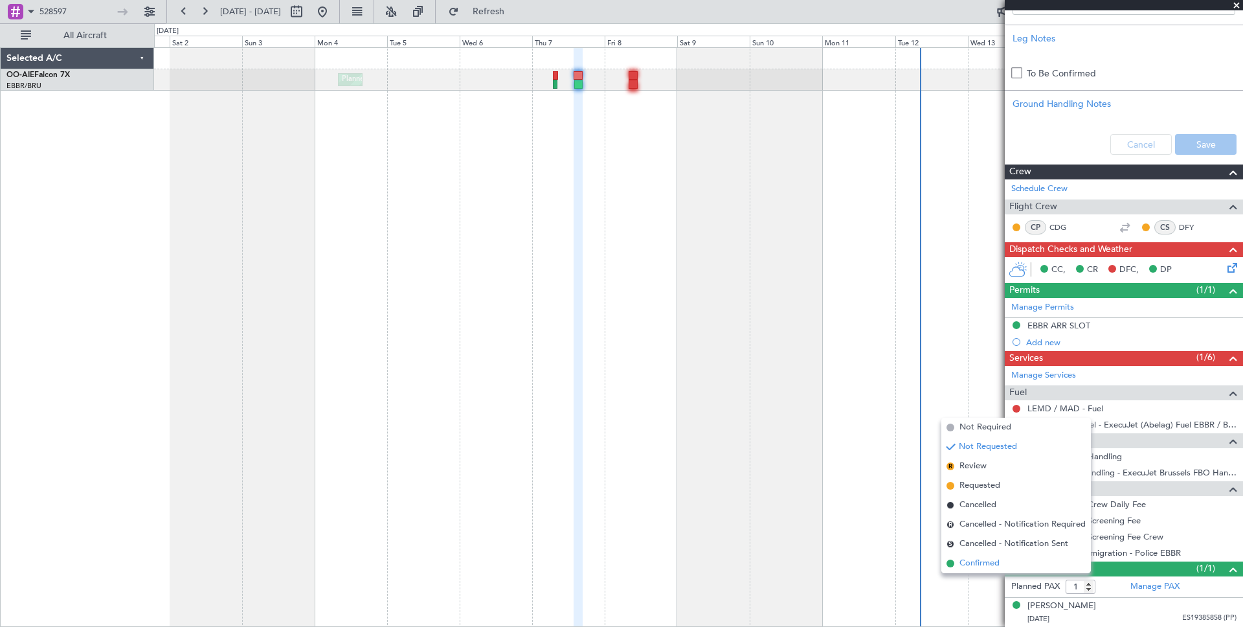
click at [1012, 559] on li "Confirmed" at bounding box center [1016, 562] width 150 height 19
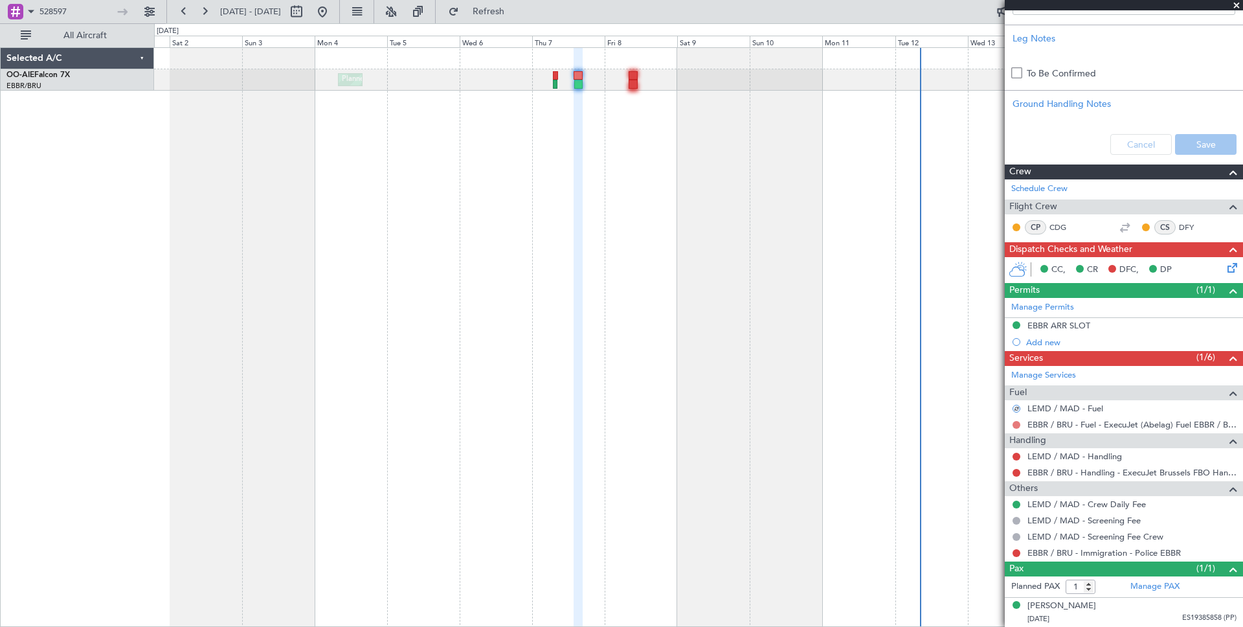
click at [1016, 425] on button at bounding box center [1016, 425] width 8 height 8
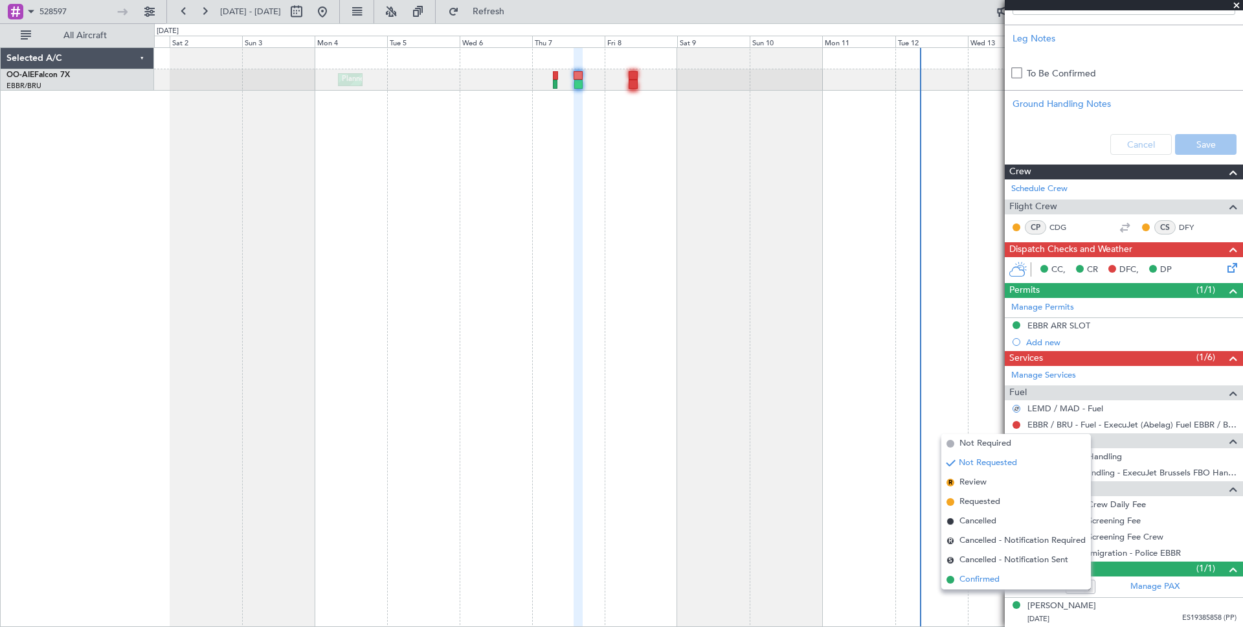
click at [1006, 574] on li "Confirmed" at bounding box center [1016, 579] width 150 height 19
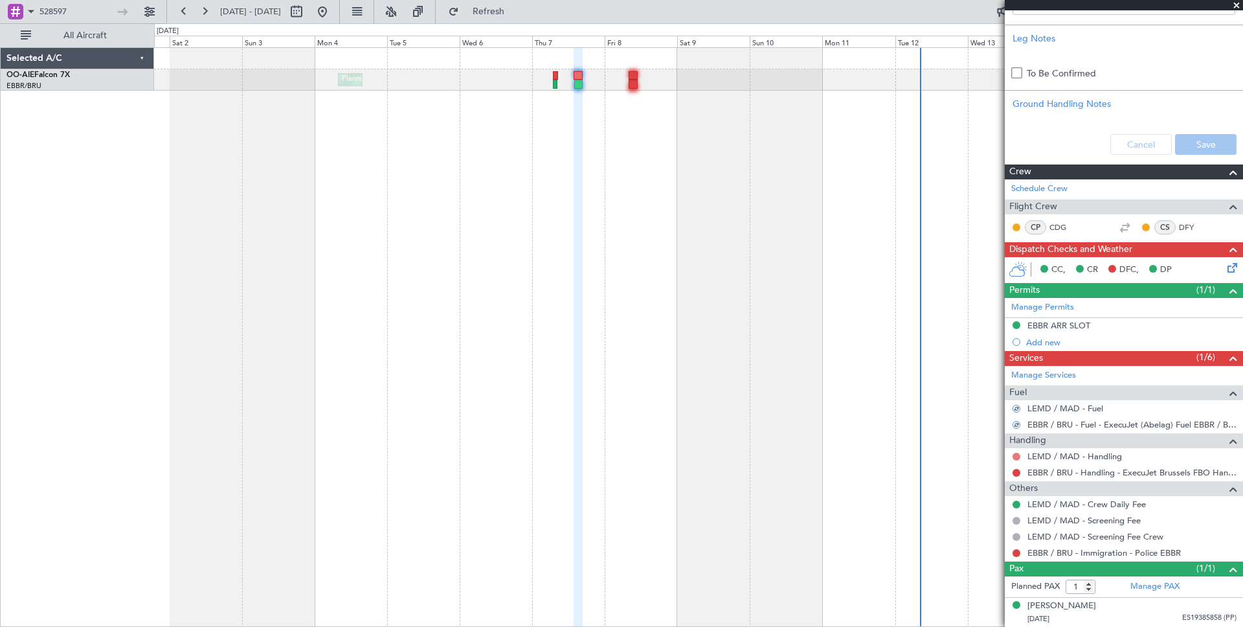
click at [1014, 458] on button at bounding box center [1016, 456] width 8 height 8
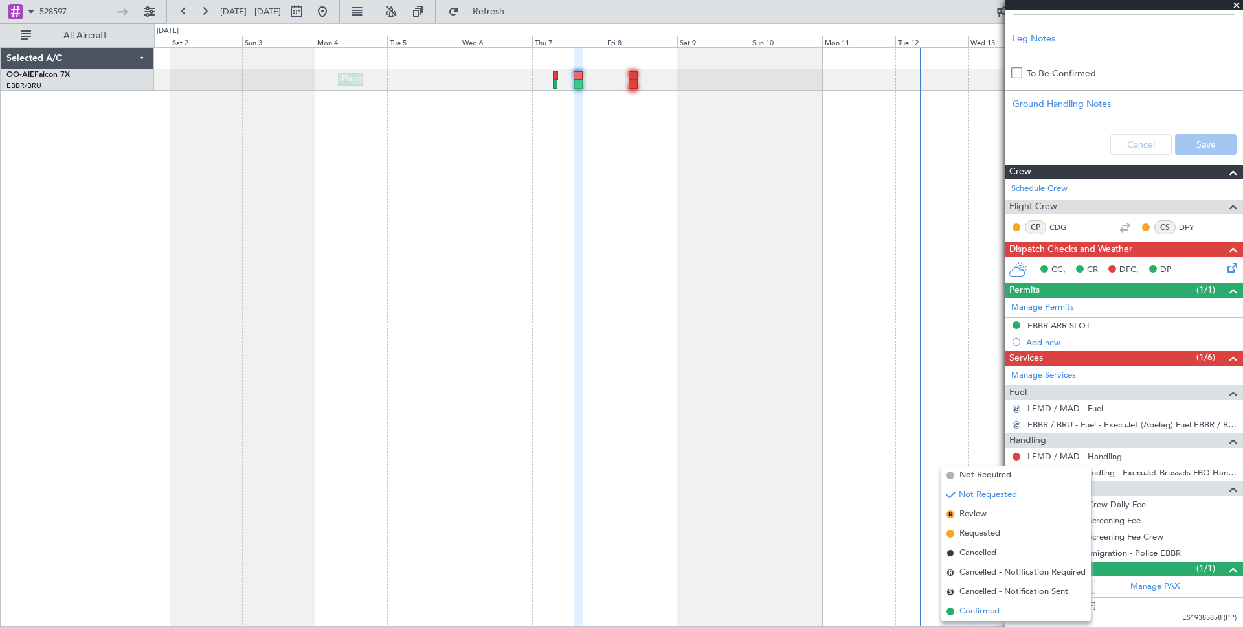
click at [1002, 607] on li "Confirmed" at bounding box center [1016, 610] width 150 height 19
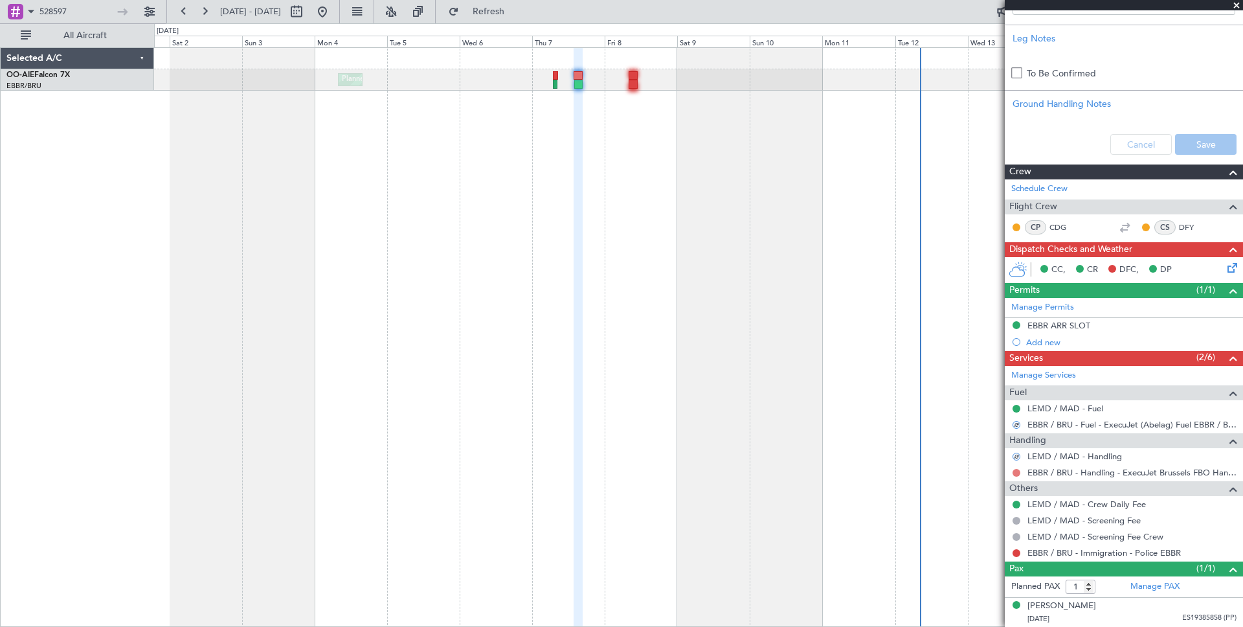
click at [1013, 474] on button at bounding box center [1016, 473] width 8 height 8
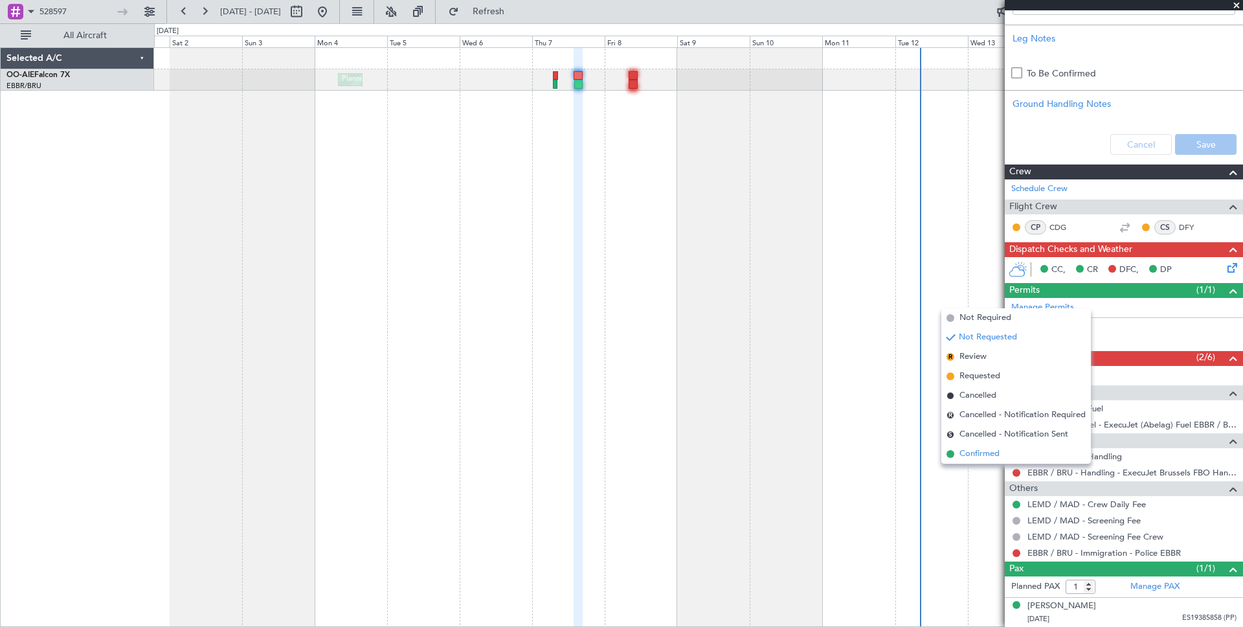
click at [996, 453] on span "Confirmed" at bounding box center [979, 453] width 40 height 13
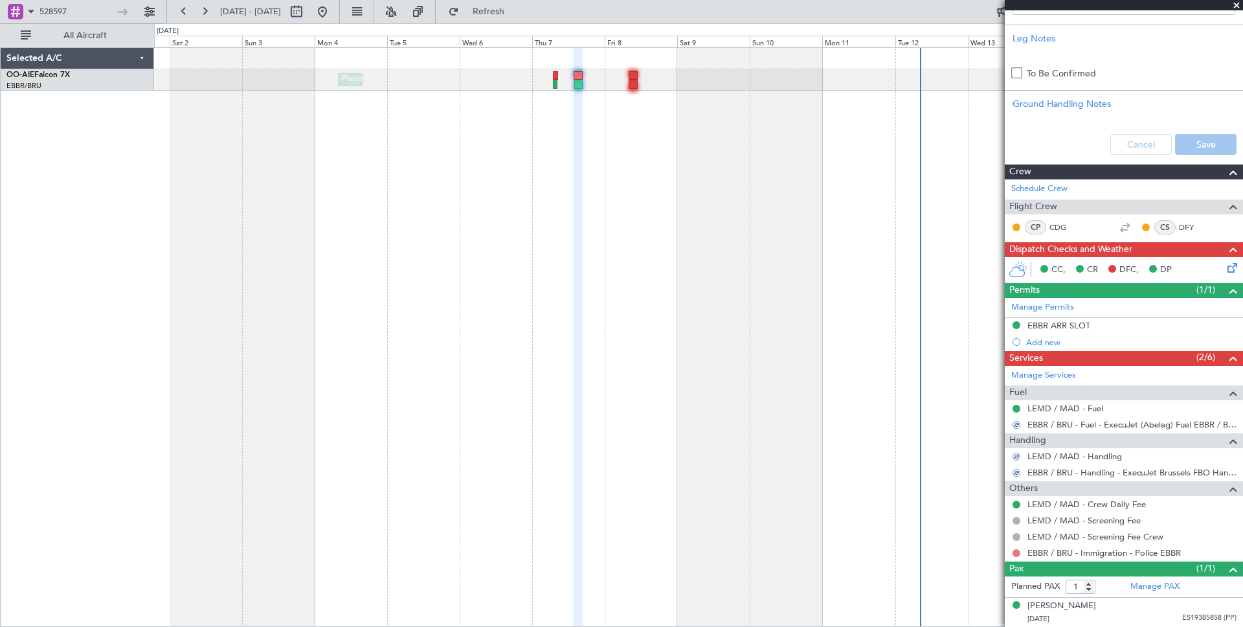
click at [1017, 551] on button at bounding box center [1016, 553] width 8 height 8
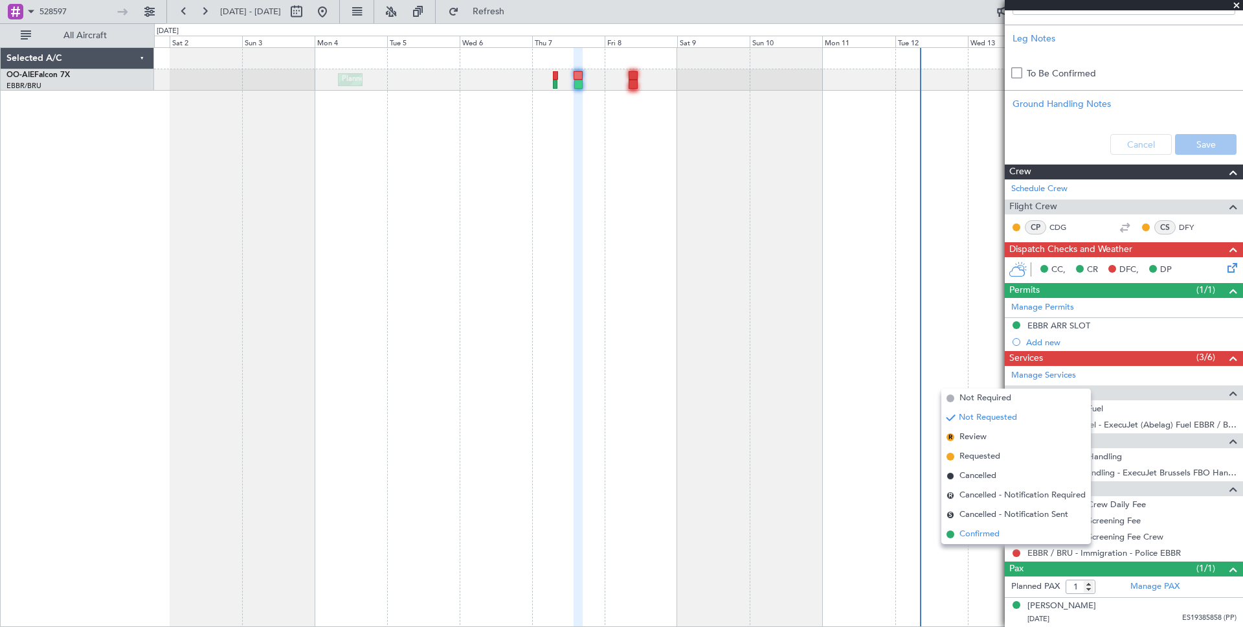
click at [983, 531] on span "Confirmed" at bounding box center [979, 533] width 40 height 13
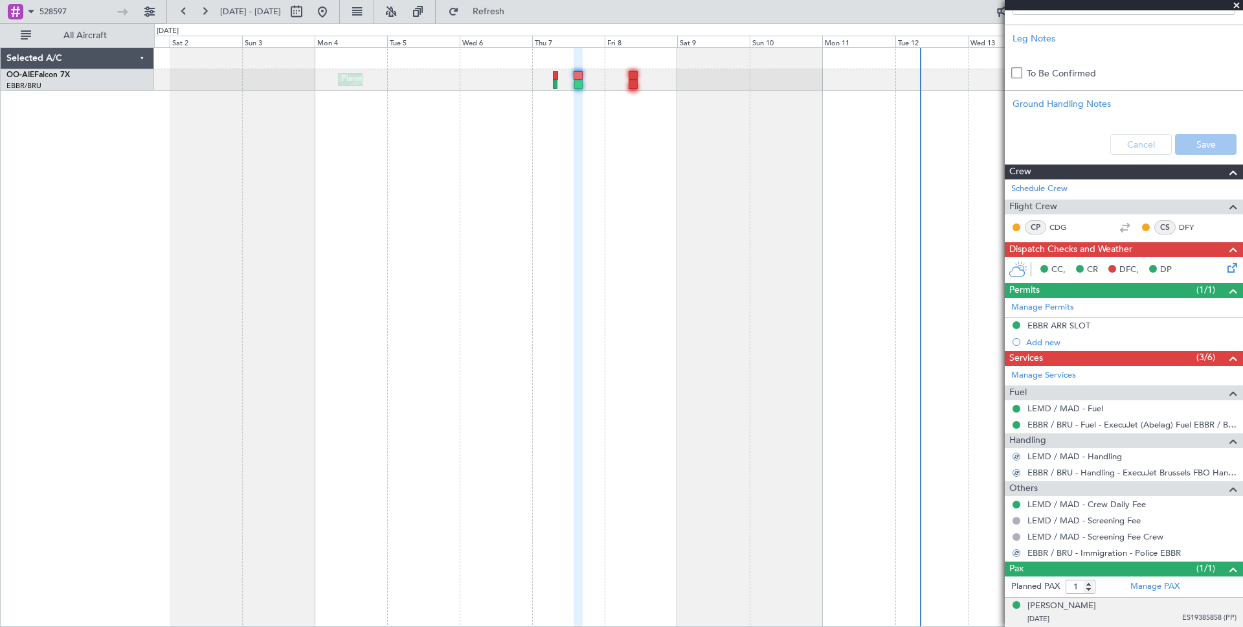
click at [1072, 610] on div "[PERSON_NAME] [DATE] ES19385858 (PP)" at bounding box center [1131, 611] width 209 height 25
click at [1047, 601] on div "[PERSON_NAME]" at bounding box center [1061, 605] width 69 height 13
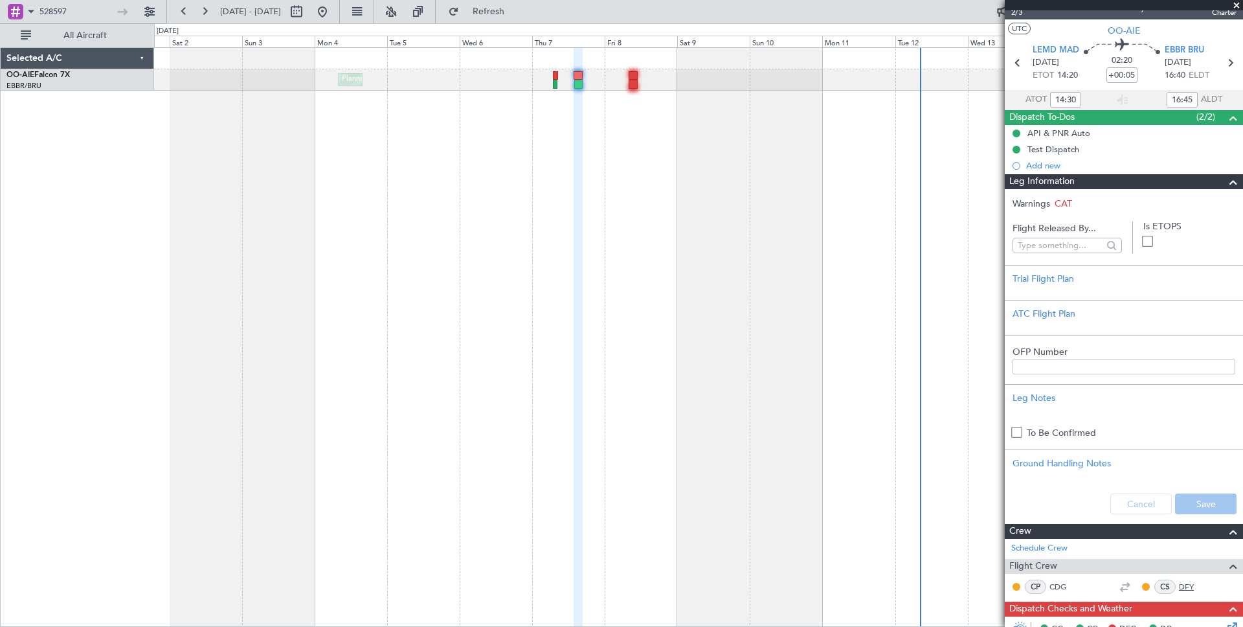
scroll to position [0, 0]
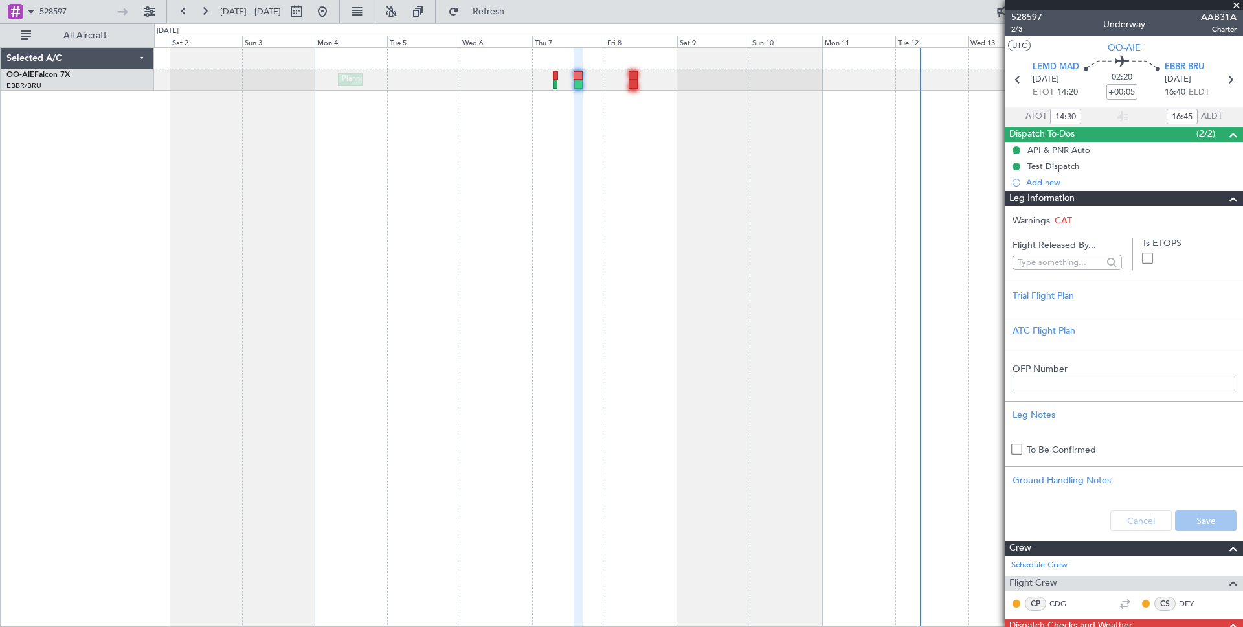
click at [1230, 199] on span at bounding box center [1233, 199] width 16 height 16
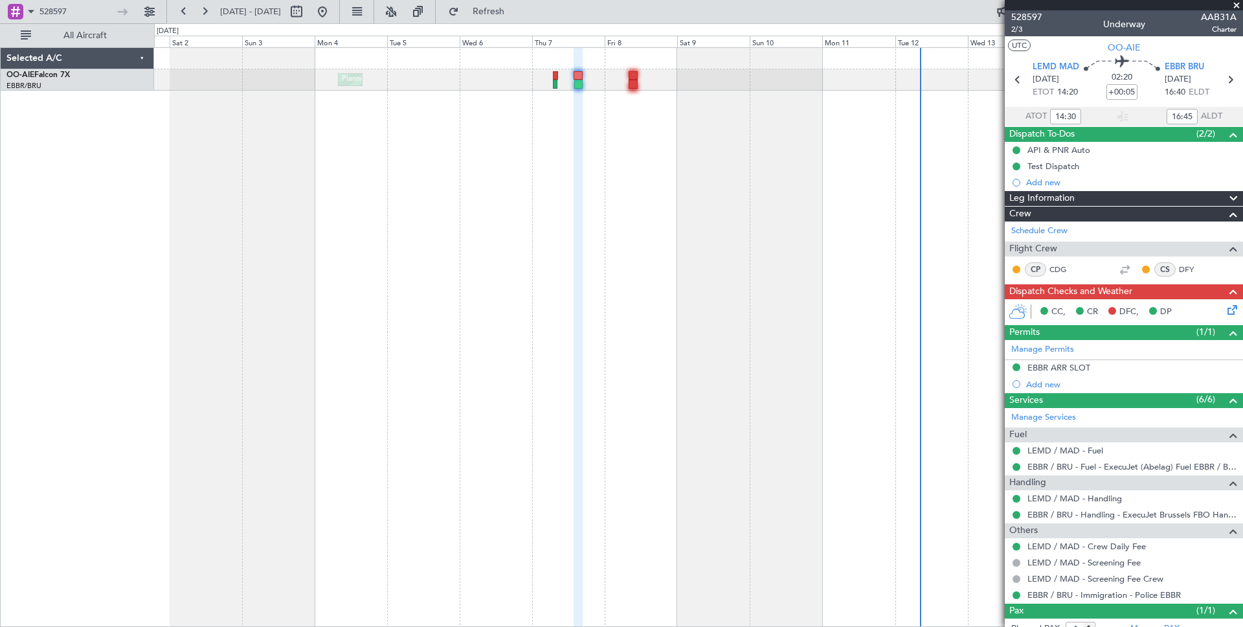
click at [1115, 313] on div at bounding box center [1112, 310] width 10 height 10
click at [1229, 312] on icon at bounding box center [1230, 307] width 10 height 10
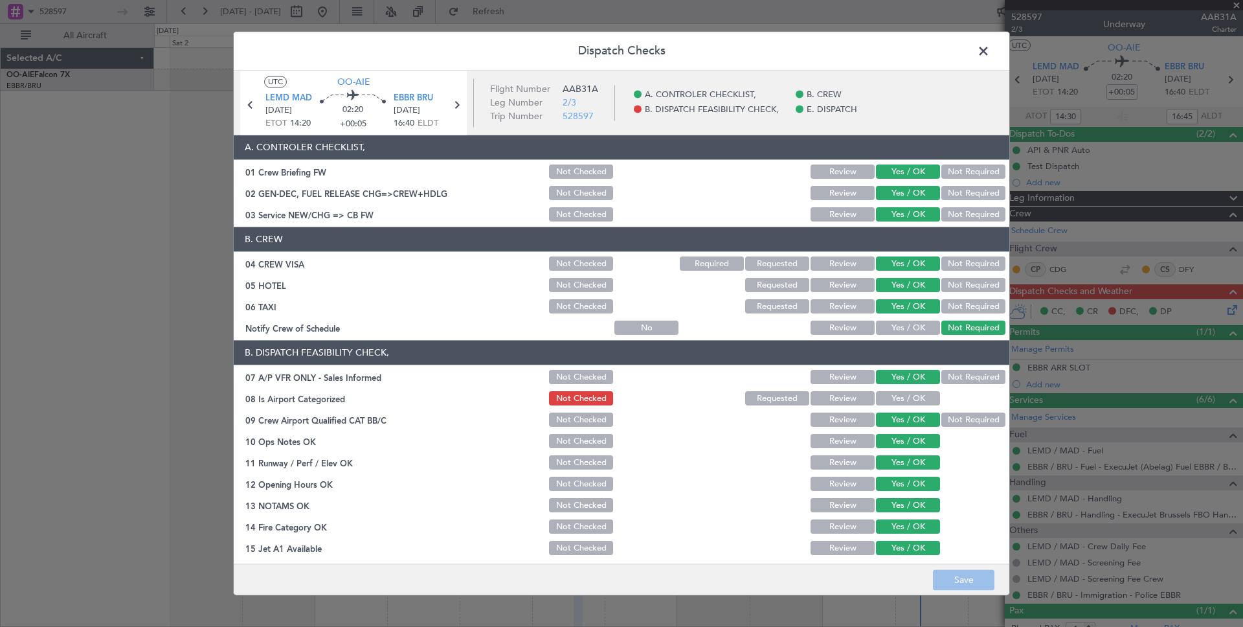
click at [913, 395] on button "Yes / OK" at bounding box center [908, 399] width 64 height 14
click at [972, 581] on button "Save" at bounding box center [963, 580] width 61 height 21
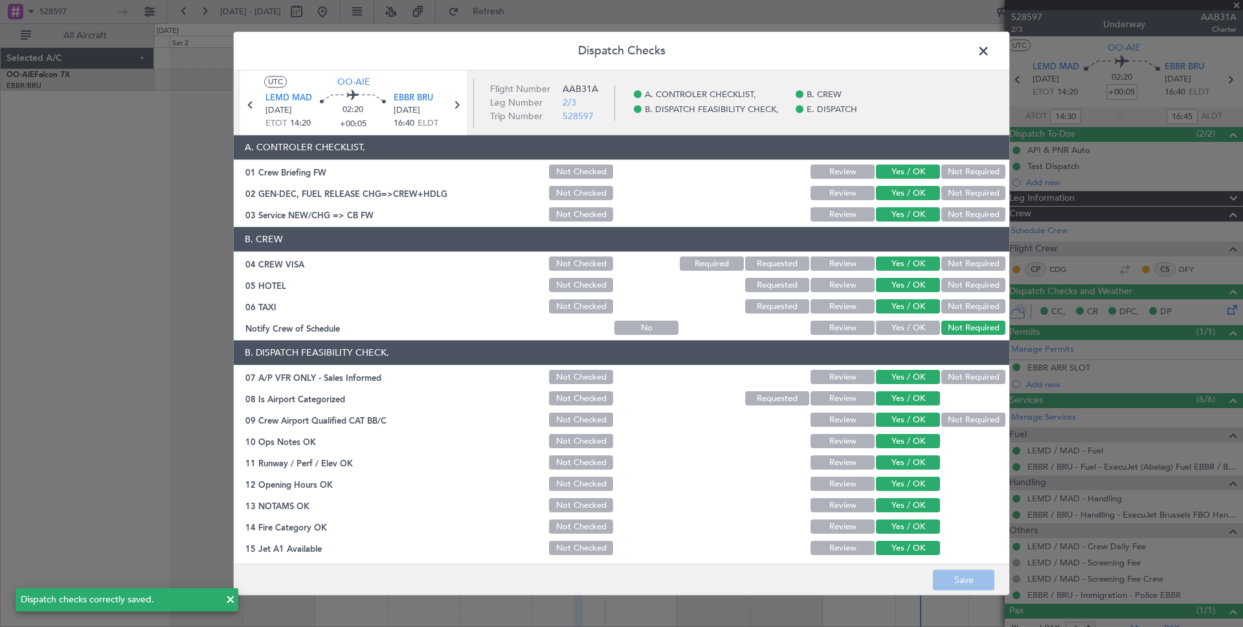
click at [990, 49] on span at bounding box center [990, 54] width 0 height 26
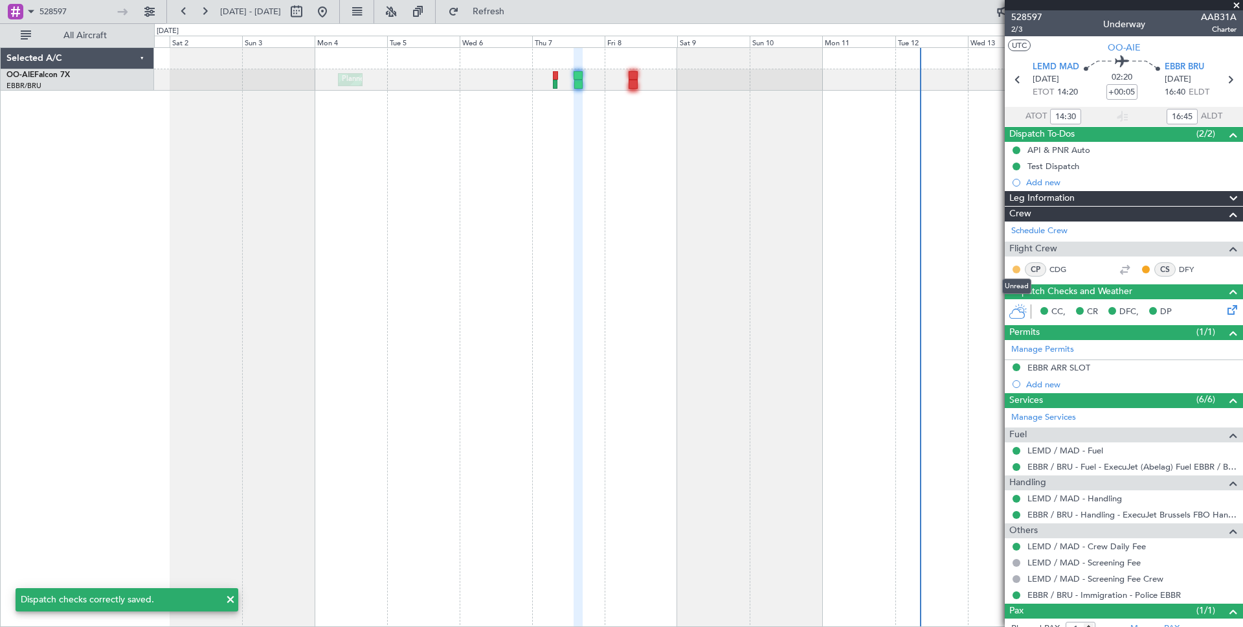
click at [1015, 272] on button at bounding box center [1016, 269] width 8 height 8
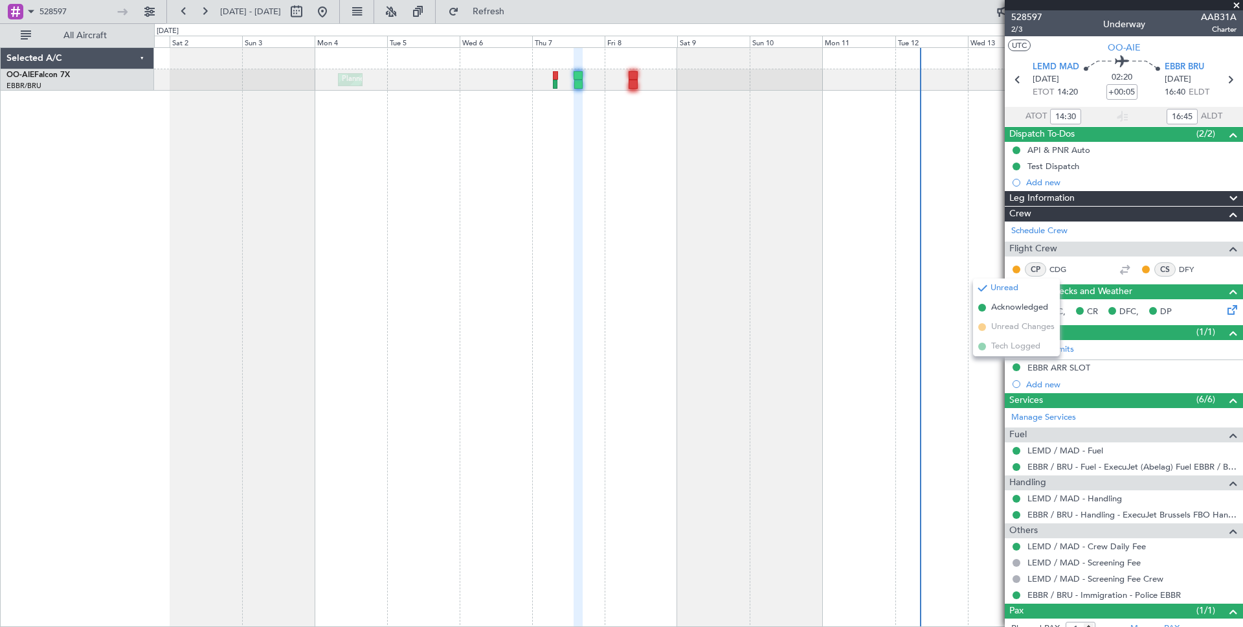
click at [792, 184] on div "Planned Maint [GEOGRAPHIC_DATA] ([GEOGRAPHIC_DATA] National)" at bounding box center [698, 336] width 1089 height 579
click at [151, 14] on button at bounding box center [149, 11] width 21 height 21
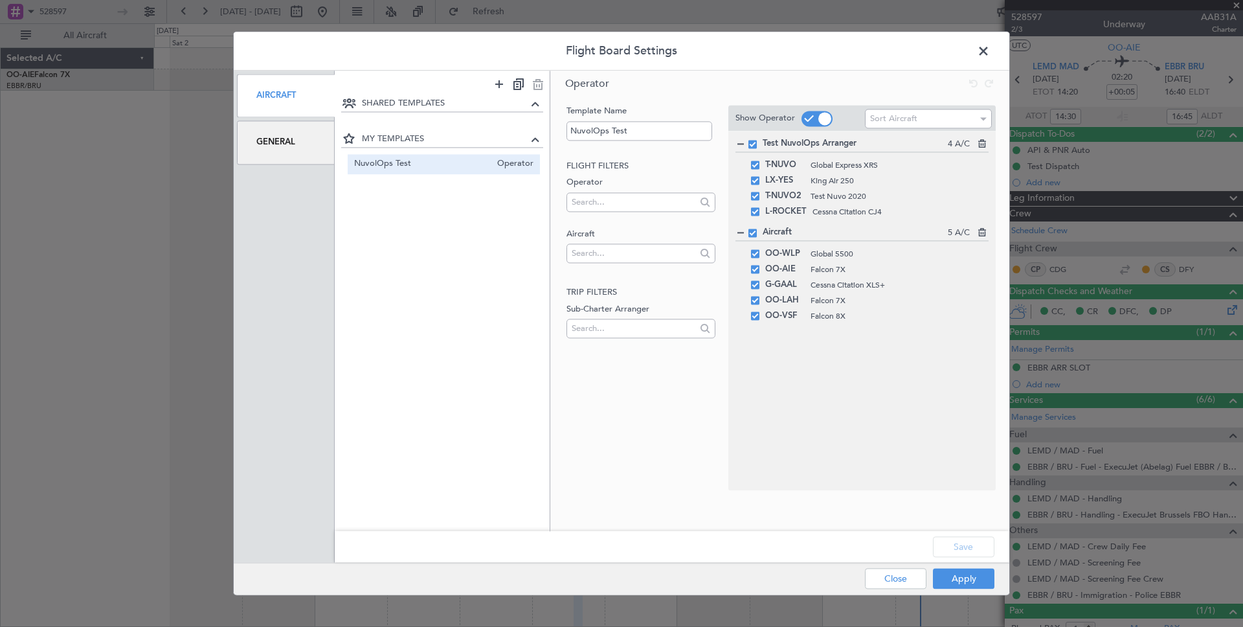
click at [93, 173] on div "Flight Board Settings Aircraft General SHARED TEMPLATES MY TEMPLATES NuvolOps T…" at bounding box center [621, 313] width 1243 height 627
click at [990, 49] on span at bounding box center [990, 54] width 0 height 26
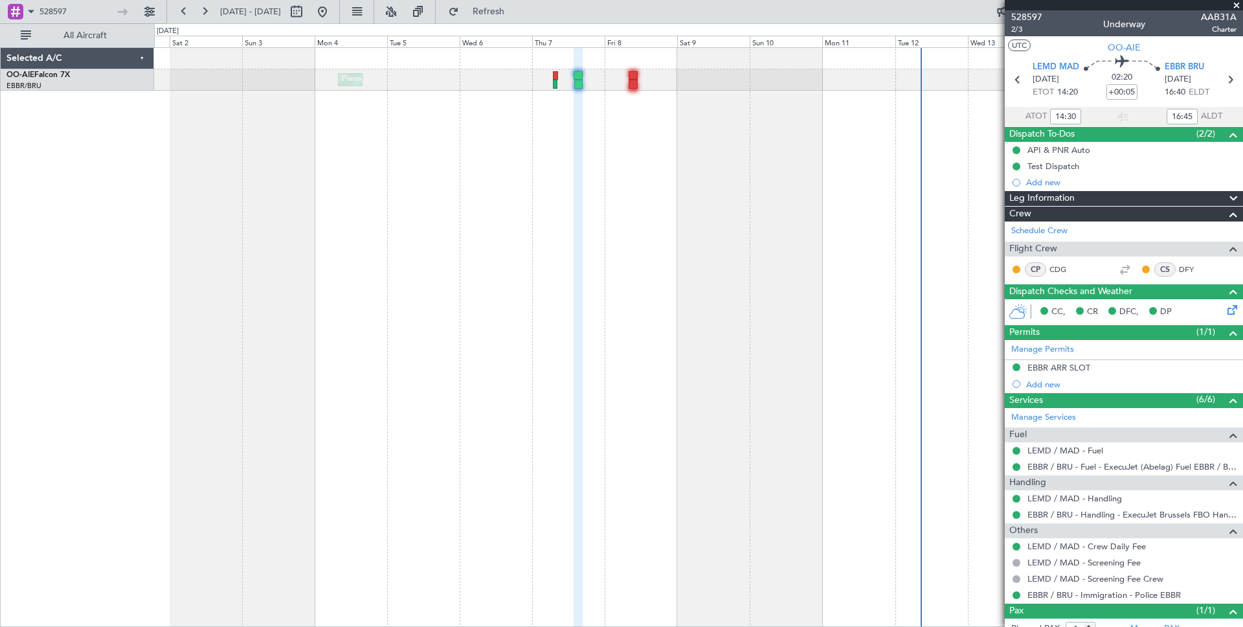
type input "16:30"
type input "18:45"
type input "14:30"
type input "16:45"
click at [1236, 5] on span at bounding box center [1236, 6] width 13 height 12
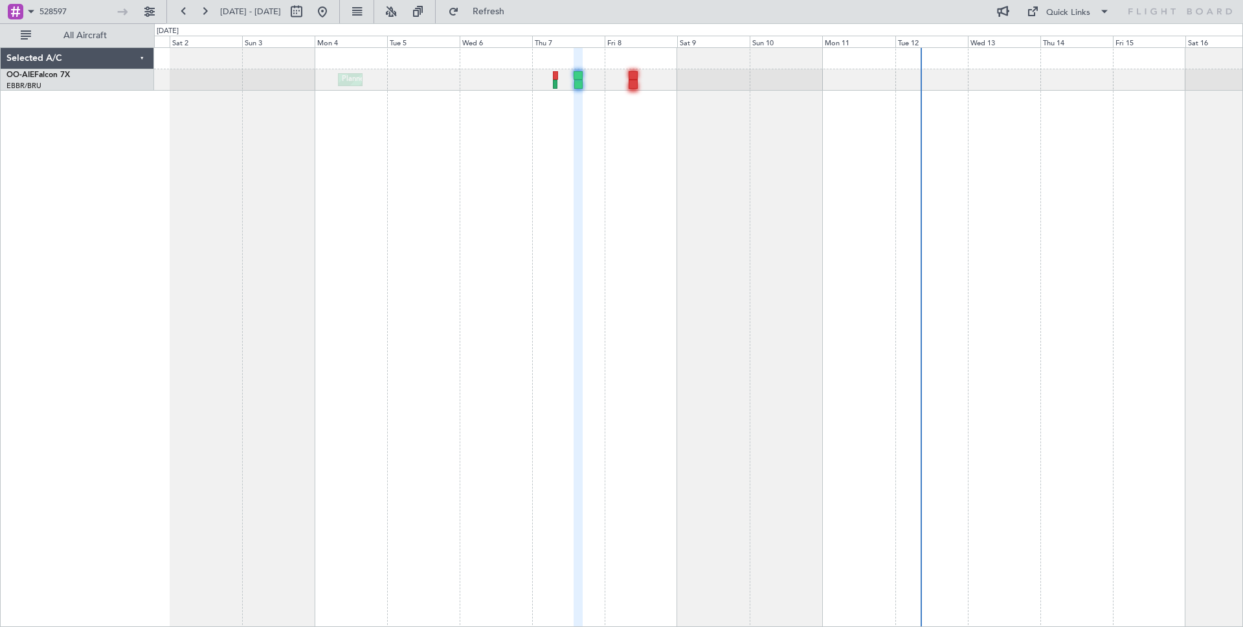
type input "0"
click at [307, 12] on button at bounding box center [296, 11] width 21 height 21
select select "8"
select select "2025"
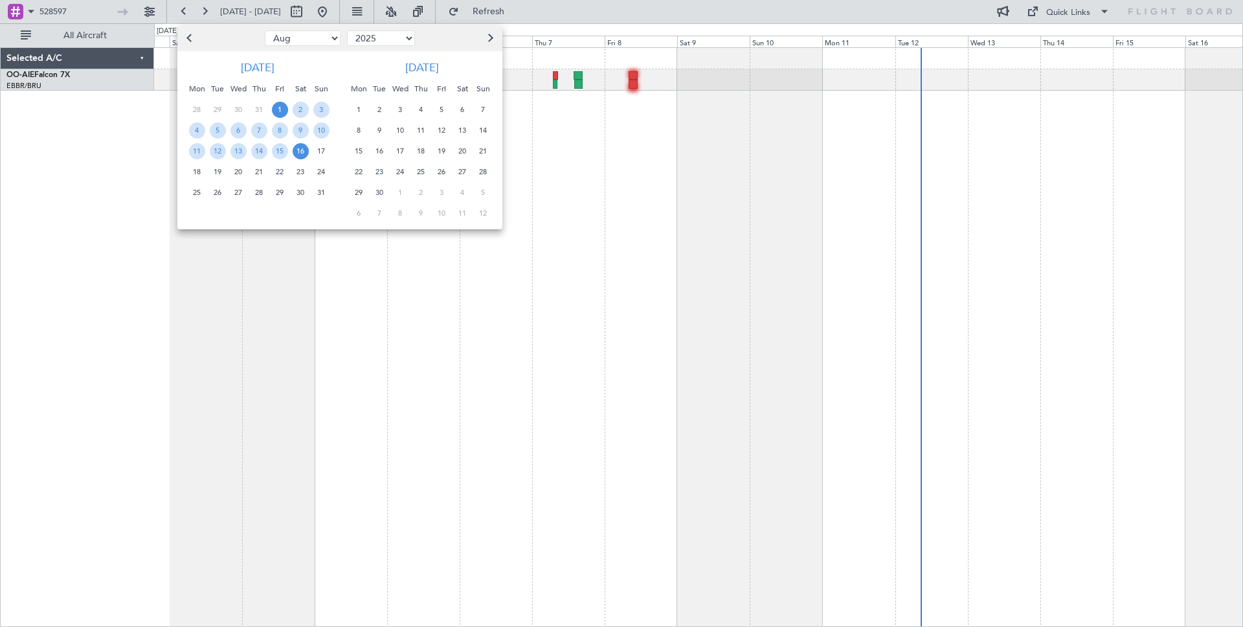
click at [360, 107] on span "1" at bounding box center [359, 110] width 16 height 16
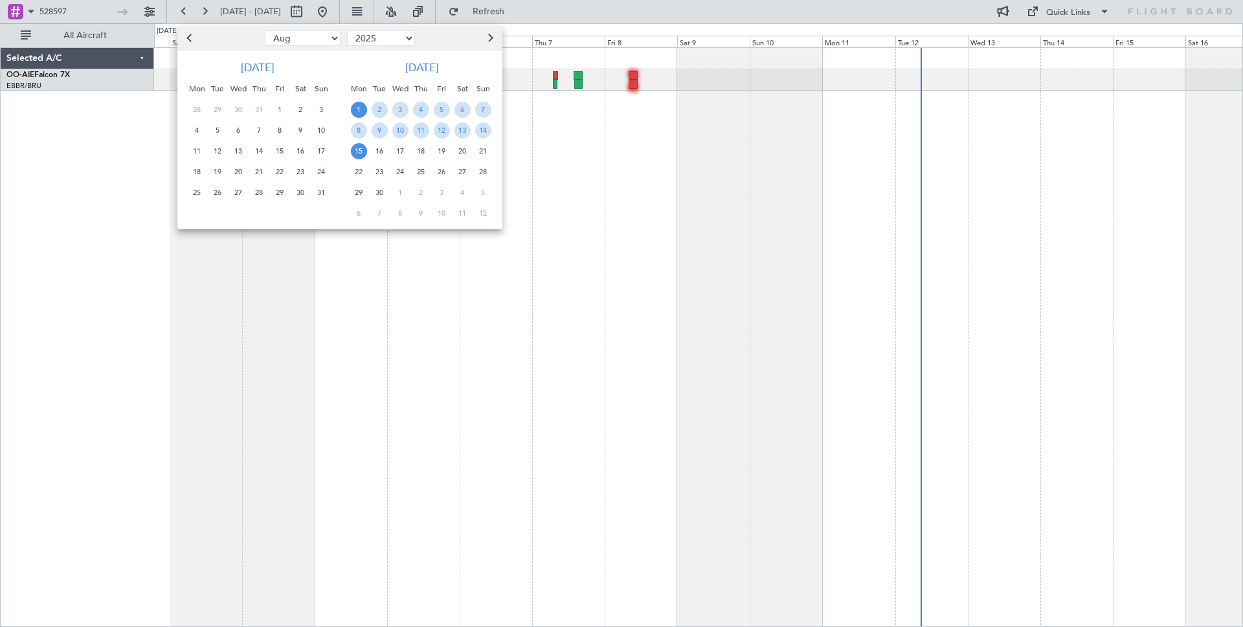
click at [360, 153] on span "15" at bounding box center [359, 151] width 16 height 16
select select "9"
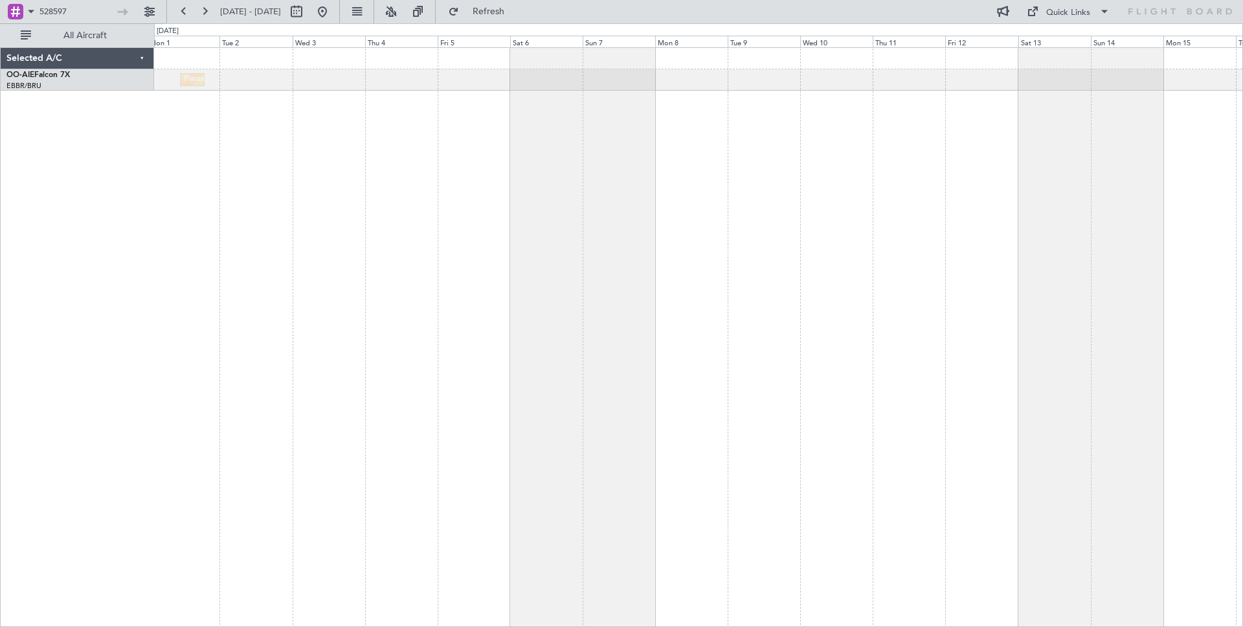
click at [726, 136] on div "Planned Maint [GEOGRAPHIC_DATA] ([GEOGRAPHIC_DATA])" at bounding box center [698, 336] width 1089 height 579
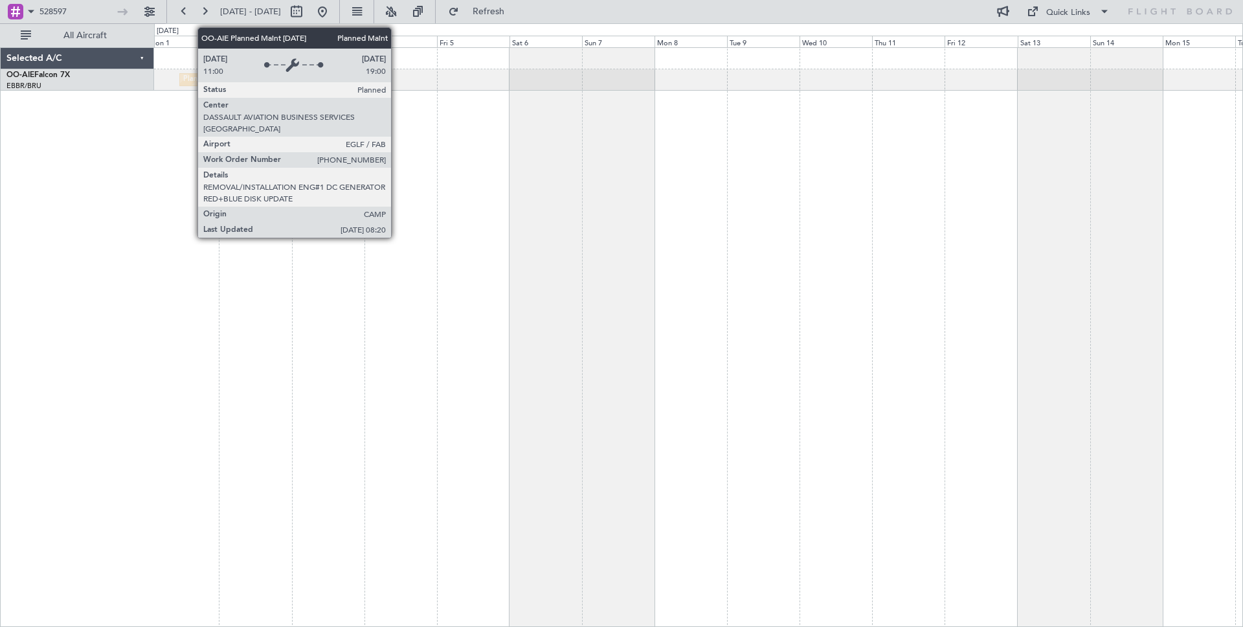
click at [191, 80] on div "Planned Maint [GEOGRAPHIC_DATA] ([GEOGRAPHIC_DATA])" at bounding box center [285, 79] width 204 height 19
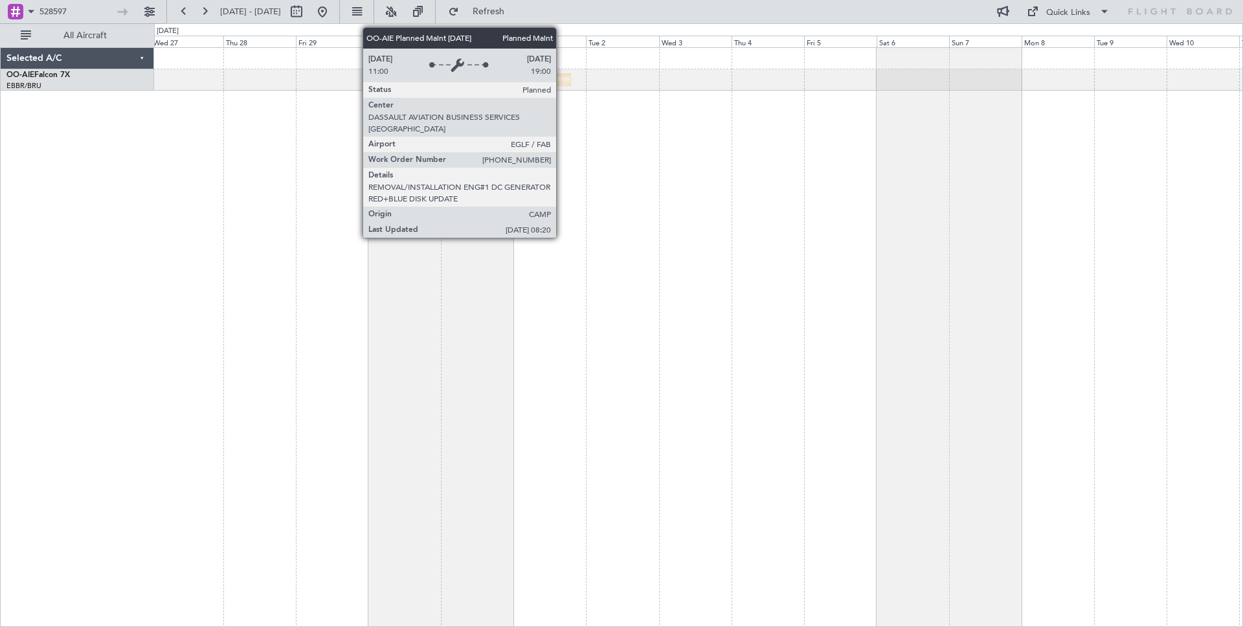
click at [562, 78] on div "Planned Maint [GEOGRAPHIC_DATA] ([GEOGRAPHIC_DATA])" at bounding box center [652, 79] width 204 height 19
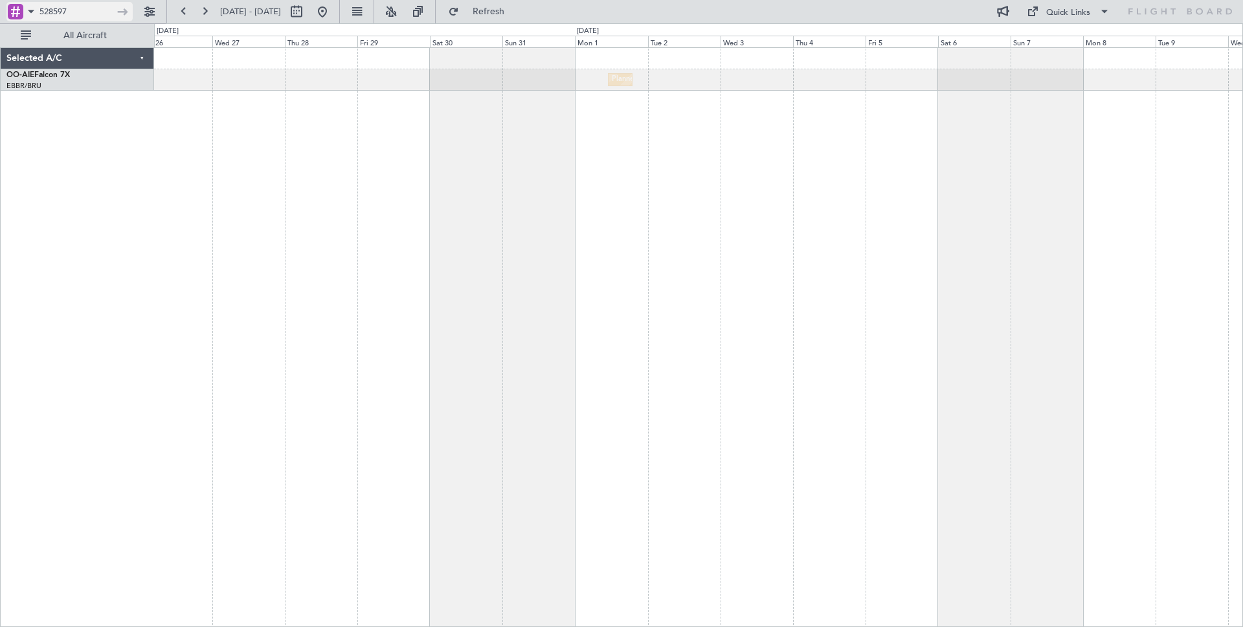
click at [90, 11] on input "528597" at bounding box center [75, 11] width 72 height 19
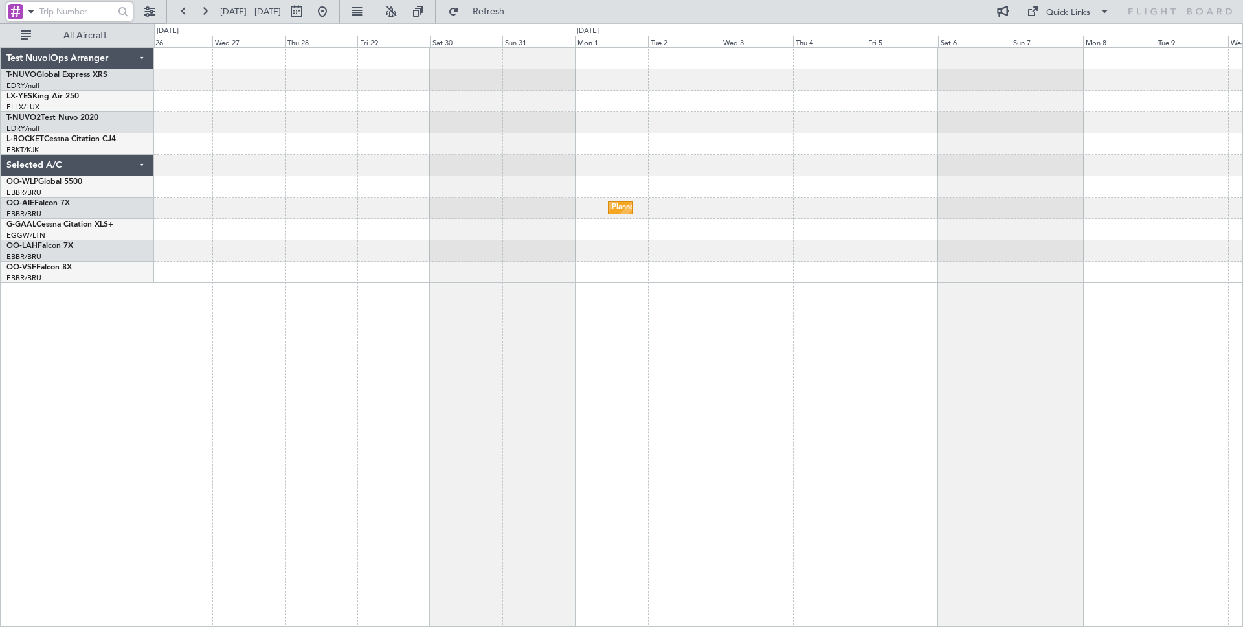
click at [62, 8] on input "text" at bounding box center [75, 11] width 72 height 19
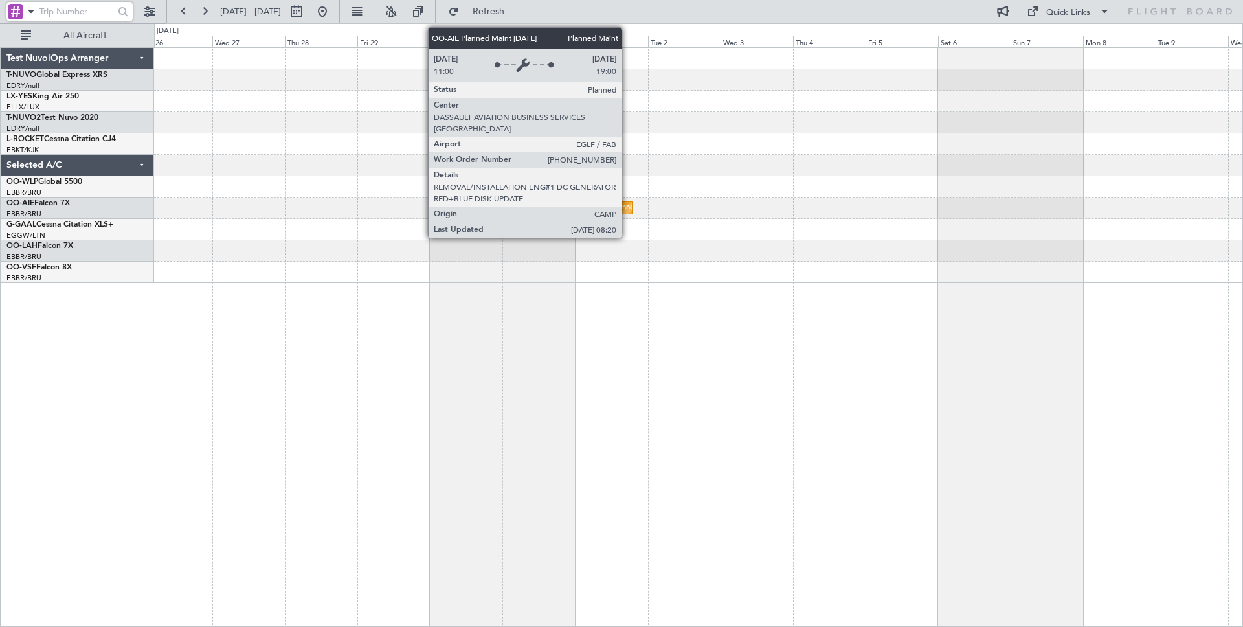
click at [627, 210] on div "Planned Maint [GEOGRAPHIC_DATA] ([GEOGRAPHIC_DATA])" at bounding box center [714, 207] width 204 height 19
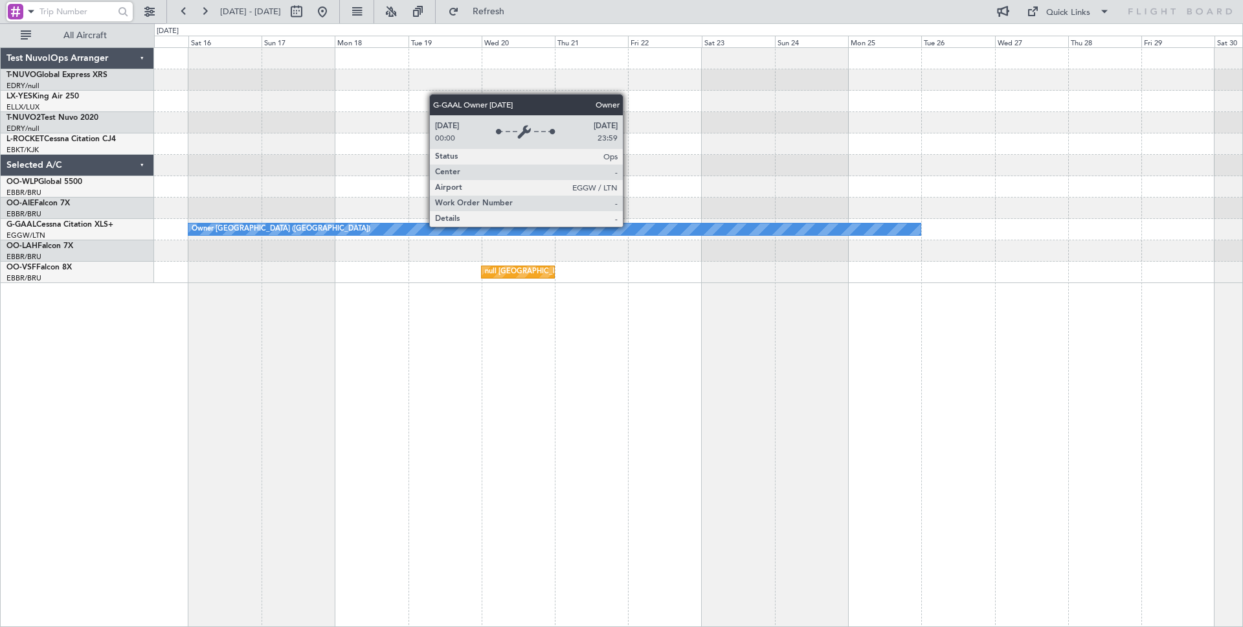
click at [628, 226] on div "Owner [GEOGRAPHIC_DATA] ([GEOGRAPHIC_DATA])" at bounding box center [554, 229] width 732 height 12
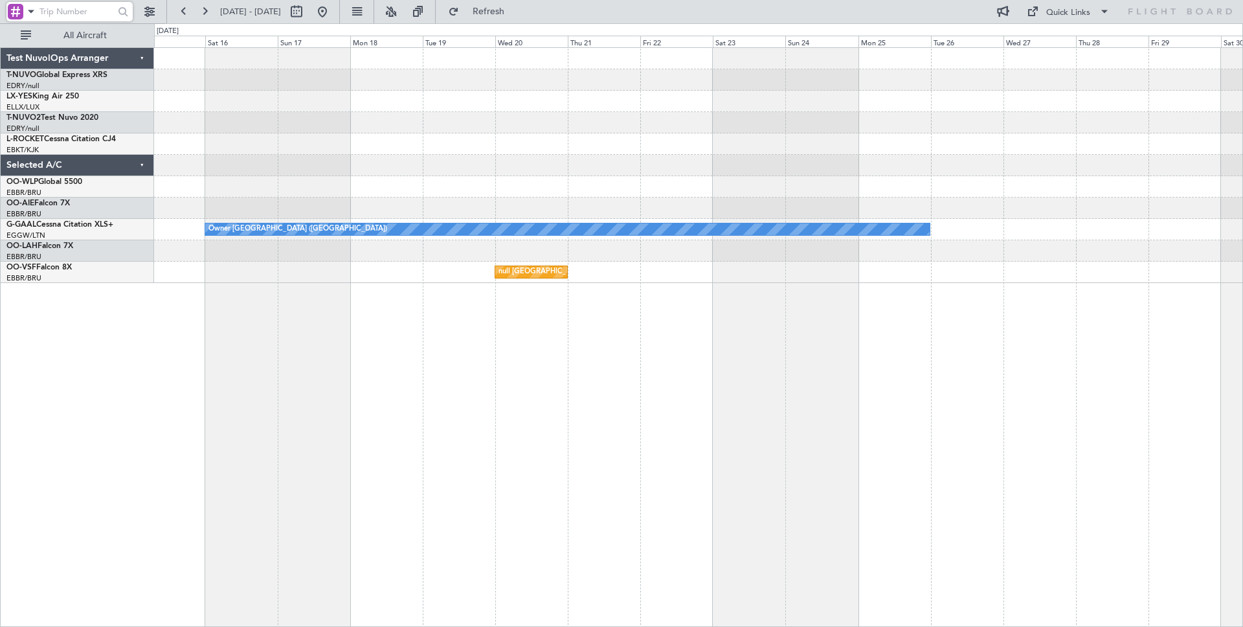
click at [852, 83] on div at bounding box center [698, 79] width 1088 height 21
